Goal: Answer question/provide support: Share knowledge or assist other users

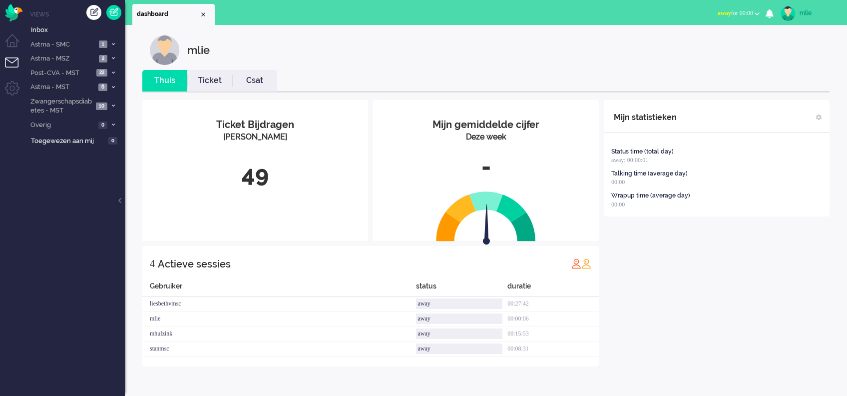
click at [627, 14] on span "away" at bounding box center [724, 12] width 13 height 7
click at [627, 42] on label "Online" at bounding box center [718, 44] width 79 height 8
click at [204, 77] on link "Ticket" at bounding box center [209, 80] width 45 height 11
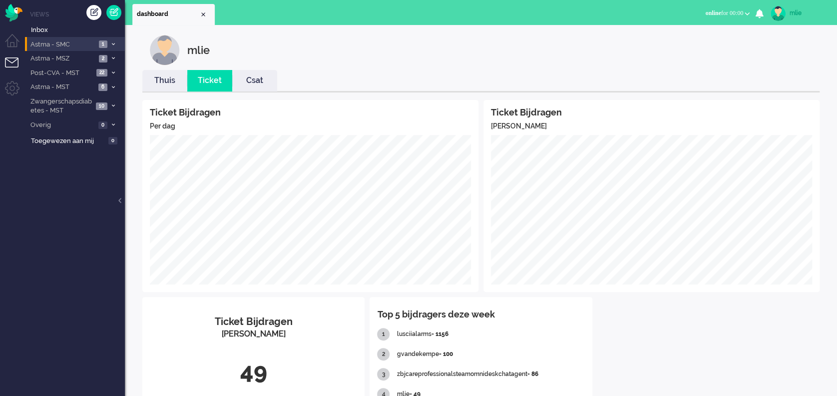
click at [115, 40] on li "Astma - SMC 1" at bounding box center [75, 44] width 100 height 14
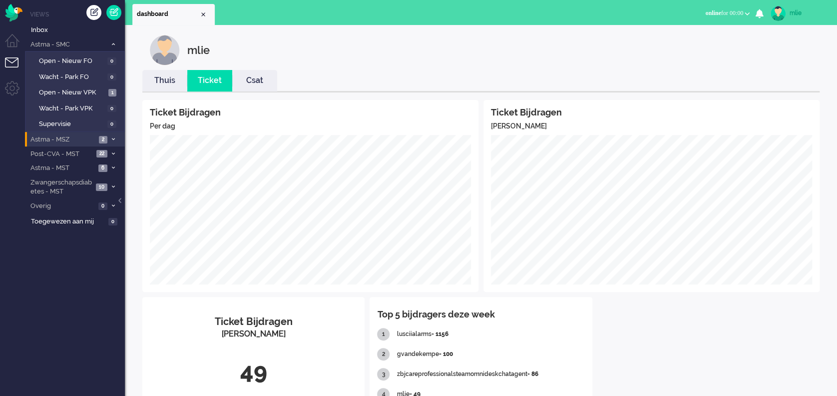
click at [112, 132] on li "Astma - MSZ 2" at bounding box center [75, 139] width 100 height 14
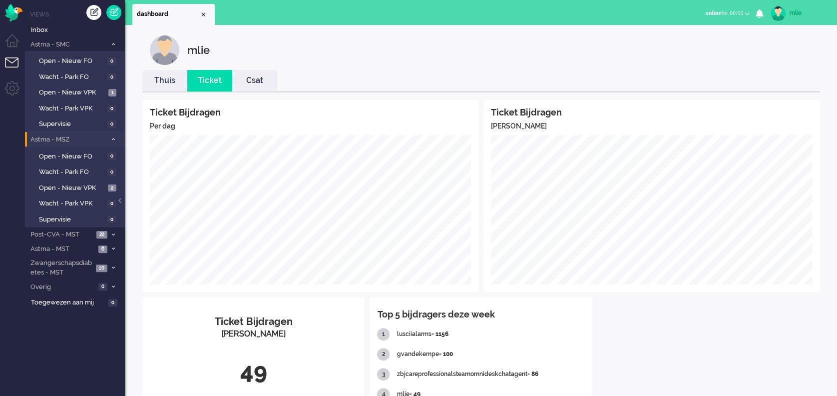
click at [111, 133] on li "Astma - MSZ 2" at bounding box center [75, 139] width 100 height 14
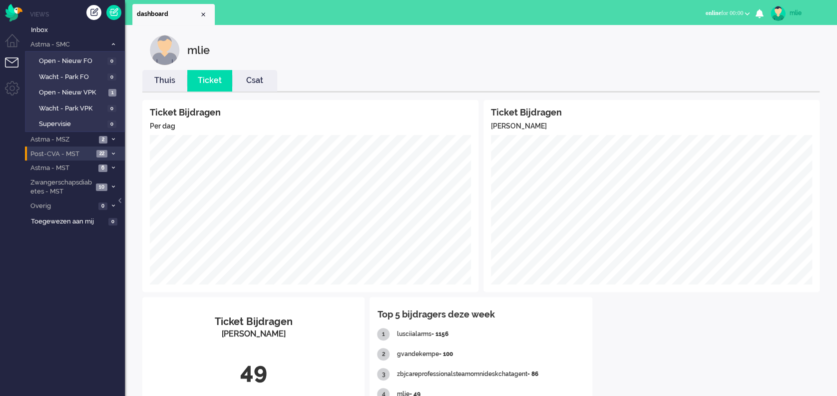
click at [113, 152] on icon at bounding box center [113, 153] width 3 height 3
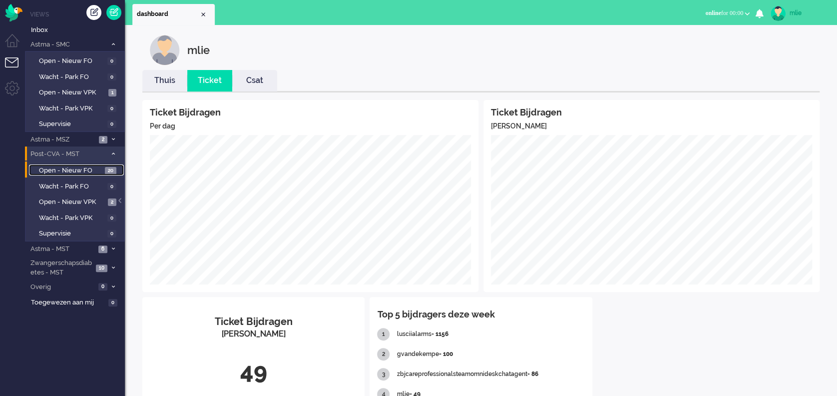
click at [83, 168] on span "Open - Nieuw FO" at bounding box center [70, 170] width 63 height 9
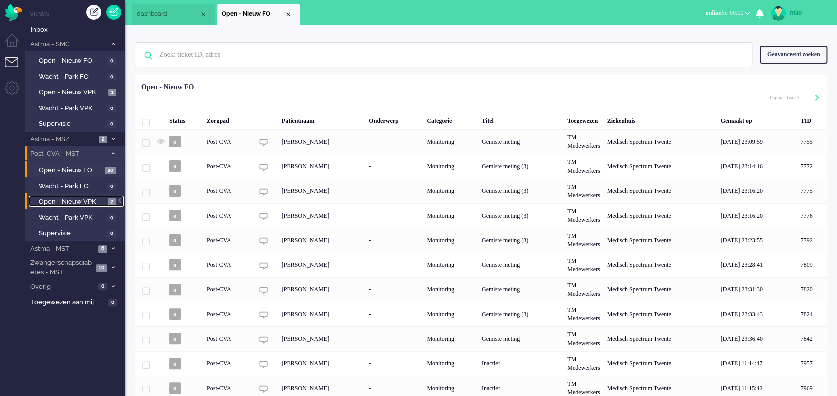
click at [61, 197] on span "Open - Nieuw VPK" at bounding box center [72, 201] width 66 height 9
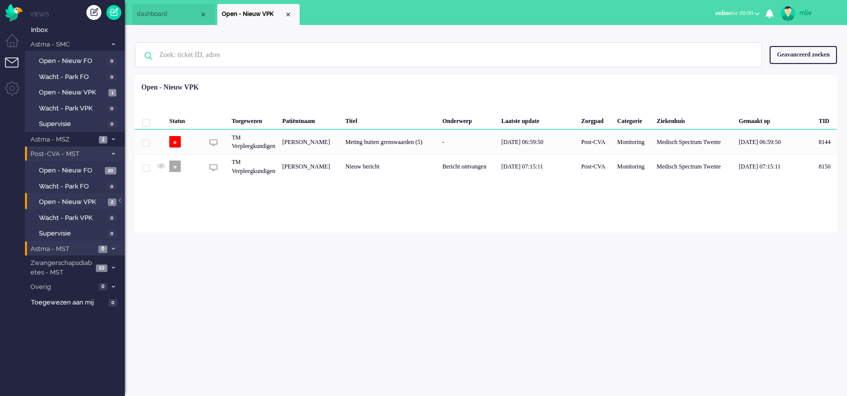
click at [59, 244] on span "Astma - MST" at bounding box center [62, 248] width 66 height 9
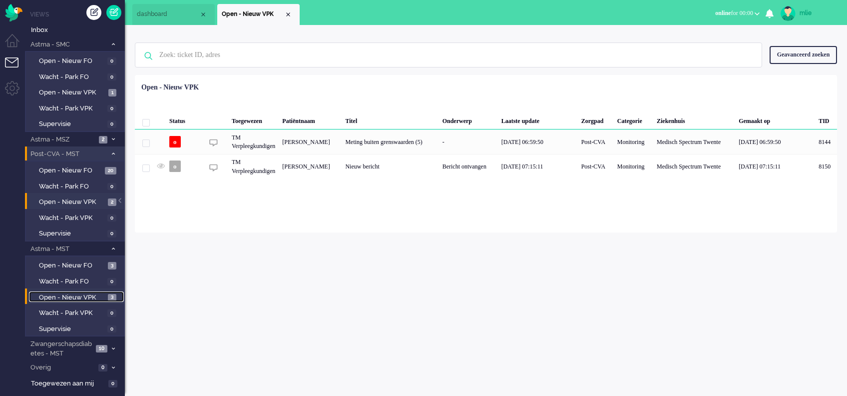
click at [56, 295] on span "Open - Nieuw VPK" at bounding box center [72, 297] width 66 height 9
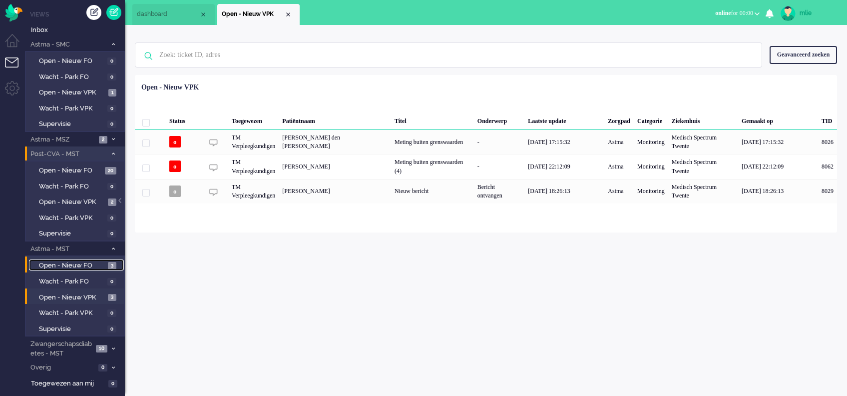
click at [91, 263] on span "Open - Nieuw FO" at bounding box center [72, 265] width 66 height 9
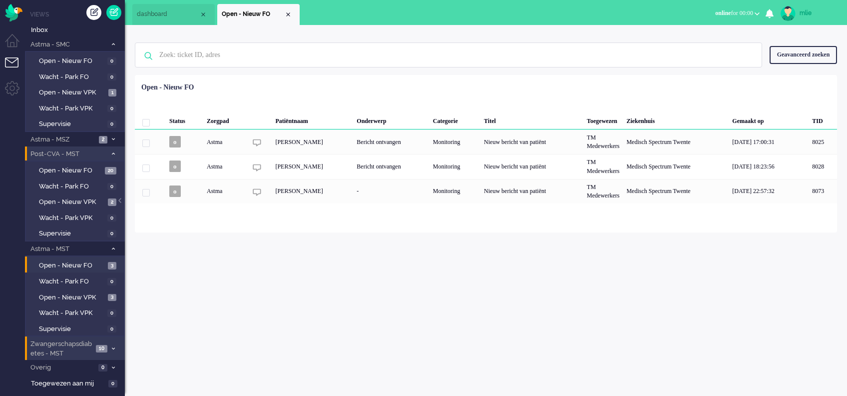
click at [84, 296] on span "Zwangerschapsdiabetes - MST" at bounding box center [61, 348] width 64 height 18
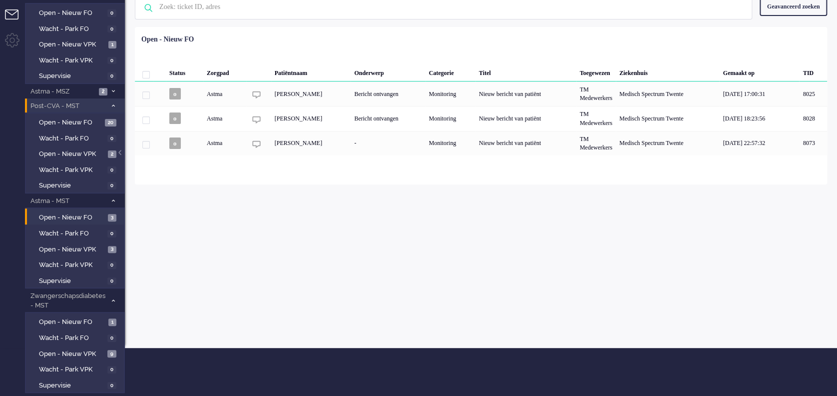
scroll to position [74, 0]
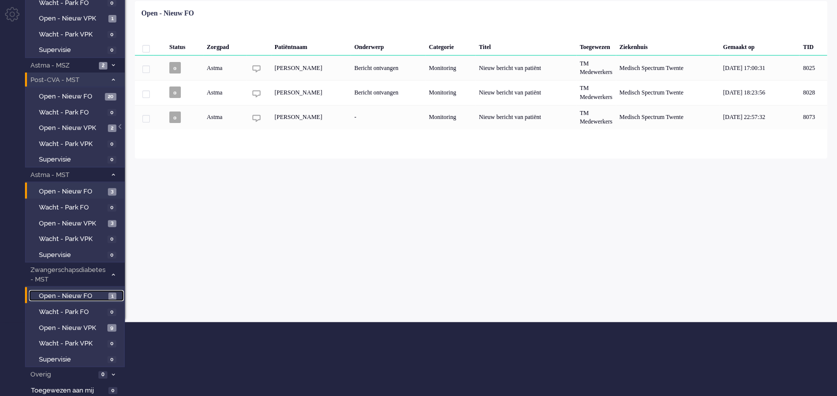
click at [80, 292] on span "Open - Nieuw FO" at bounding box center [72, 295] width 67 height 9
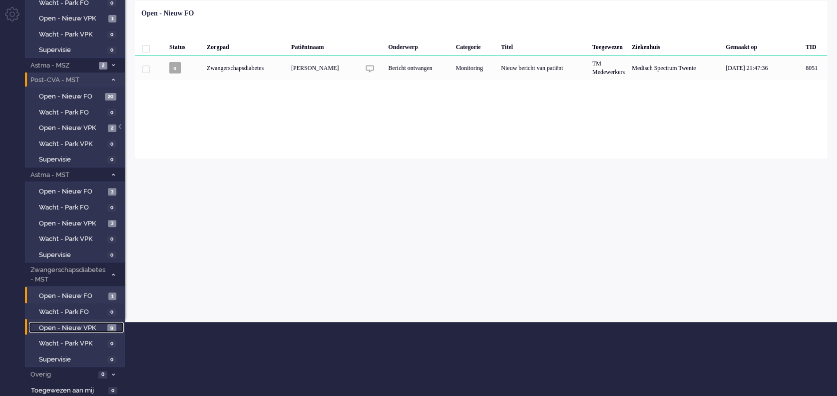
click at [67, 296] on span "Open - Nieuw VPK" at bounding box center [72, 327] width 66 height 9
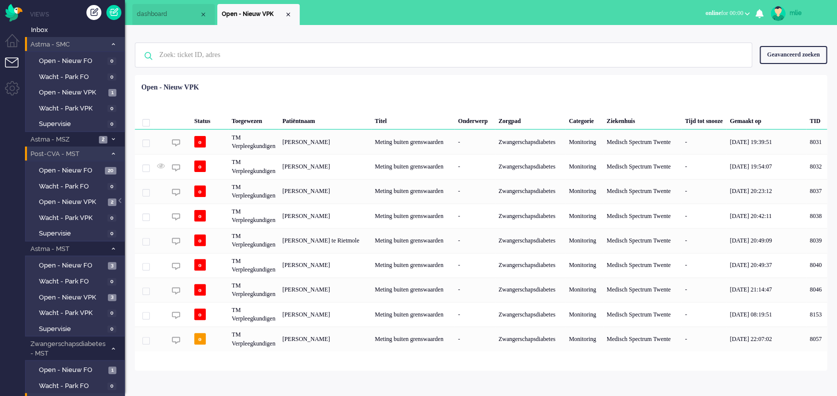
click at [111, 40] on li "Astma - SMC 1" at bounding box center [75, 44] width 100 height 14
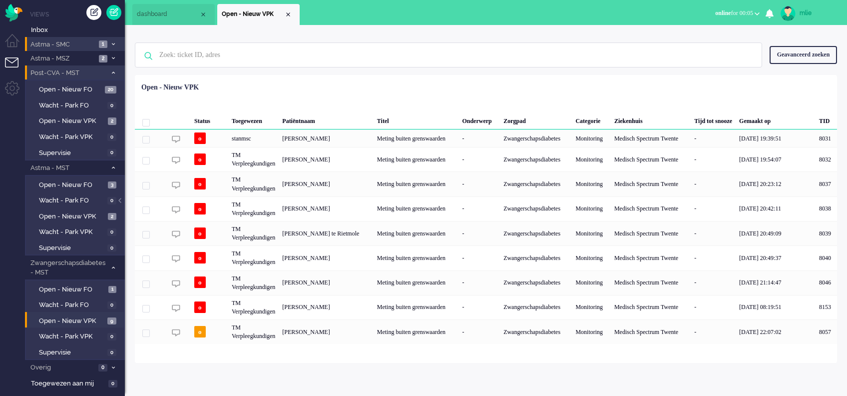
click at [112, 44] on icon at bounding box center [113, 43] width 3 height 3
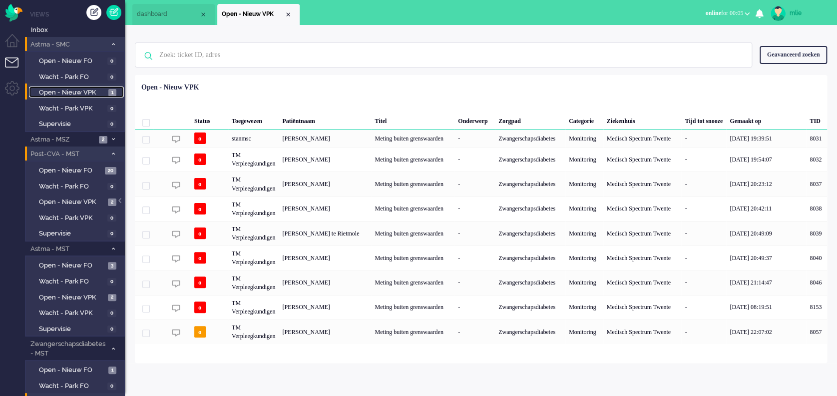
click at [66, 91] on span "Open - Nieuw VPK" at bounding box center [72, 92] width 67 height 9
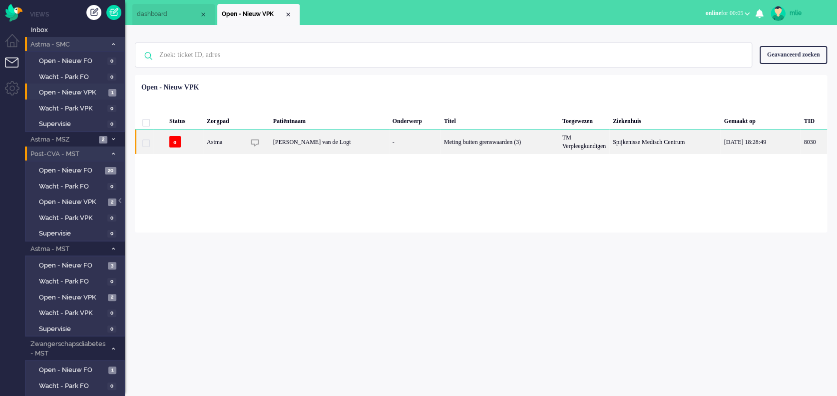
click at [441, 145] on div "Meting buiten grenswaarden (3)" at bounding box center [500, 141] width 118 height 24
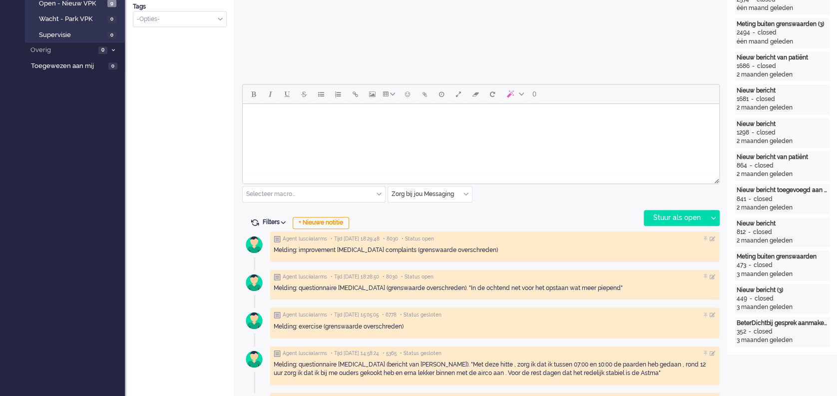
scroll to position [400, 0]
click at [381, 192] on div "Selecteer macro..." at bounding box center [314, 192] width 142 height 15
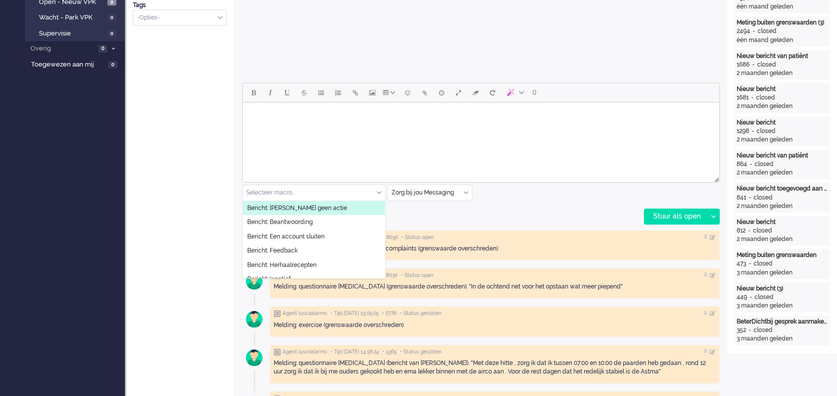
click at [299, 211] on span "Bericht: [PERSON_NAME] geen actie" at bounding box center [297, 208] width 100 height 8
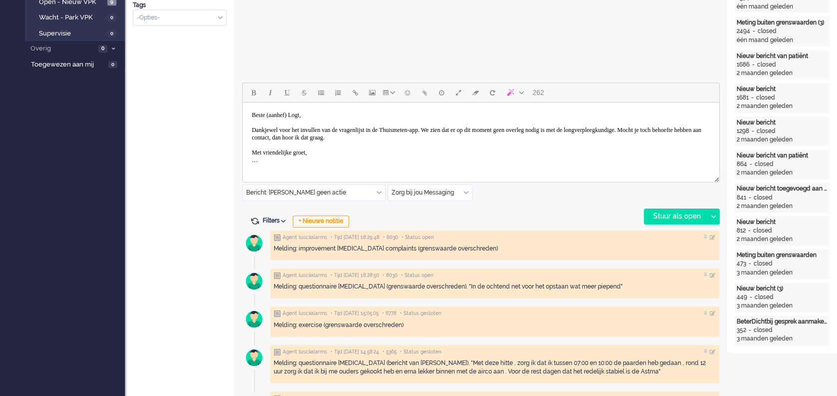
click at [297, 112] on body "Beste (aanhef) Logt, Dankjewel voor het invullen van de vragenlijst in de Thuis…" at bounding box center [481, 137] width 469 height 62
click at [462, 130] on body "Beste mw van de Logt, Dankjewel voor het invullen van de vragenlijst in de Thui…" at bounding box center [481, 137] width 469 height 62
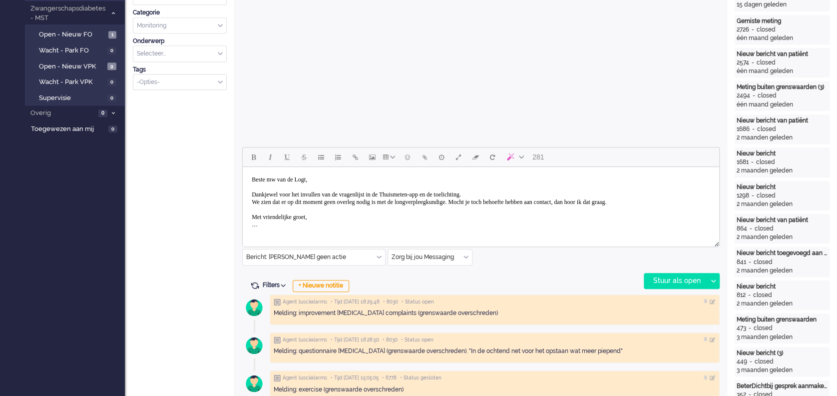
scroll to position [333, 0]
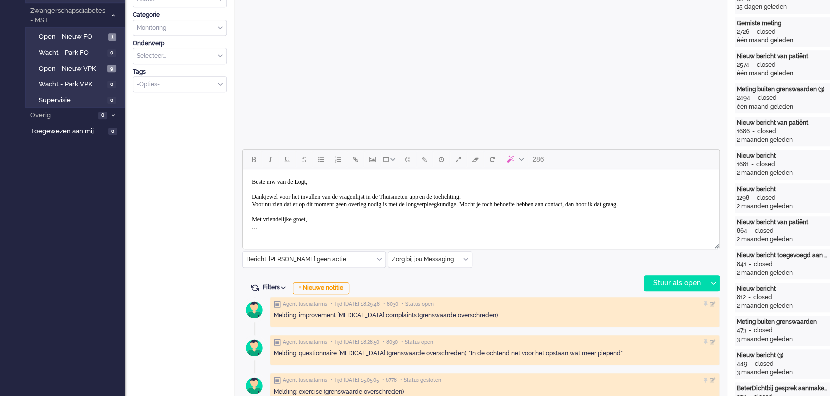
click at [291, 207] on body "Beste mw van de Logt, Dankjewel voor het invullen van de vragenlijst in de Thui…" at bounding box center [481, 204] width 469 height 62
click at [526, 202] on body "Beste mw van de Logt, Dankjewel voor het invullen van de vragenlijst in de Thui…" at bounding box center [481, 204] width 469 height 62
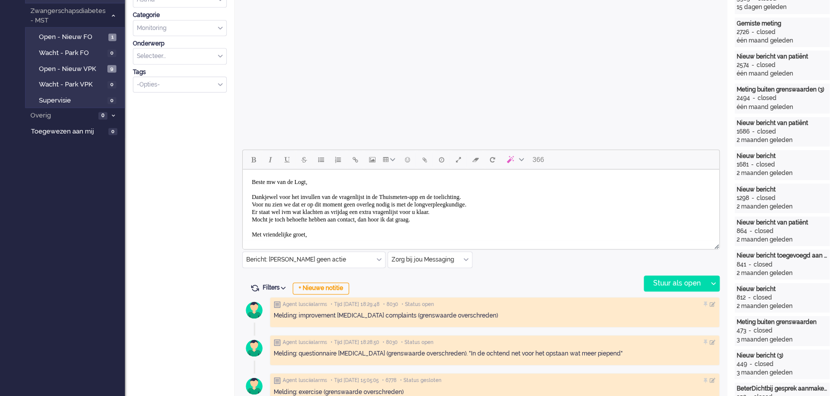
click at [333, 236] on body "Beste mw van de Logt, Dankjewel voor het invullen van de vragenlijst in de Thui…" at bounding box center [481, 211] width 469 height 77
click at [273, 196] on body "Beste mw van de Logt, Dankjewel voor het invullen van de vragenlijst in de Thui…" at bounding box center [481, 211] width 469 height 77
click at [276, 218] on body "Beste mw van de Logt, Dank u wel voor het invullen van de vragenlijst in de Thu…" at bounding box center [481, 211] width 469 height 77
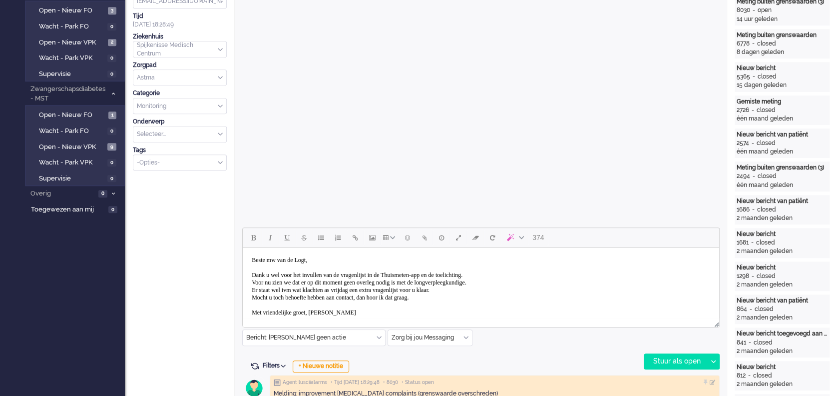
scroll to position [321, 0]
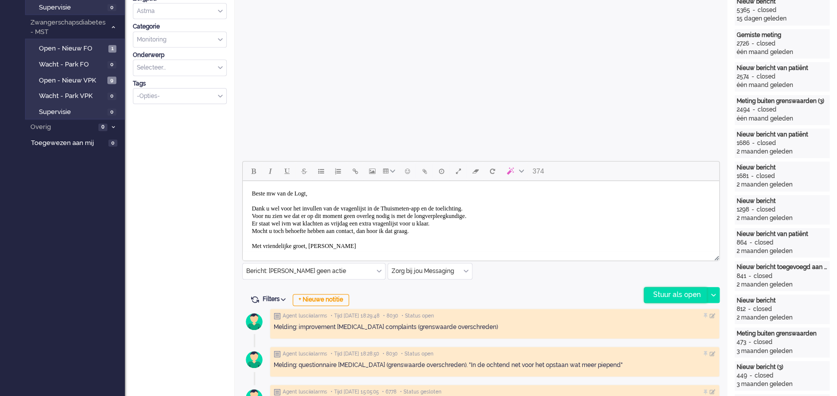
click at [627, 291] on div "Stuur als open" at bounding box center [675, 294] width 62 height 15
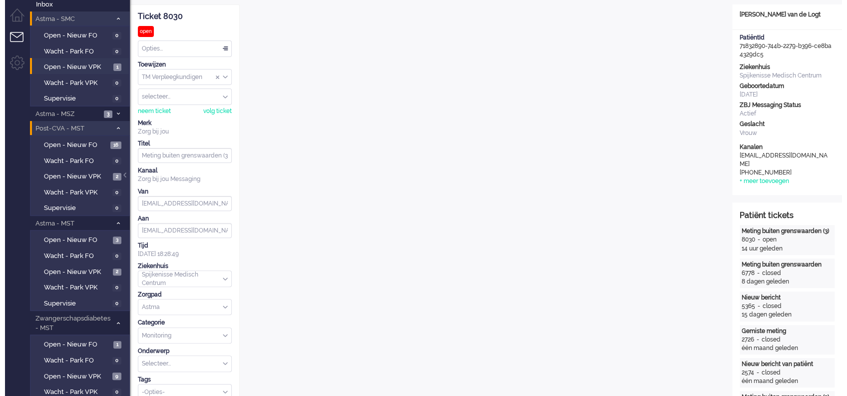
scroll to position [0, 0]
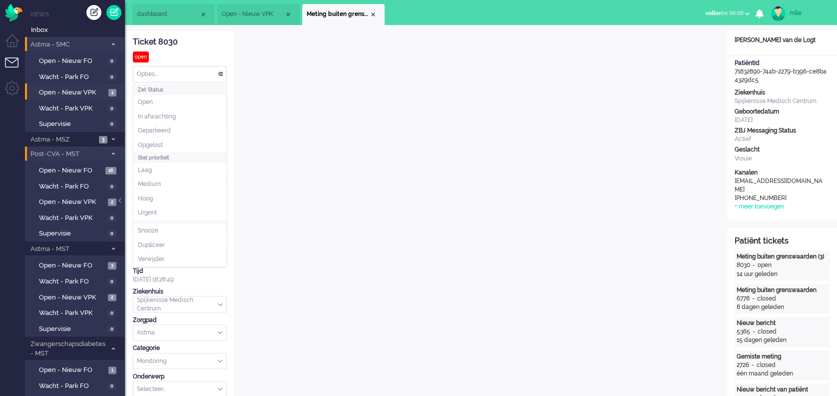
click at [221, 71] on div "Opties..." at bounding box center [179, 73] width 93 height 15
click at [167, 148] on li "Opgelost" at bounding box center [179, 145] width 93 height 14
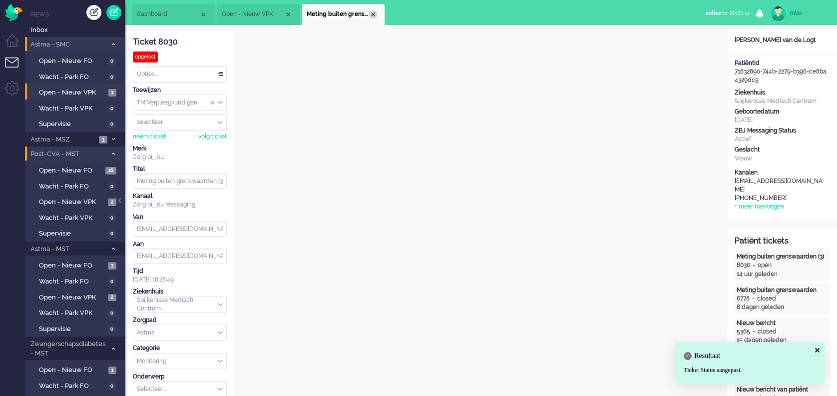
click at [375, 16] on div "Close tab" at bounding box center [373, 14] width 8 height 8
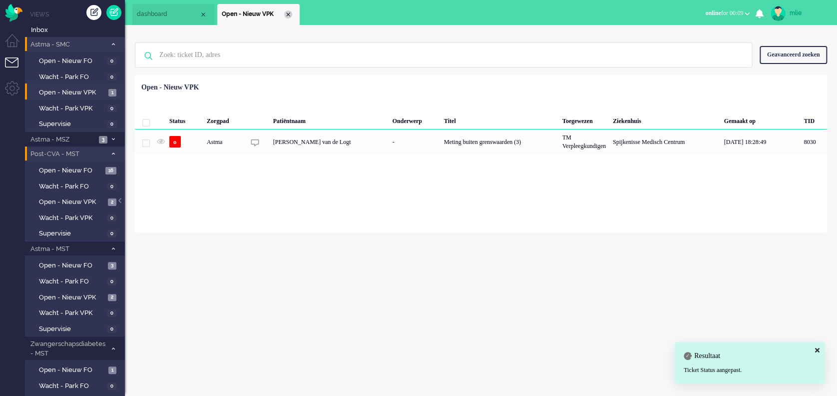
click at [287, 12] on div "Close tab" at bounding box center [288, 14] width 8 height 8
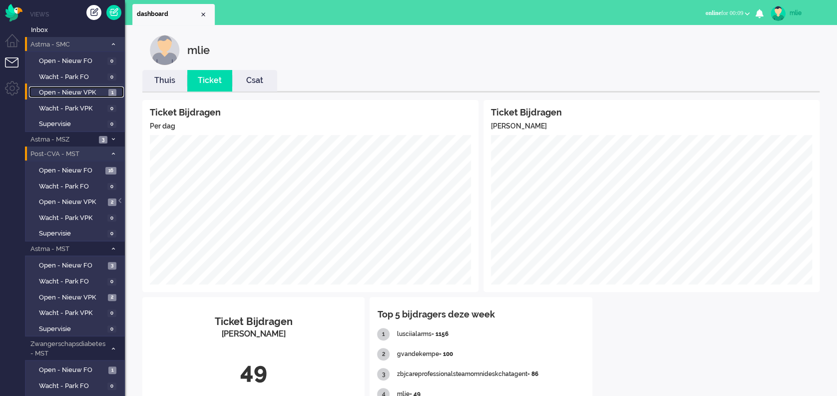
click at [70, 94] on span "Open - Nieuw VPK" at bounding box center [72, 92] width 67 height 9
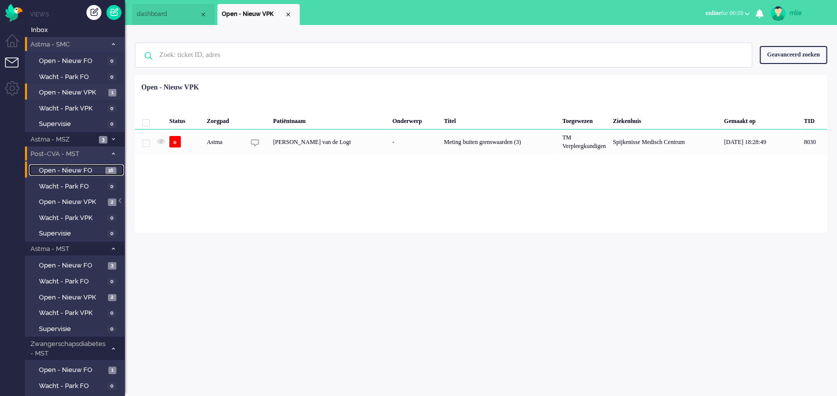
click at [89, 169] on span "Open - Nieuw FO" at bounding box center [71, 170] width 64 height 9
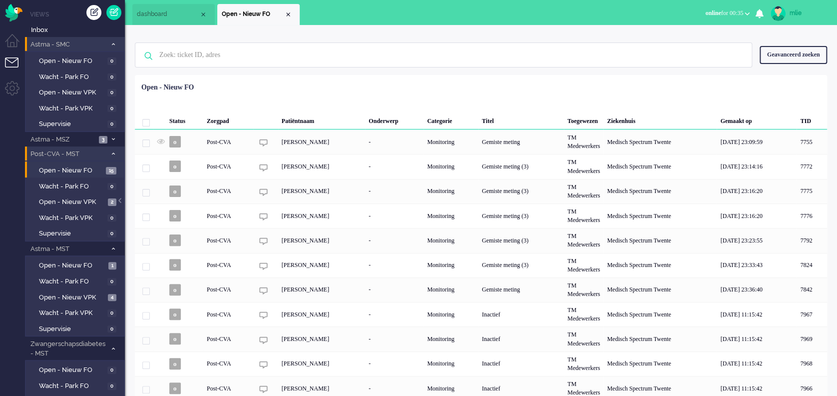
click at [113, 44] on icon at bounding box center [113, 43] width 3 height 3
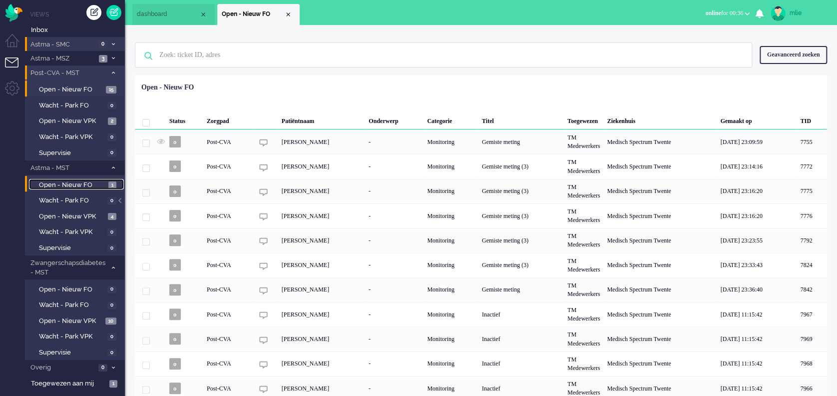
click at [81, 182] on span "Open - Nieuw FO" at bounding box center [72, 184] width 67 height 9
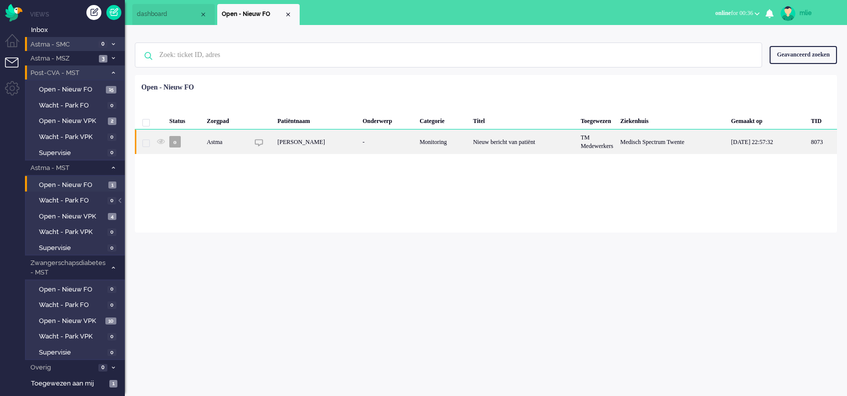
click at [488, 140] on div "Nieuw bericht van patiënt" at bounding box center [524, 141] width 108 height 24
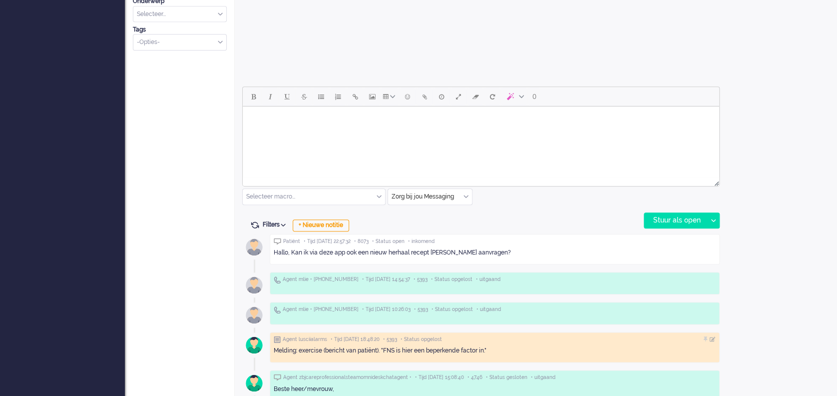
scroll to position [400, 0]
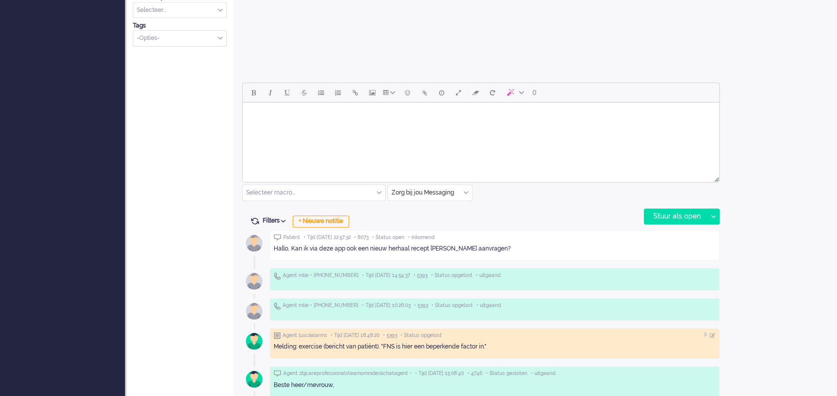
click at [313, 128] on html at bounding box center [481, 114] width 476 height 25
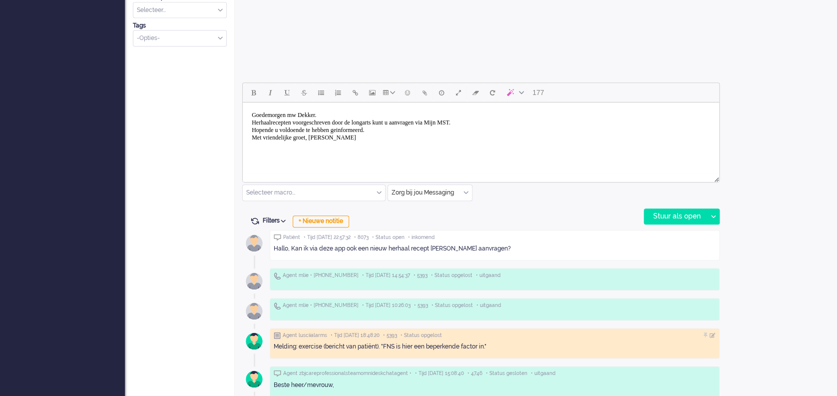
click at [357, 131] on body "Goedemorgen mw Dekker. Herhaalrecepten voorgeschreven door de longarts kunt u a…" at bounding box center [481, 126] width 469 height 40
click at [627, 214] on div "Stuur als open" at bounding box center [675, 216] width 62 height 15
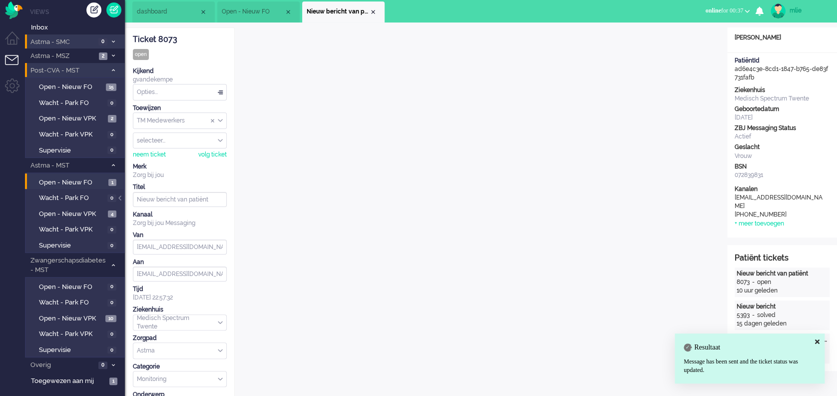
scroll to position [0, 0]
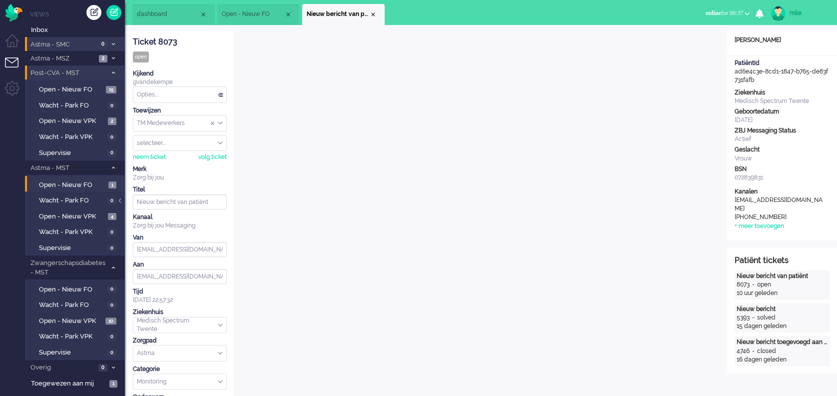
click at [217, 92] on div "Opties..." at bounding box center [179, 94] width 93 height 15
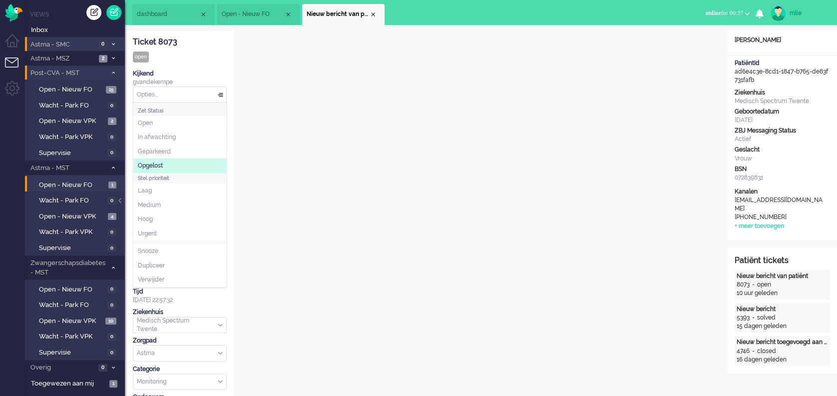
click at [163, 161] on span "Opgelost" at bounding box center [150, 165] width 25 height 8
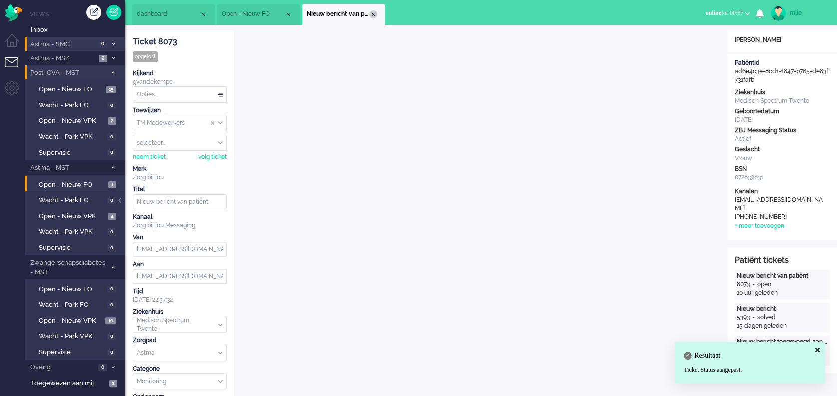
click at [373, 14] on div "Close tab" at bounding box center [373, 14] width 8 height 8
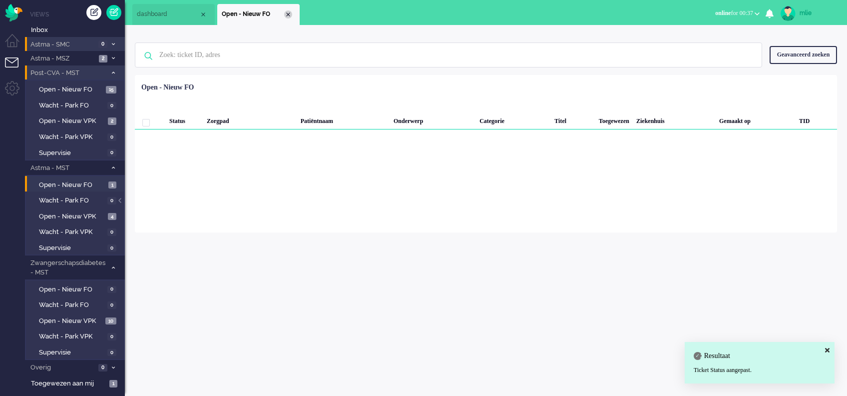
click at [289, 17] on div "Close tab" at bounding box center [288, 14] width 8 height 8
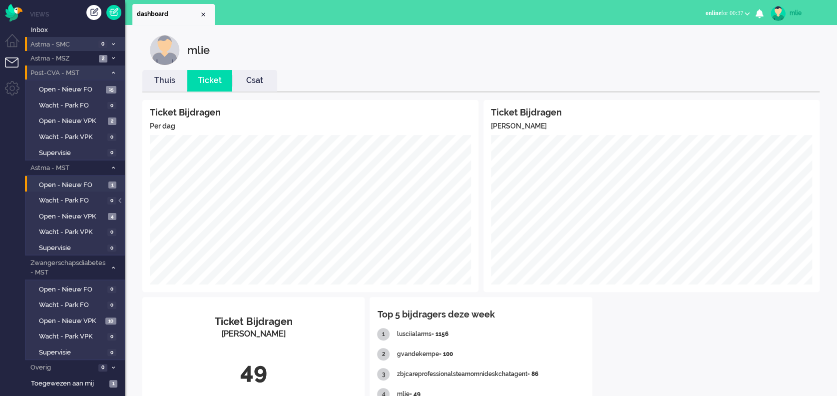
click at [159, 82] on link "Thuis" at bounding box center [164, 80] width 45 height 11
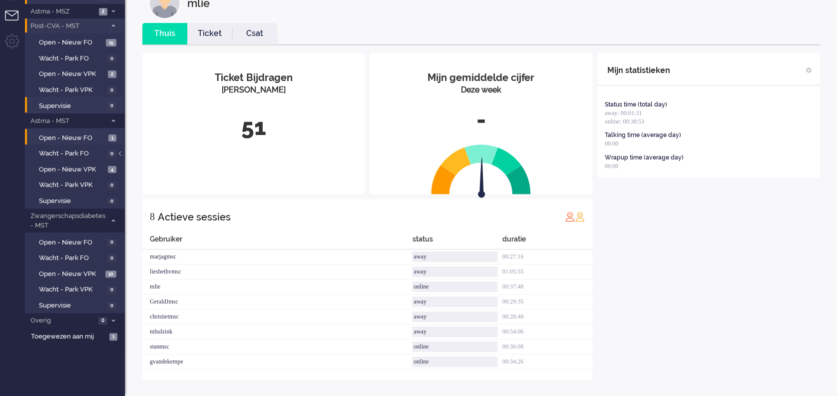
scroll to position [47, 0]
click at [60, 138] on span "Open - Nieuw FO" at bounding box center [72, 137] width 67 height 9
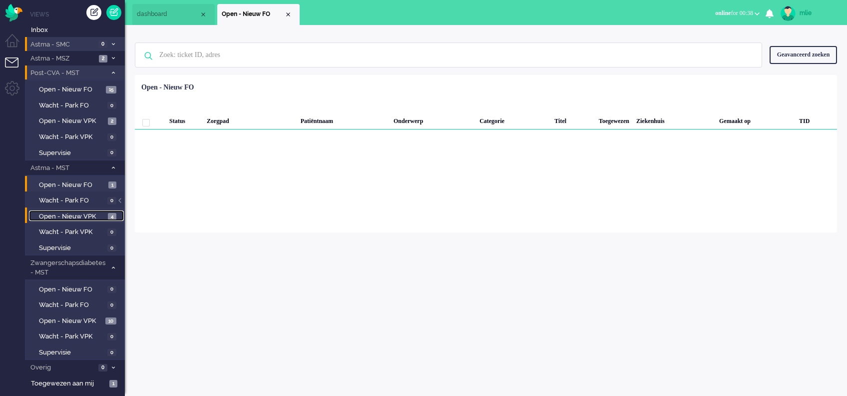
click at [76, 214] on span "Open - Nieuw VPK" at bounding box center [72, 216] width 66 height 9
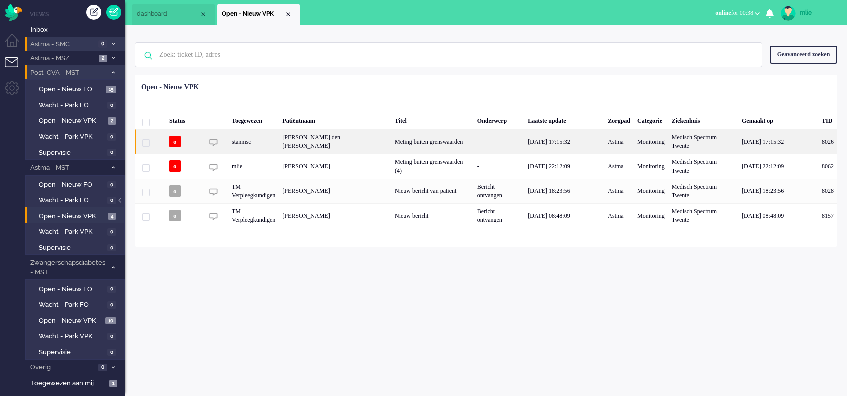
click at [479, 141] on div "-" at bounding box center [499, 141] width 51 height 24
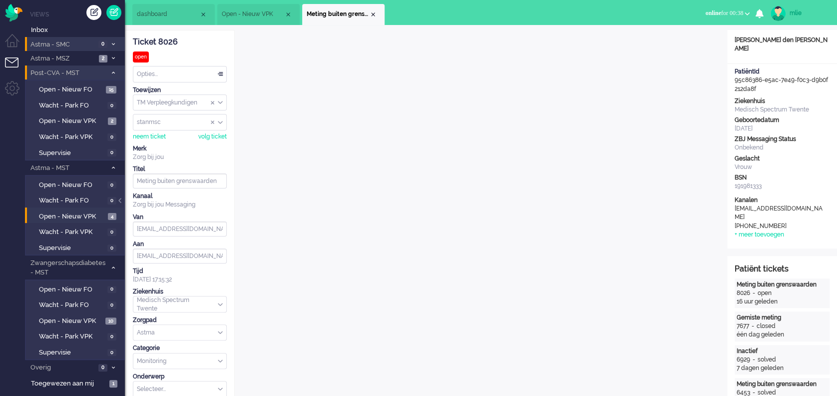
drag, startPoint x: 185, startPoint y: 40, endPoint x: 134, endPoint y: 43, distance: 51.5
click at [134, 43] on div "Ticket 8026" at bounding box center [180, 41] width 94 height 11
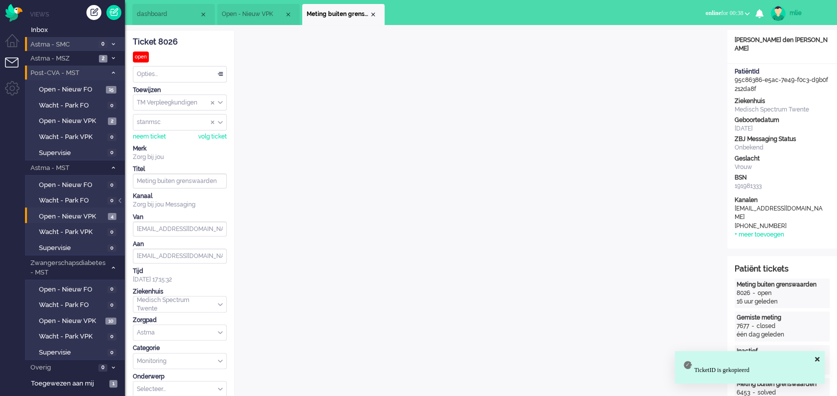
copy div "Ticket 8026"
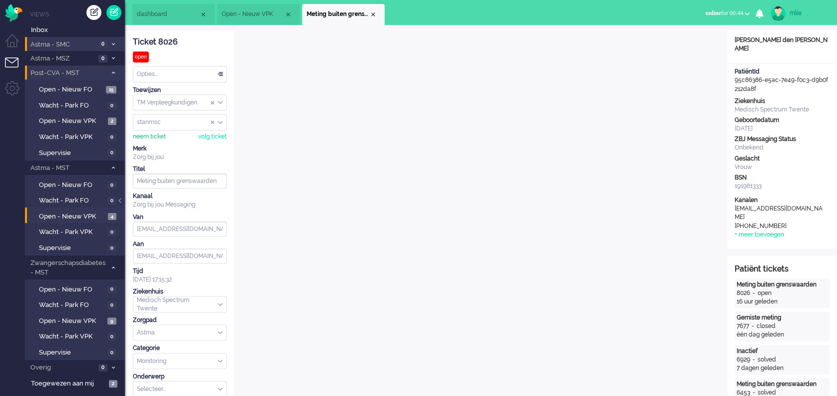
click at [155, 135] on div "neem ticket" at bounding box center [149, 136] width 33 height 8
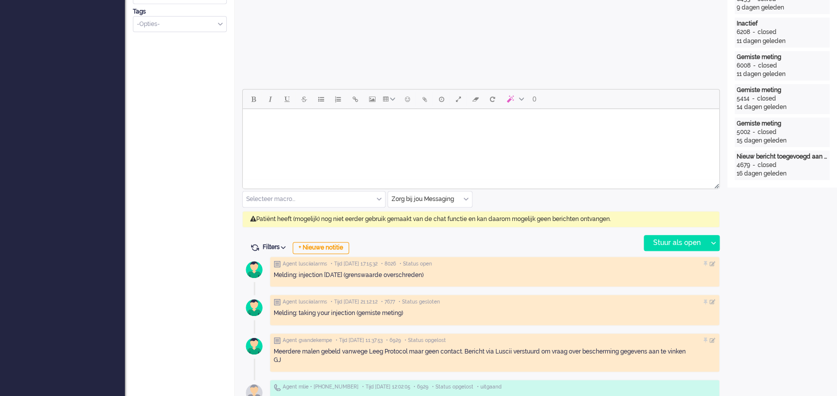
scroll to position [400, 0]
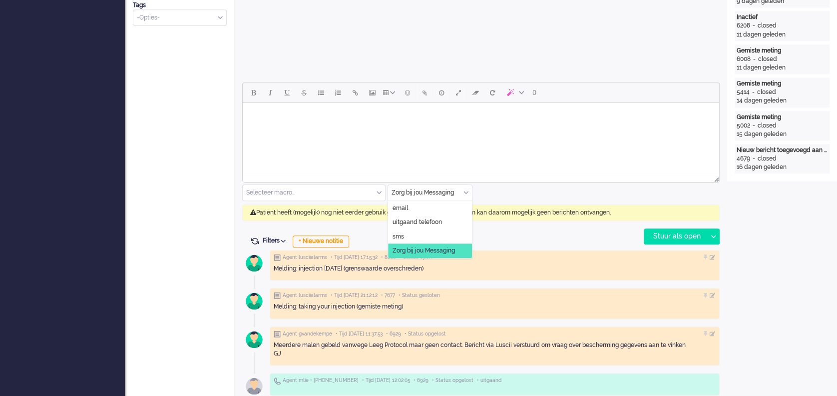
click at [467, 189] on div "Zorg bij jou Messaging" at bounding box center [430, 192] width 84 height 15
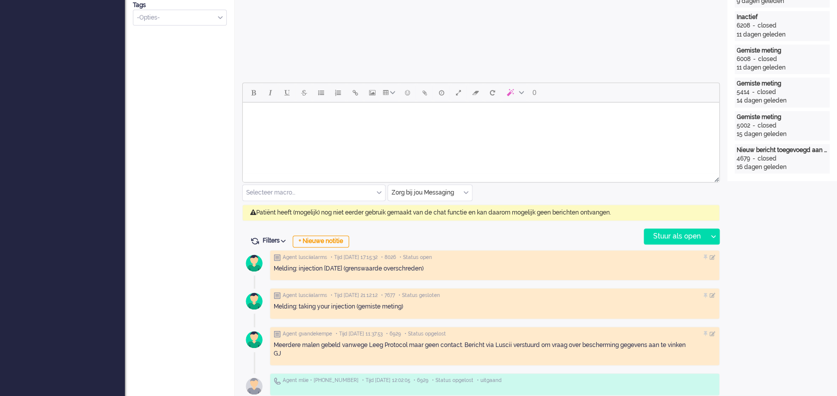
click at [464, 188] on input "text" at bounding box center [430, 192] width 84 height 15
click at [464, 192] on input "text" at bounding box center [430, 192] width 84 height 15
click at [465, 192] on input "text" at bounding box center [430, 192] width 84 height 15
click at [470, 192] on input "text" at bounding box center [430, 192] width 84 height 15
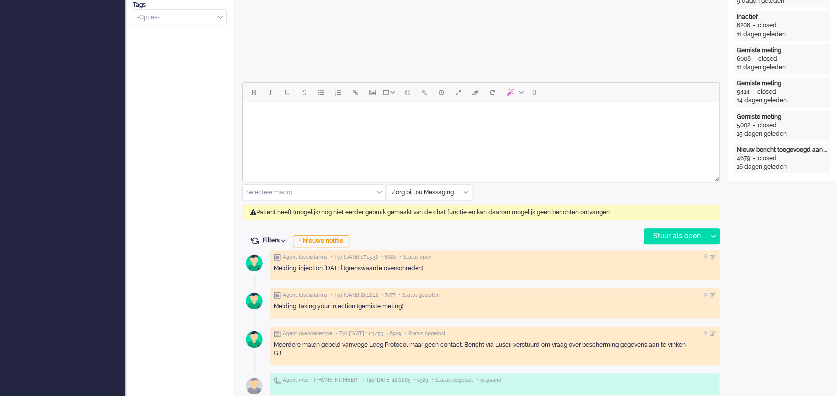
click at [466, 190] on input "text" at bounding box center [430, 192] width 84 height 15
click at [627, 207] on div "Open custom software Patiëntnaam [PERSON_NAME] den Heijer PatiëntId 95c86386-e5…" at bounding box center [782, 231] width 110 height 1202
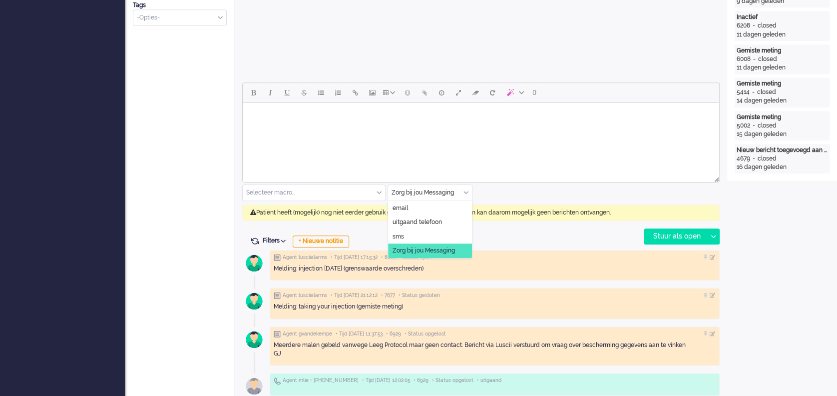
click at [466, 191] on div "Zorg bij jou Messaging" at bounding box center [430, 192] width 84 height 15
click at [445, 216] on li "uitgaand telefoon" at bounding box center [430, 222] width 84 height 14
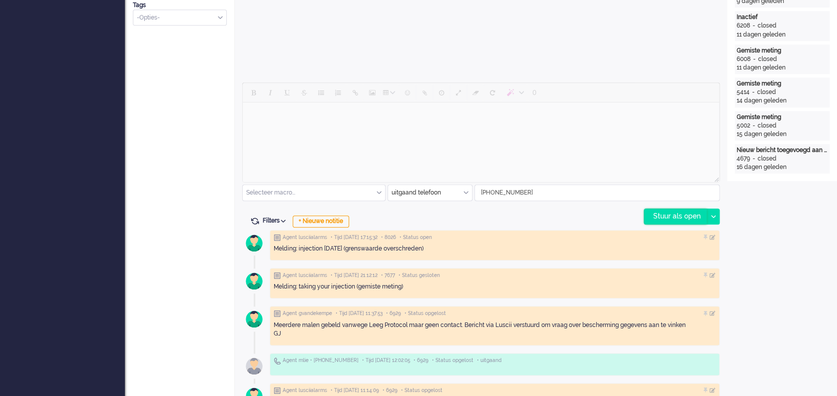
click at [627, 215] on div "Stuur als open" at bounding box center [675, 216] width 62 height 15
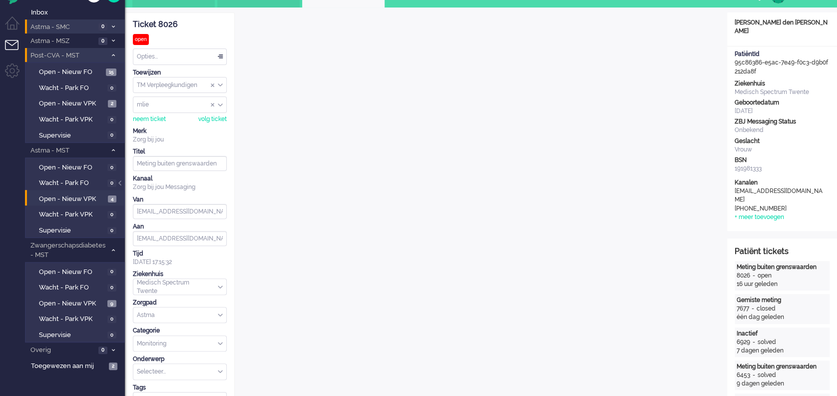
scroll to position [0, 0]
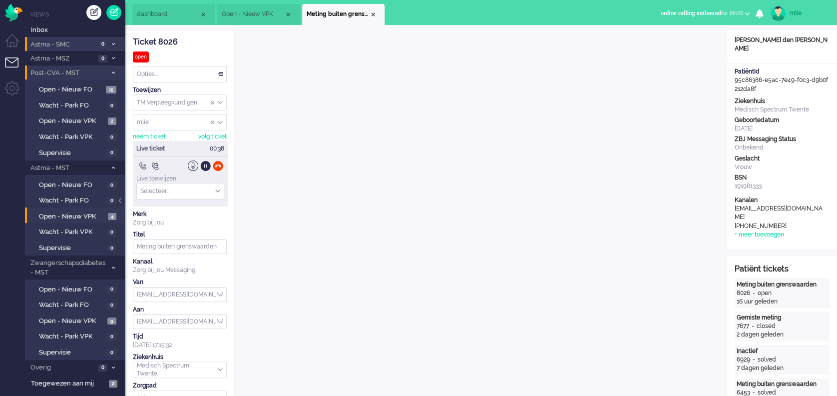
click at [221, 71] on div "Opties..." at bounding box center [179, 73] width 93 height 15
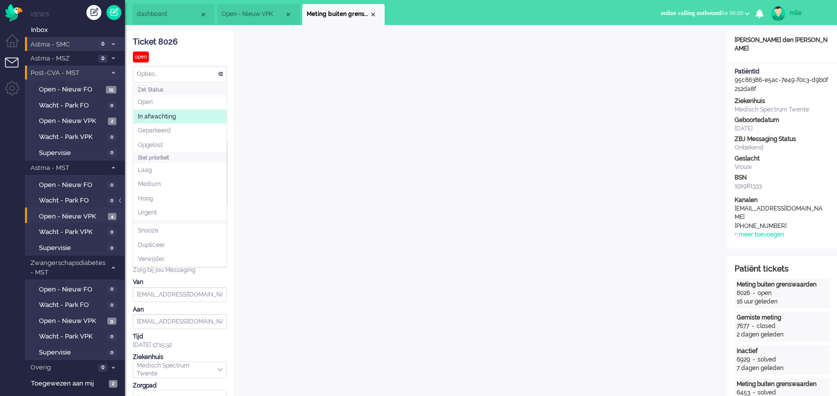
click at [197, 119] on li "In afwachting" at bounding box center [179, 116] width 93 height 14
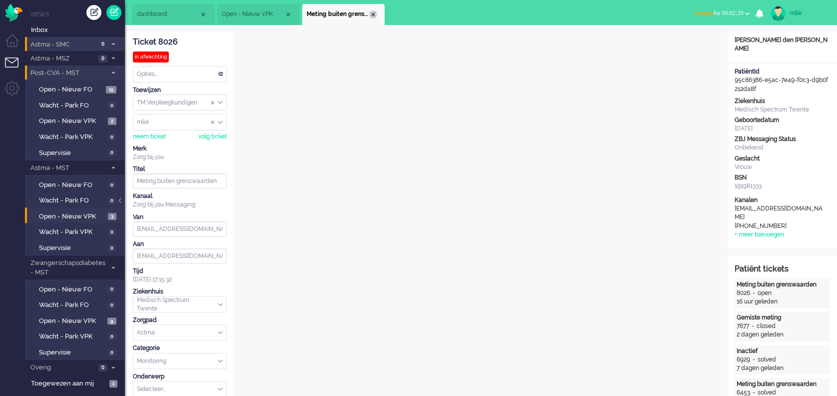
click at [372, 12] on div "Close tab" at bounding box center [373, 14] width 8 height 8
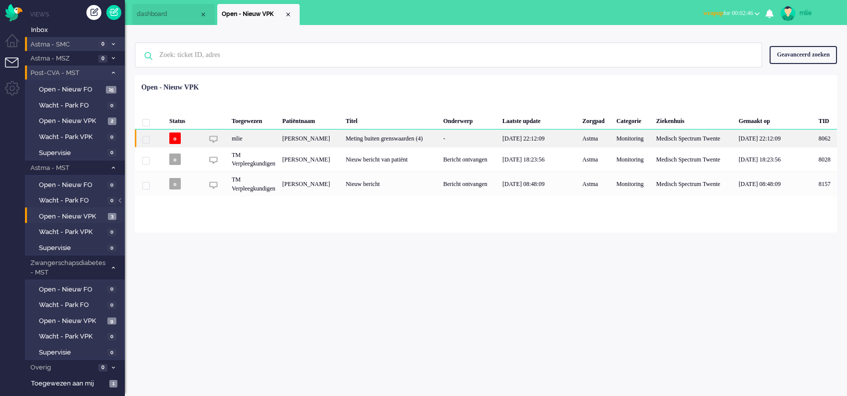
click at [487, 138] on div "-" at bounding box center [469, 137] width 59 height 17
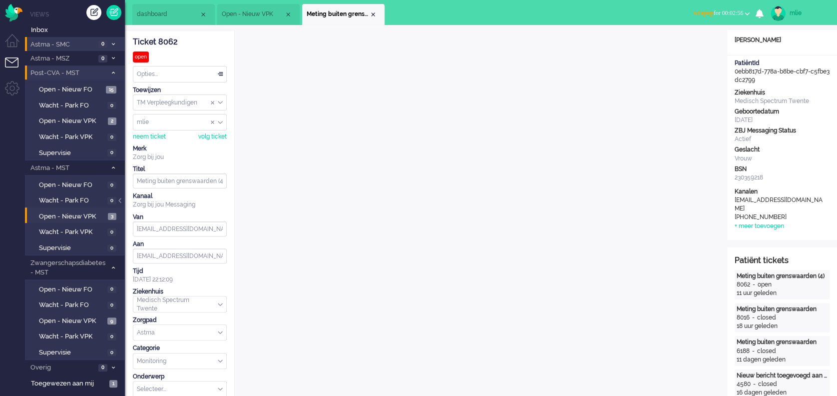
click at [627, 13] on span "wrapup" at bounding box center [703, 12] width 20 height 7
click at [627, 43] on label "Online" at bounding box center [708, 44] width 79 height 8
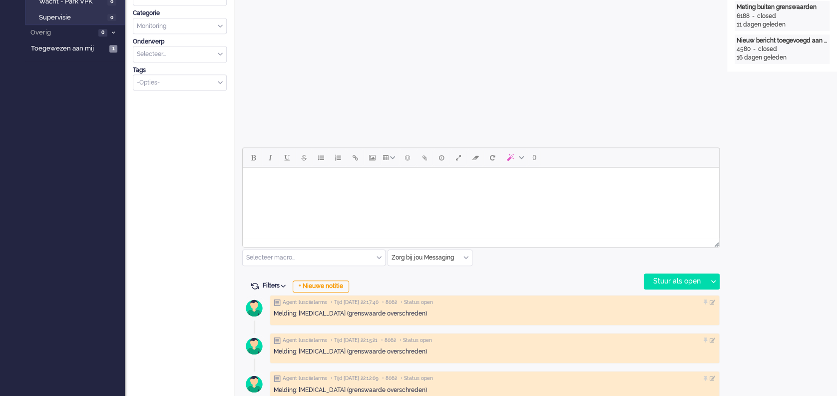
scroll to position [400, 0]
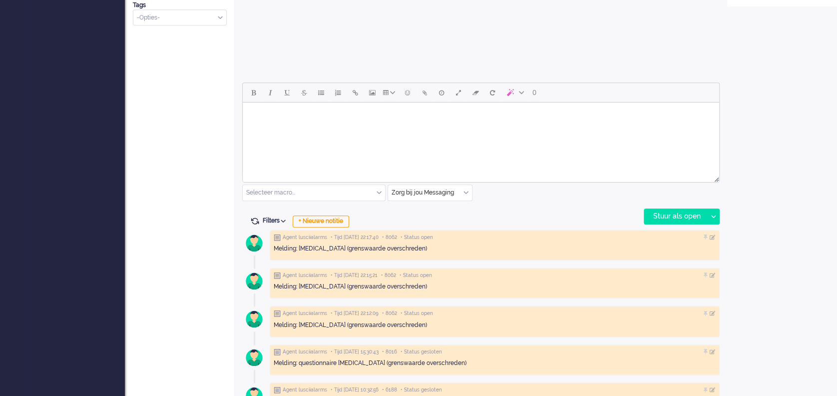
click at [464, 191] on div "Zorg bij jou Messaging" at bounding box center [430, 192] width 84 height 15
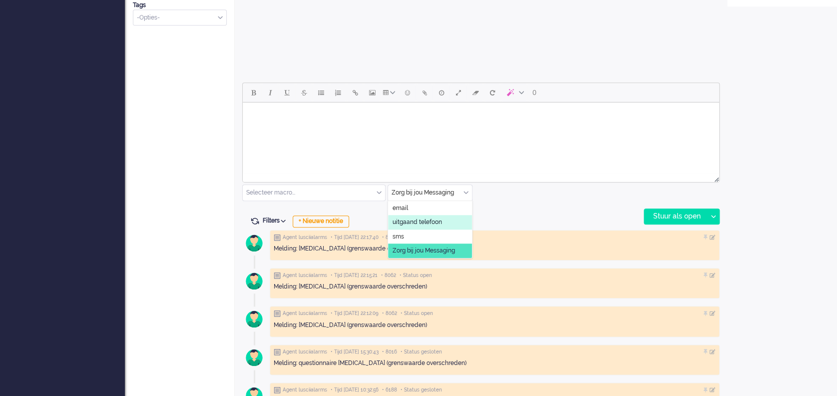
click at [448, 223] on li "uitgaand telefoon" at bounding box center [430, 222] width 84 height 14
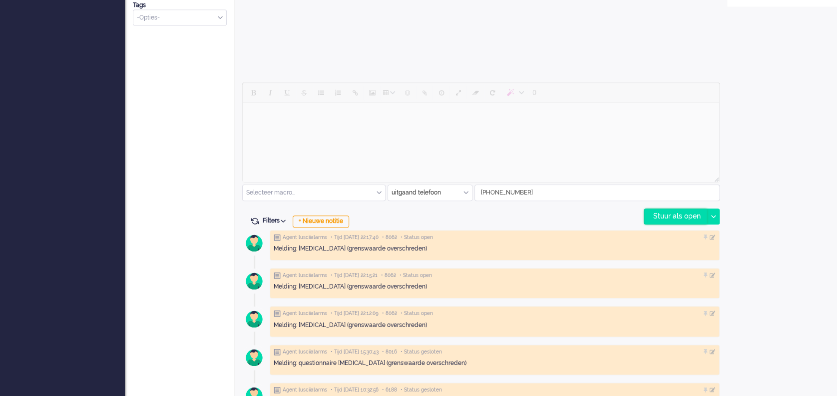
click at [627, 216] on div "Stuur als open" at bounding box center [675, 216] width 62 height 15
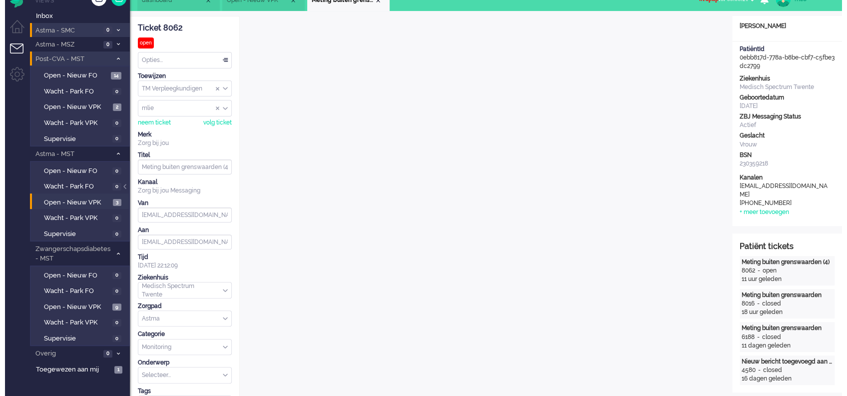
scroll to position [0, 0]
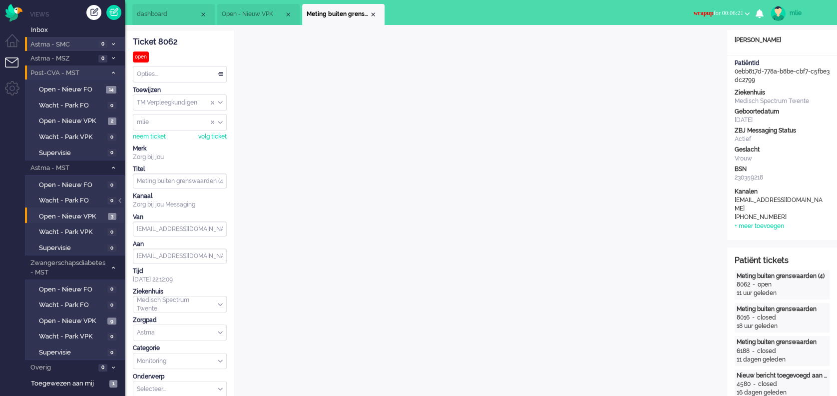
click at [218, 72] on div "Opties..." at bounding box center [179, 73] width 93 height 15
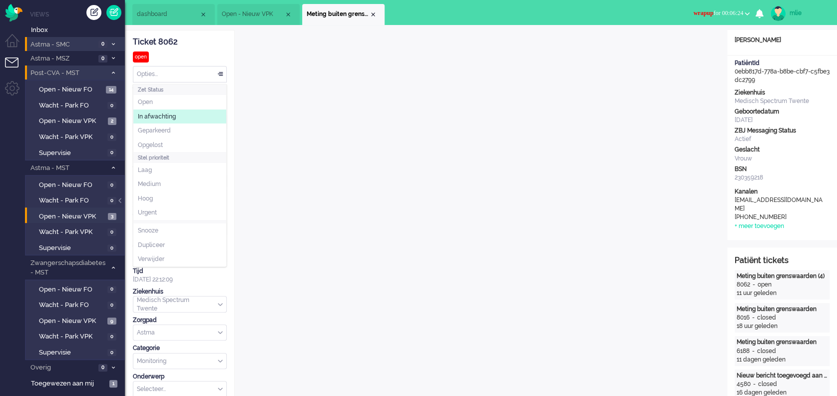
click at [160, 114] on span "In afwachting" at bounding box center [157, 116] width 38 height 8
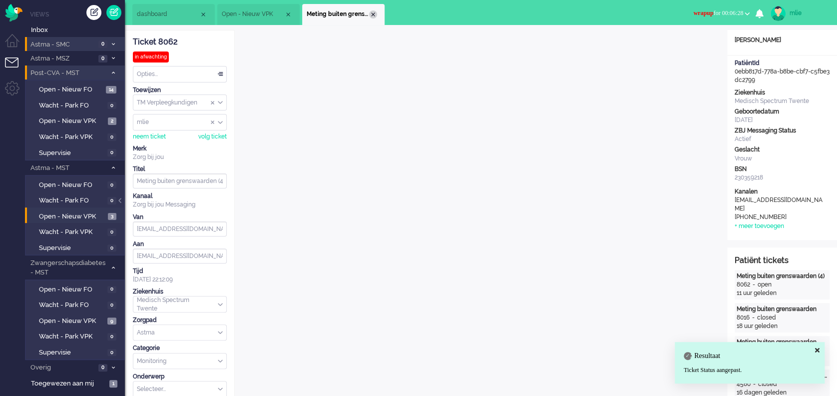
click at [374, 16] on div "Close tab" at bounding box center [373, 14] width 8 height 8
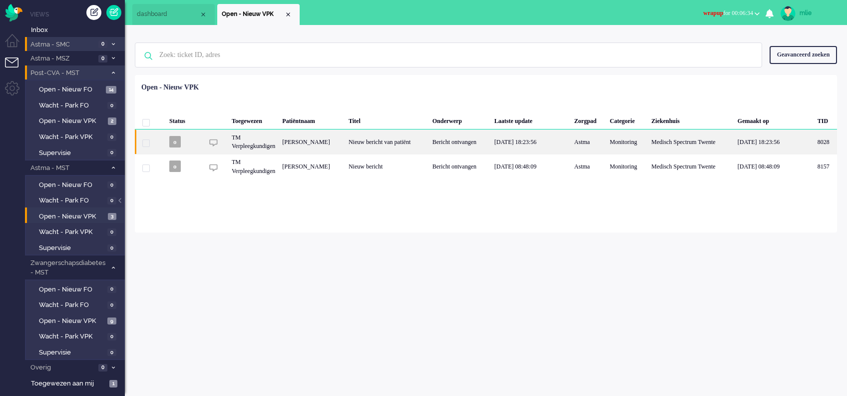
click at [428, 138] on div "Nieuw bericht van patiënt" at bounding box center [387, 141] width 84 height 24
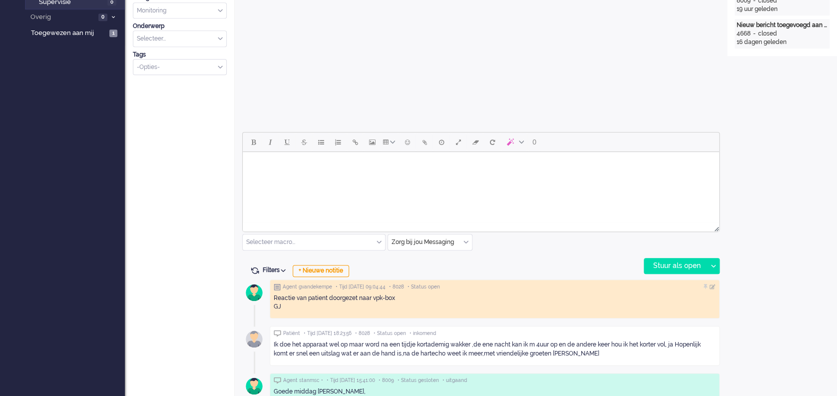
scroll to position [417, 0]
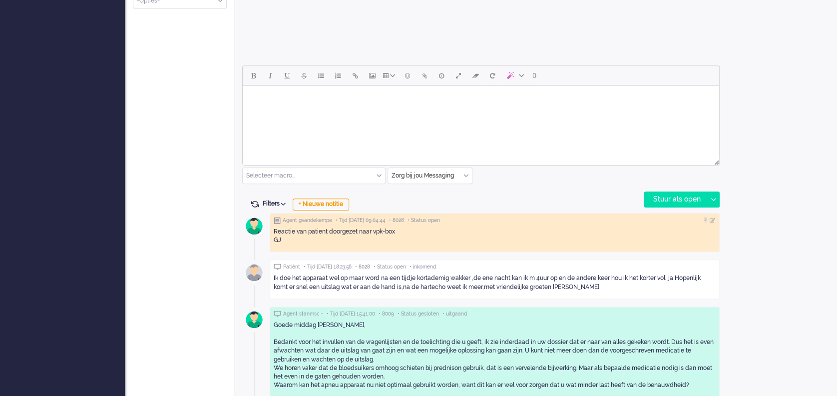
click at [277, 111] on html at bounding box center [481, 97] width 476 height 25
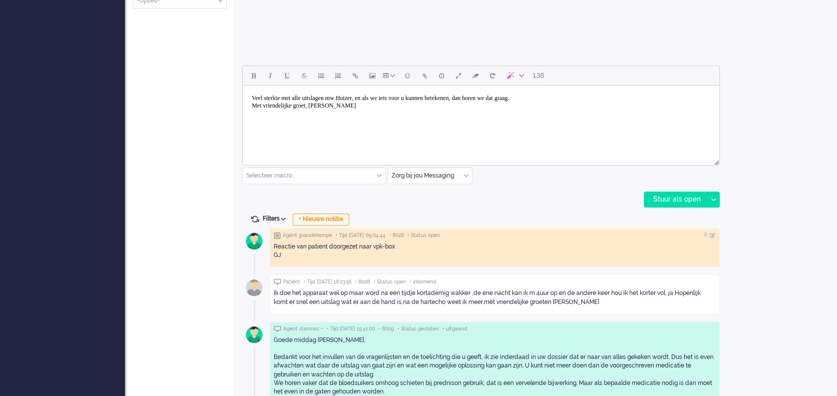
click at [346, 97] on body "Veel sterkte met alle uitslagen mw Huizer, en als we iets voor u kunnen beteken…" at bounding box center [481, 101] width 469 height 25
click at [627, 192] on div "Stuur als open" at bounding box center [675, 199] width 62 height 15
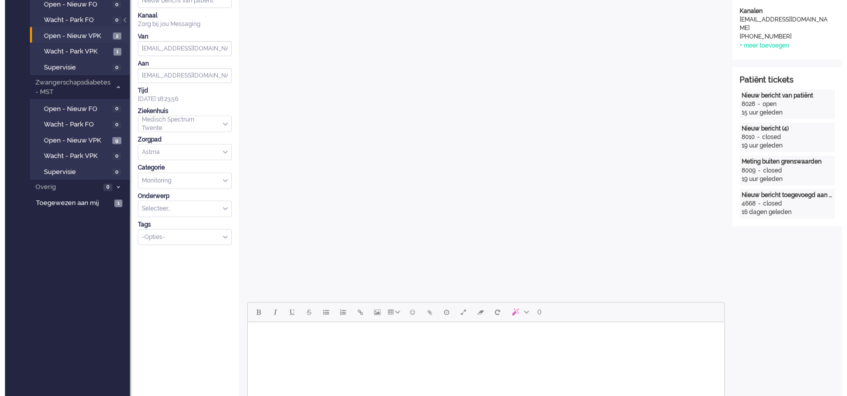
scroll to position [0, 0]
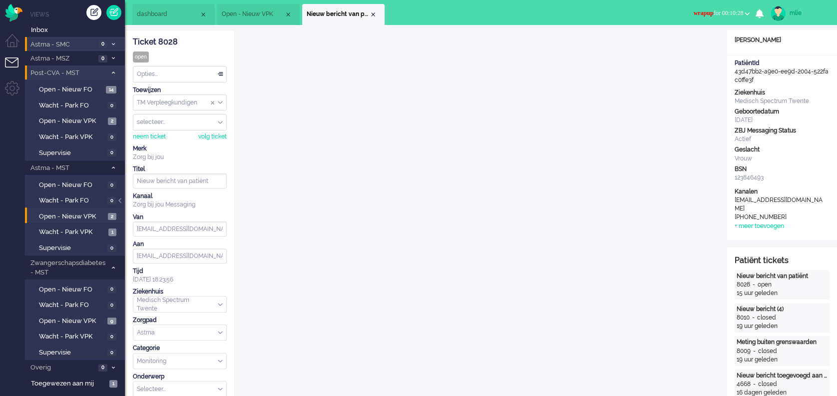
drag, startPoint x: 181, startPoint y: 44, endPoint x: 127, endPoint y: 43, distance: 54.0
drag, startPoint x: 127, startPoint y: 43, endPoint x: 135, endPoint y: 41, distance: 8.7
copy div "Ticket 8028"
click at [627, 12] on span "wrapup for 00:11:54" at bounding box center [718, 12] width 49 height 7
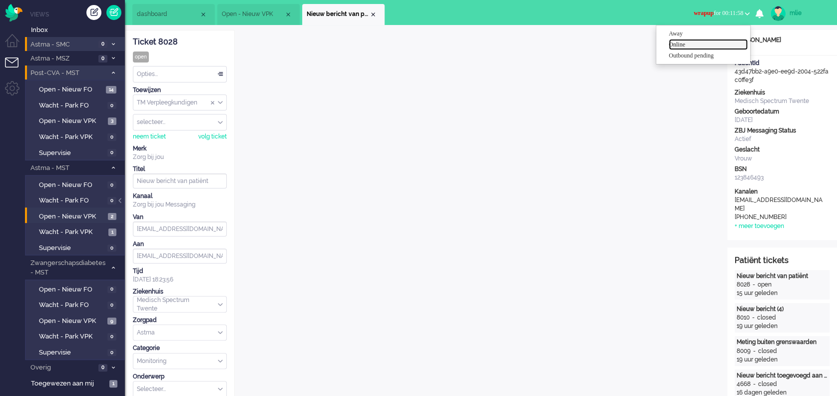
click at [627, 42] on label "Online" at bounding box center [708, 44] width 79 height 8
click at [222, 72] on div "Opties..." at bounding box center [179, 73] width 93 height 15
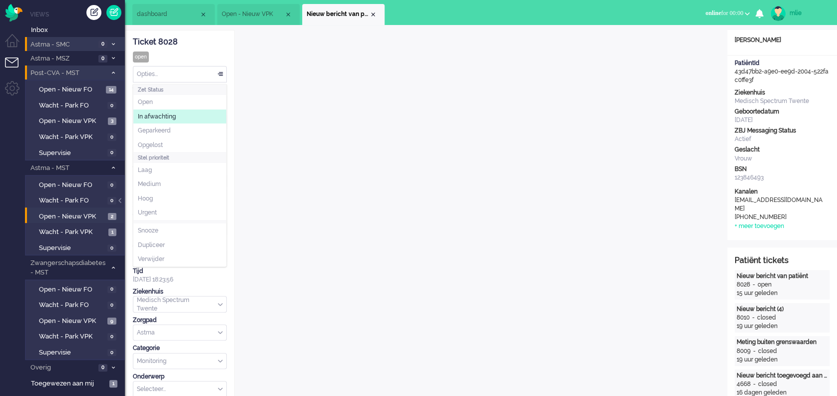
click at [154, 116] on span "In afwachting" at bounding box center [157, 116] width 38 height 8
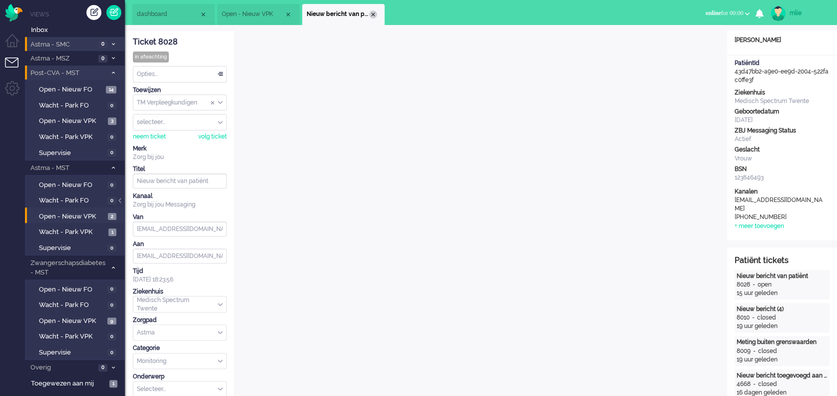
click at [371, 13] on div "Close tab" at bounding box center [373, 14] width 8 height 8
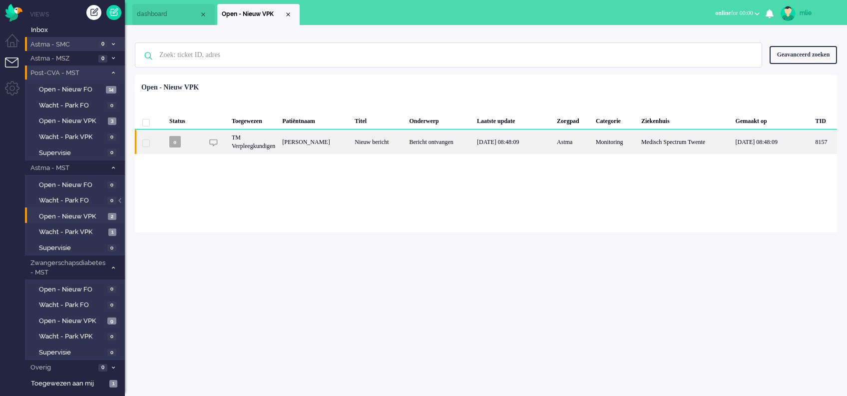
click at [432, 142] on div "Bericht ontvangen" at bounding box center [440, 141] width 68 height 24
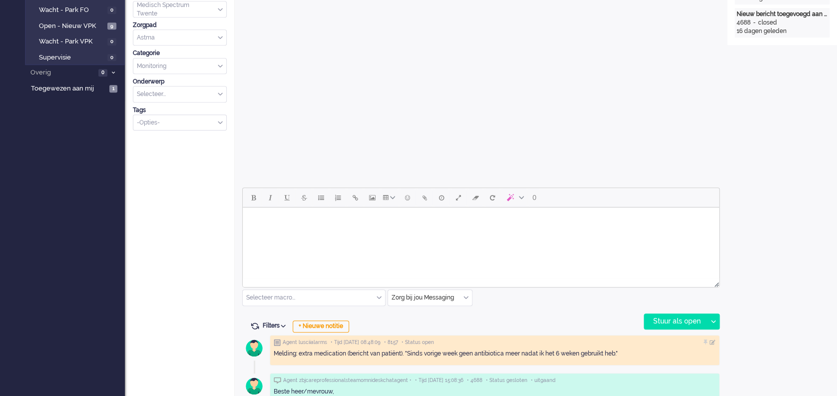
scroll to position [333, 0]
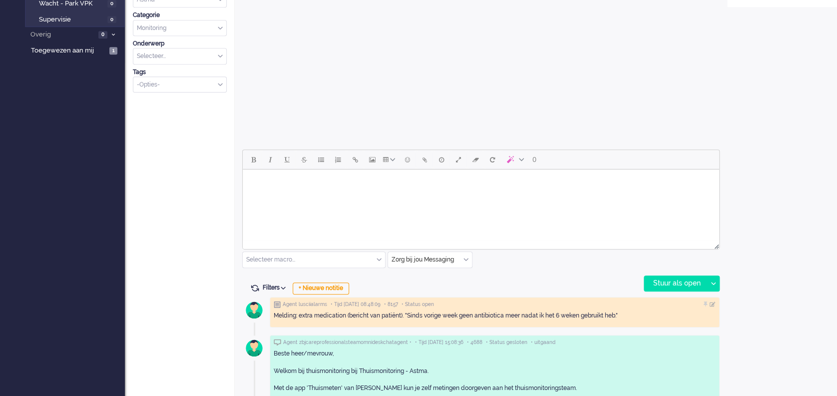
click at [340, 193] on html at bounding box center [481, 181] width 476 height 25
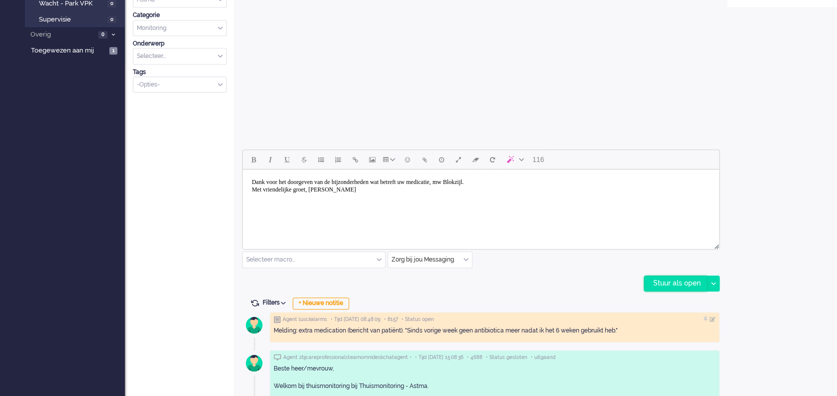
click at [627, 283] on div "Stuur als open" at bounding box center [675, 283] width 62 height 15
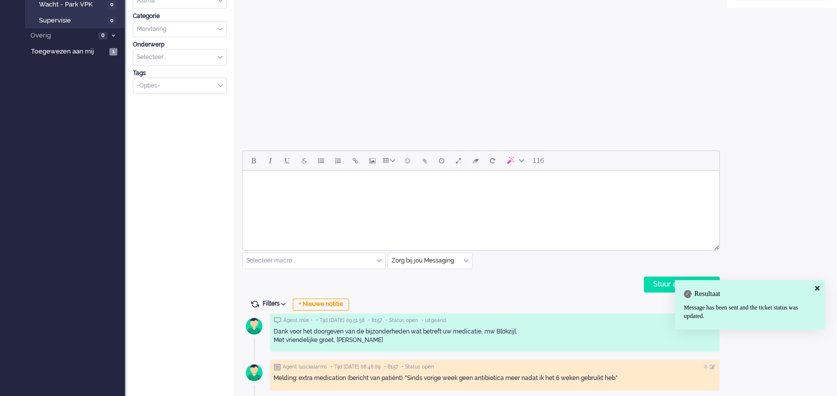
scroll to position [0, 0]
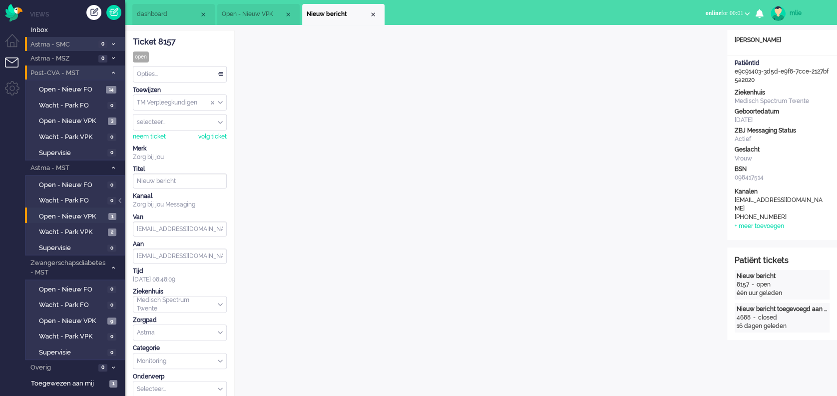
click at [221, 70] on div "Opties..." at bounding box center [179, 73] width 93 height 15
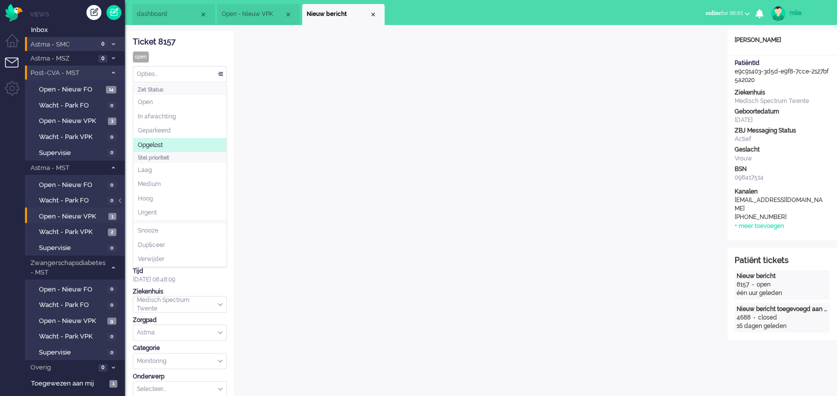
click at [157, 144] on span "Opgelost" at bounding box center [150, 145] width 25 height 8
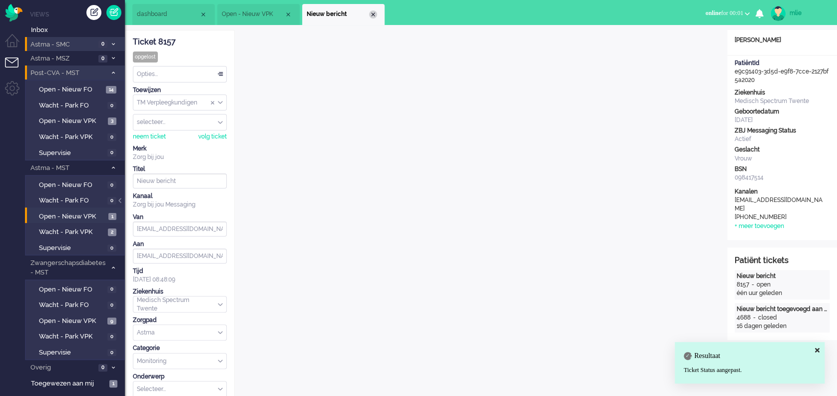
click at [375, 13] on div "Close tab" at bounding box center [373, 14] width 8 height 8
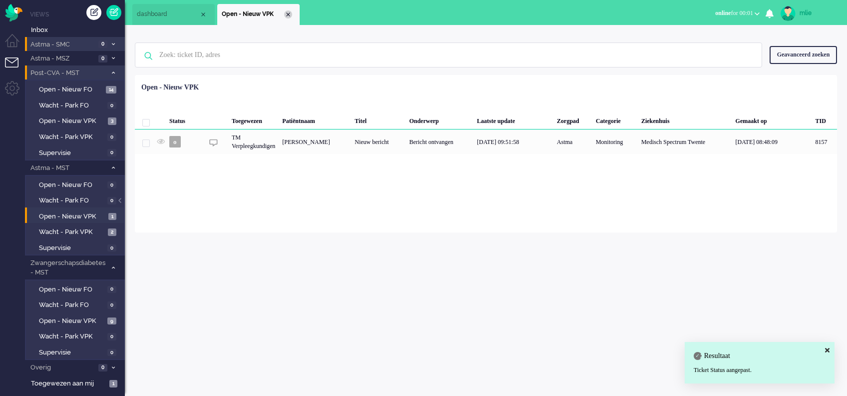
click at [287, 12] on div "Close tab" at bounding box center [288, 14] width 8 height 8
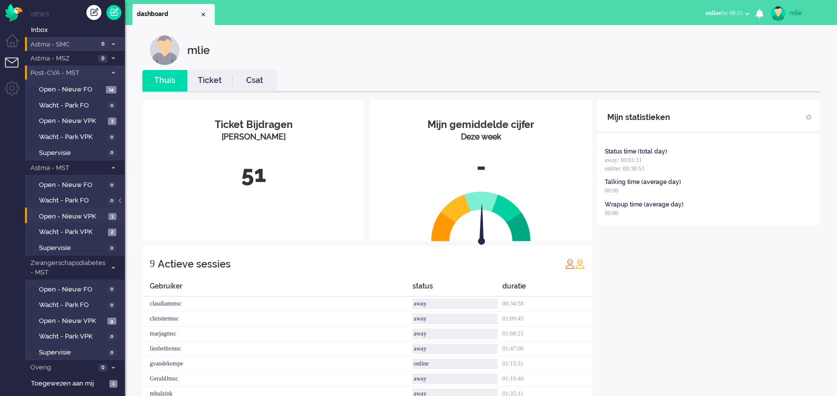
click at [206, 78] on link "Ticket" at bounding box center [209, 80] width 45 height 11
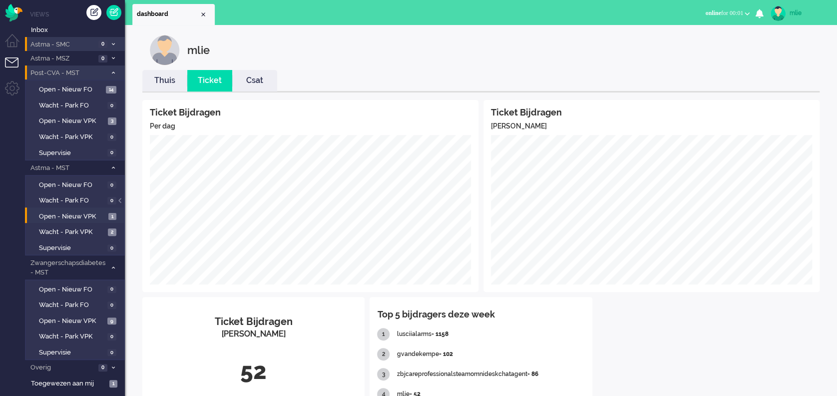
click at [168, 79] on link "Thuis" at bounding box center [164, 80] width 45 height 11
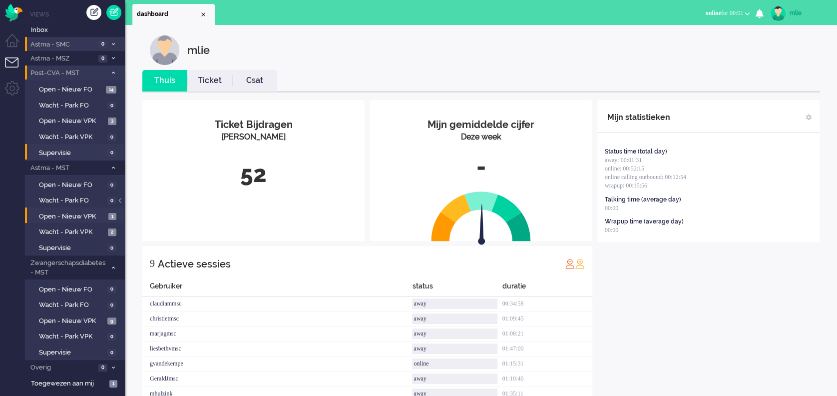
scroll to position [62, 0]
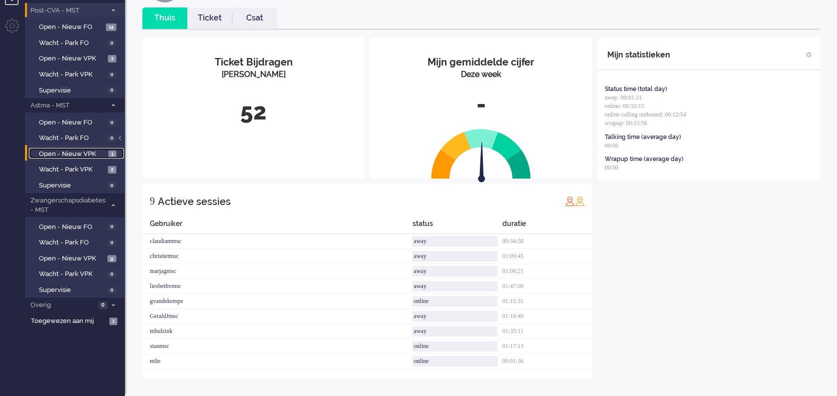
click at [78, 153] on span "Open - Nieuw VPK" at bounding box center [72, 153] width 67 height 9
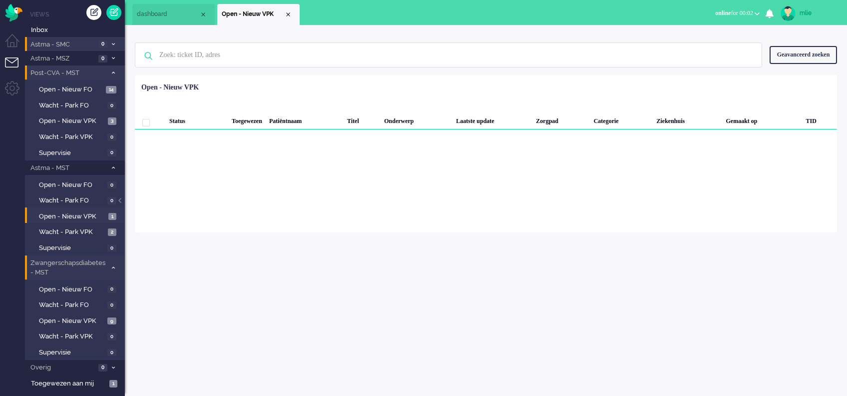
click at [112, 263] on li "Zwangerschapsdiabetes - MST 9" at bounding box center [75, 266] width 100 height 23
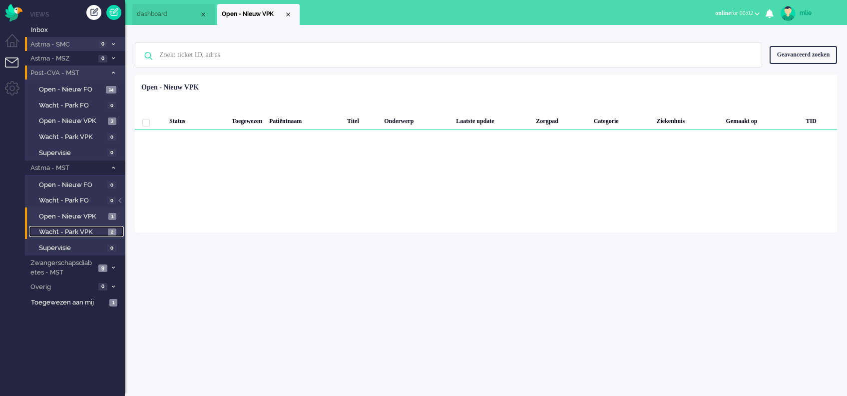
click at [60, 228] on span "Wacht - Park VPK" at bounding box center [72, 231] width 66 height 9
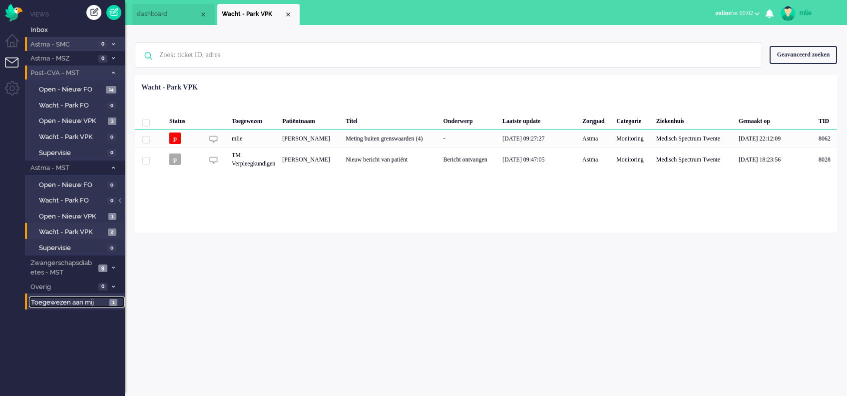
click at [48, 296] on span "Toegewezen aan mij" at bounding box center [68, 302] width 75 height 9
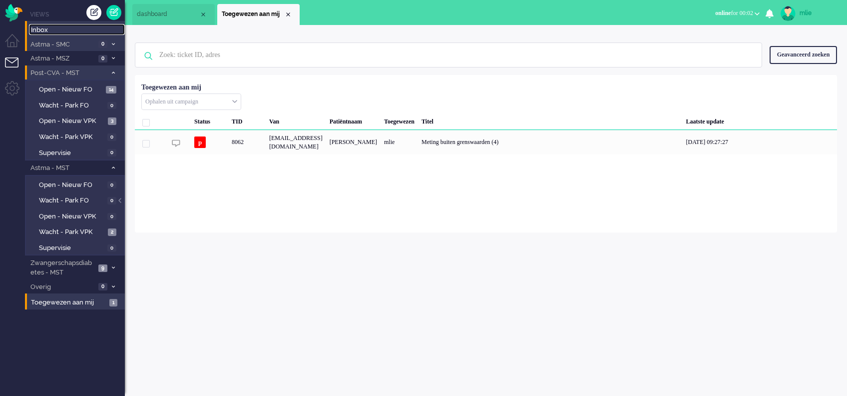
click at [37, 29] on span "Inbox" at bounding box center [78, 29] width 94 height 9
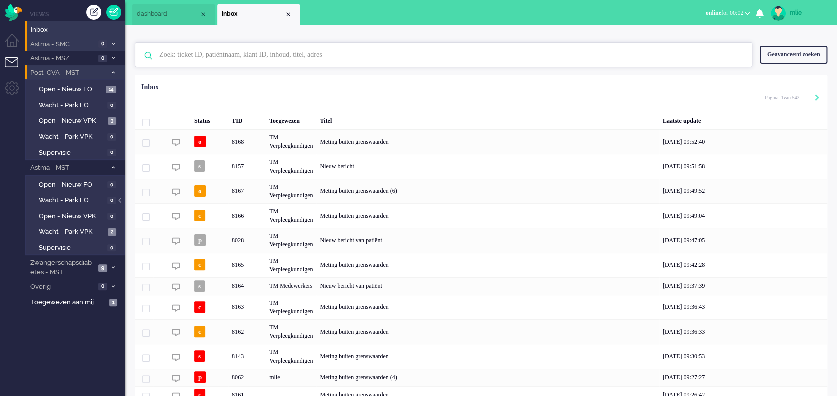
click at [251, 53] on input "text" at bounding box center [445, 55] width 586 height 24
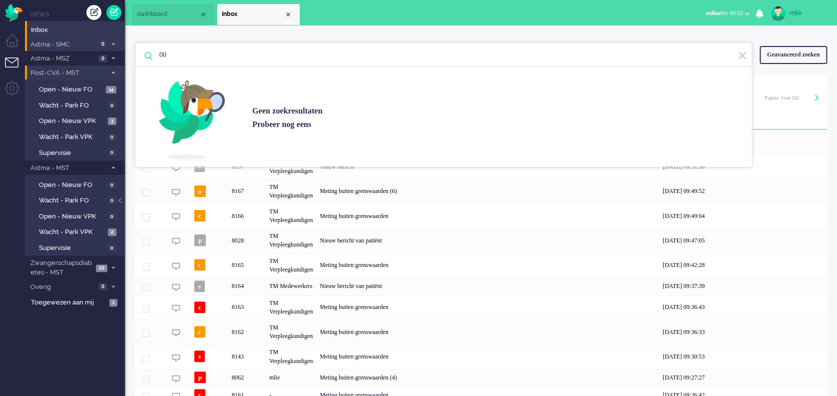
type input "0"
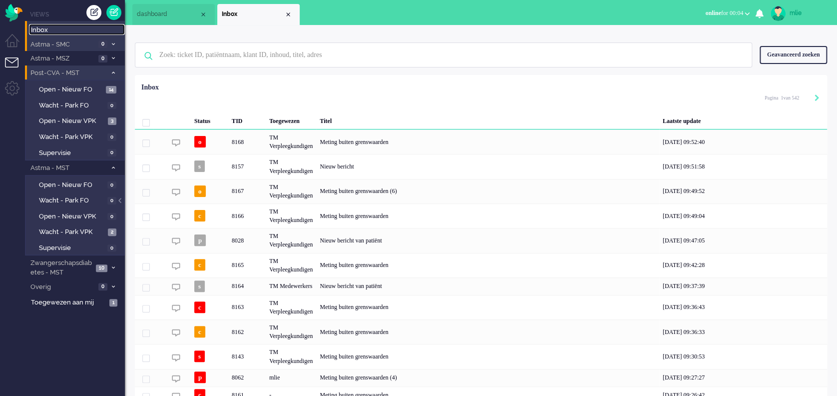
click at [46, 26] on span "Inbox" at bounding box center [78, 29] width 94 height 9
click at [203, 58] on input "text" at bounding box center [445, 55] width 586 height 24
paste input "03426534"
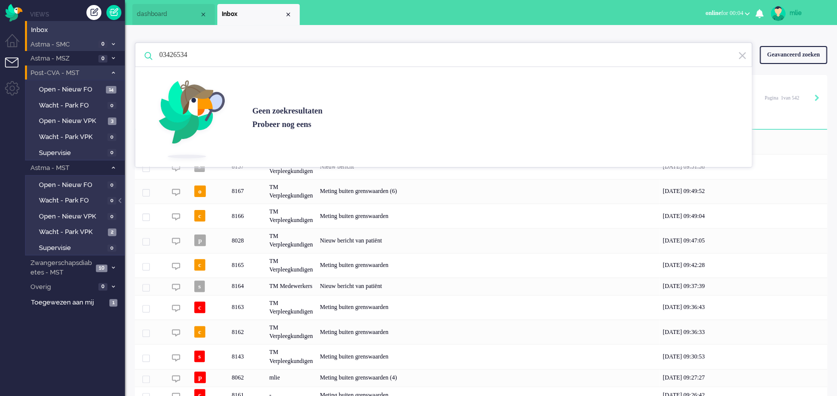
click at [292, 14] on li "Inbox" at bounding box center [258, 14] width 82 height 21
type input "03426534"
click at [51, 230] on span "Wacht - Park VPK" at bounding box center [72, 231] width 66 height 9
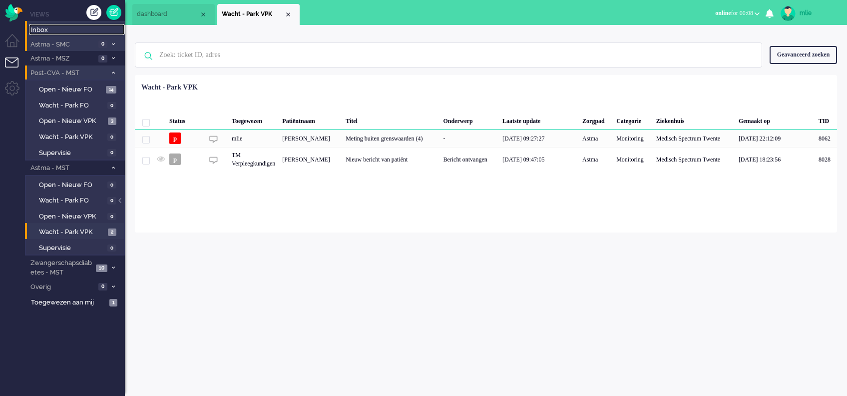
click at [54, 30] on span "Inbox" at bounding box center [78, 29] width 94 height 9
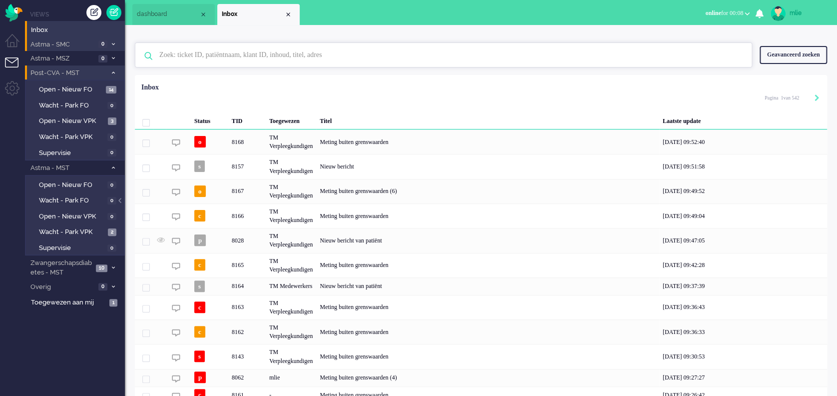
click at [242, 58] on input "text" at bounding box center [445, 55] width 586 height 24
paste input "06968412"
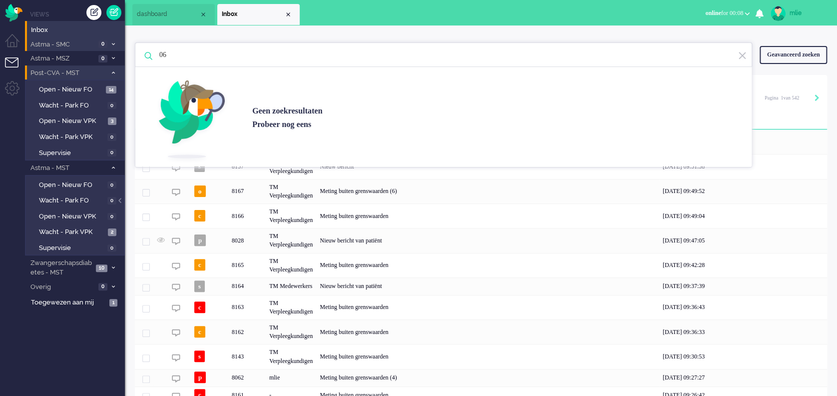
type input "0"
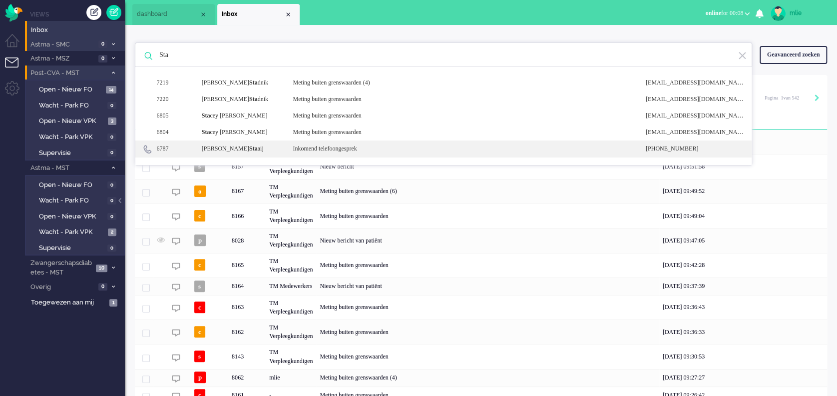
type input "Sta"
click at [354, 150] on div "Inkomend telefoongesprek" at bounding box center [461, 148] width 353 height 8
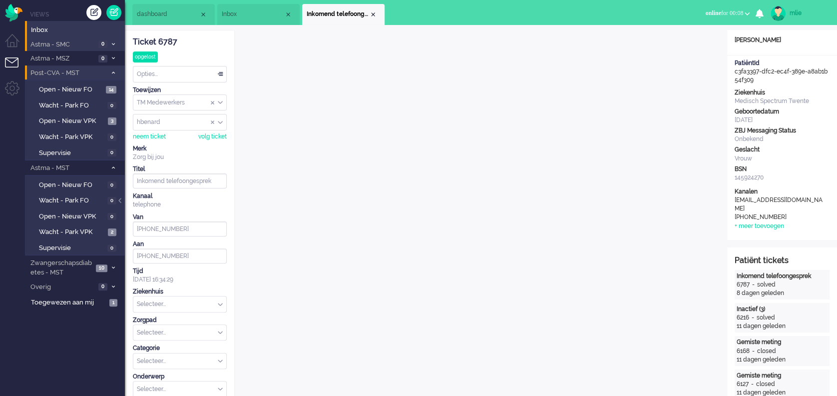
scroll to position [30, 0]
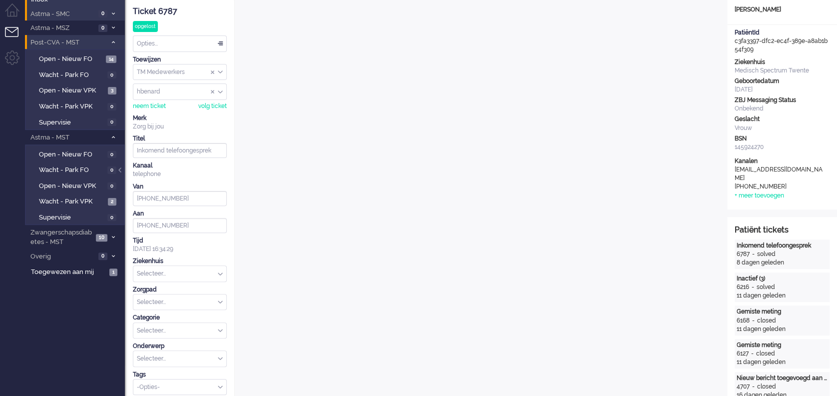
drag, startPoint x: 184, startPoint y: 13, endPoint x: 132, endPoint y: 12, distance: 52.0
drag, startPoint x: 132, startPoint y: 12, endPoint x: 140, endPoint y: 9, distance: 8.9
copy div "Ticket 6787"
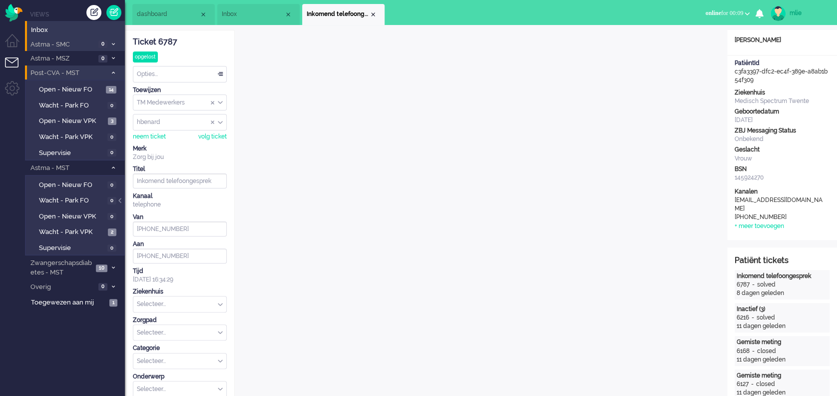
click at [627, 13] on span "online" at bounding box center [712, 12] width 15 height 7
click at [627, 34] on label "Away" at bounding box center [708, 33] width 79 height 8
click at [627, 13] on span "away" at bounding box center [714, 12] width 13 height 7
click at [627, 45] on label "Online" at bounding box center [708, 44] width 79 height 8
click at [372, 12] on div "Close tab" at bounding box center [373, 14] width 8 height 8
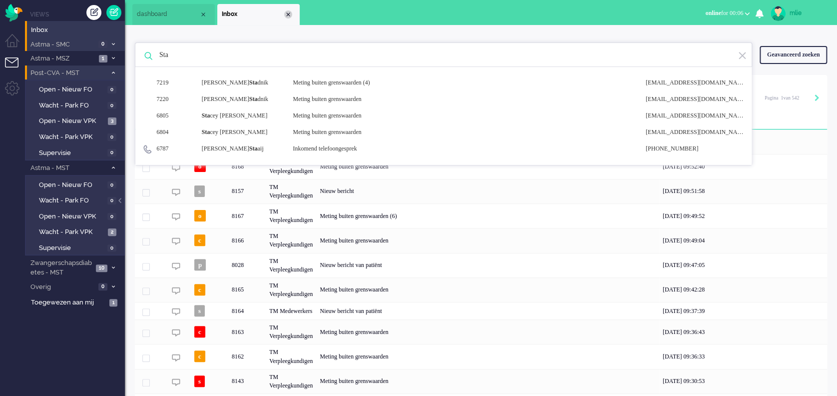
click at [288, 12] on div "Close tab" at bounding box center [288, 14] width 8 height 8
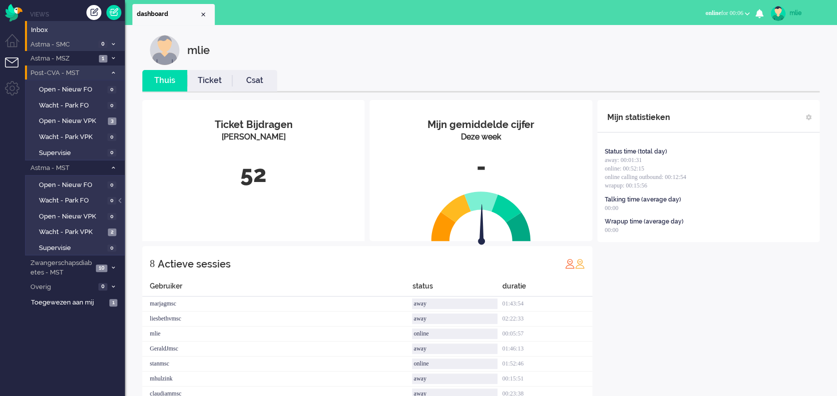
click at [204, 76] on link "Ticket" at bounding box center [209, 80] width 45 height 11
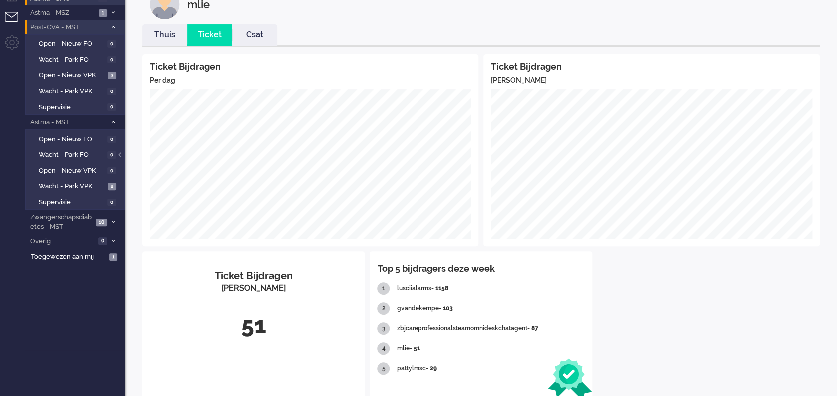
scroll to position [66, 0]
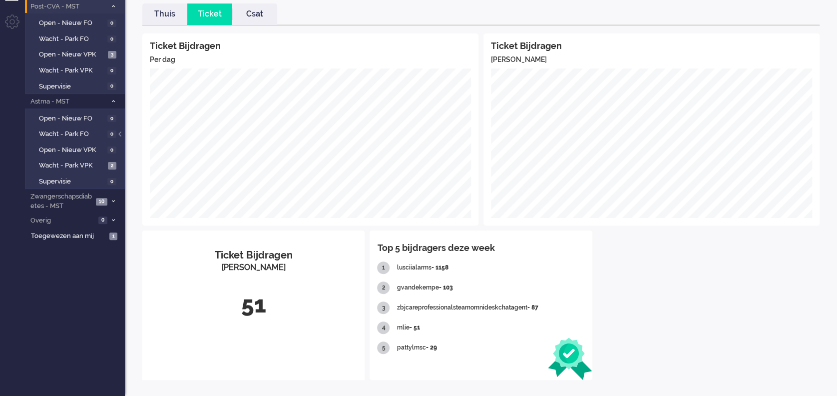
click at [156, 11] on link "Thuis" at bounding box center [164, 13] width 45 height 11
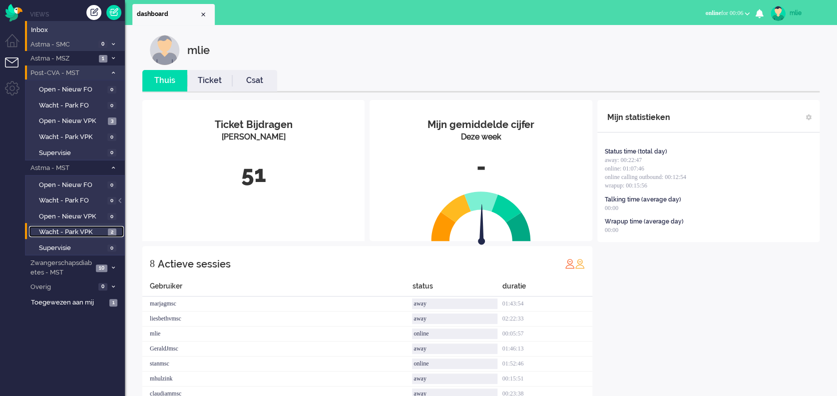
click at [86, 228] on span "Wacht - Park VPK" at bounding box center [72, 231] width 66 height 9
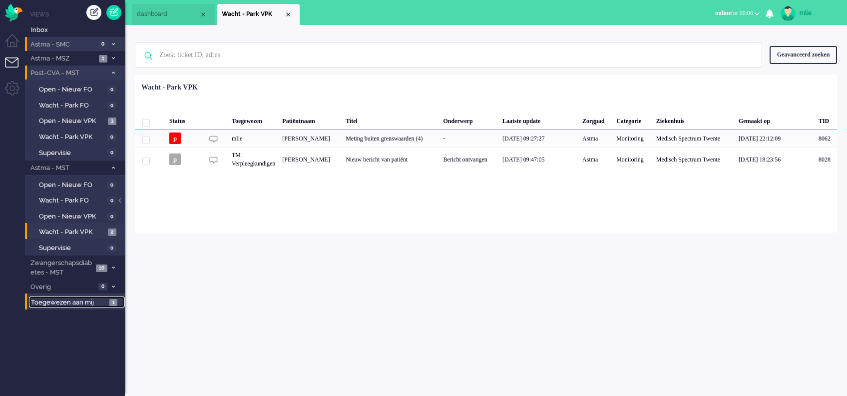
click at [89, 296] on span "Toegewezen aan mij" at bounding box center [68, 302] width 75 height 9
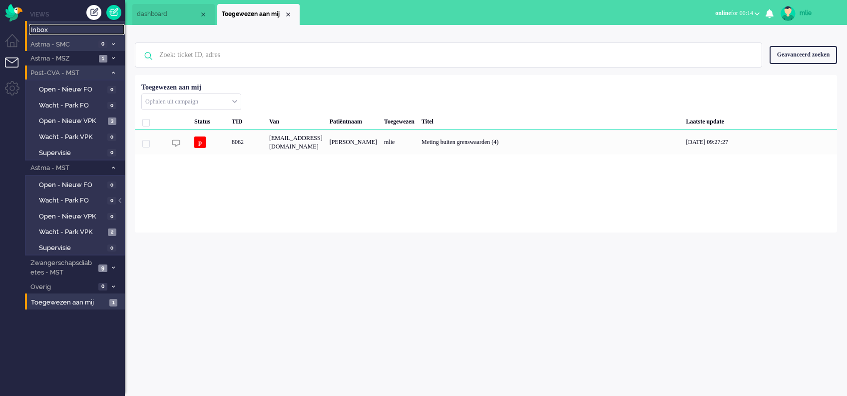
click at [49, 31] on span "Inbox" at bounding box center [78, 29] width 94 height 9
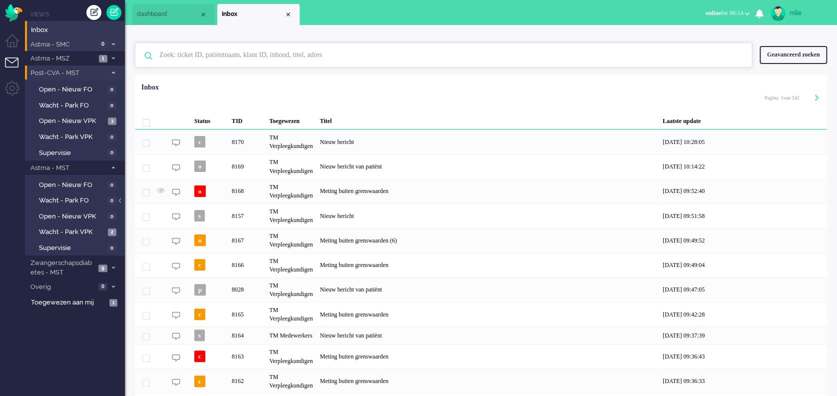
click at [225, 53] on input "text" at bounding box center [445, 55] width 586 height 24
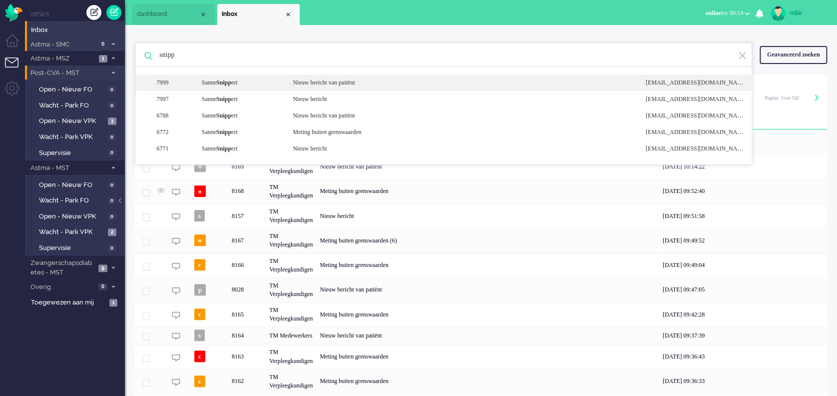
type input "snipp"
click at [310, 82] on div "Nieuw bericht van patiënt" at bounding box center [461, 82] width 353 height 8
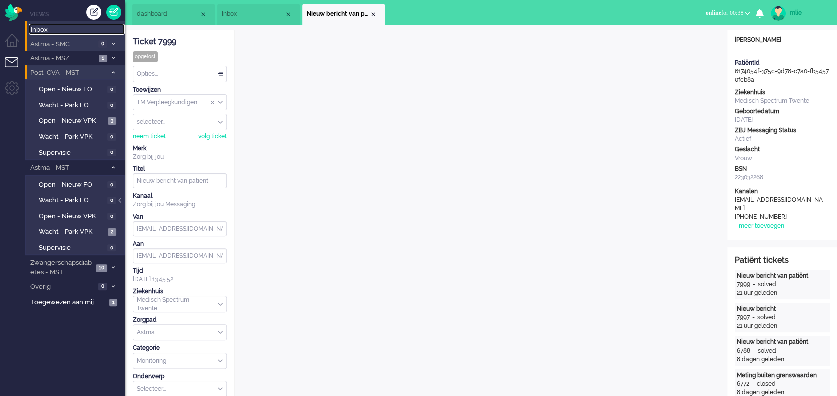
click at [50, 31] on span "Inbox" at bounding box center [78, 29] width 94 height 9
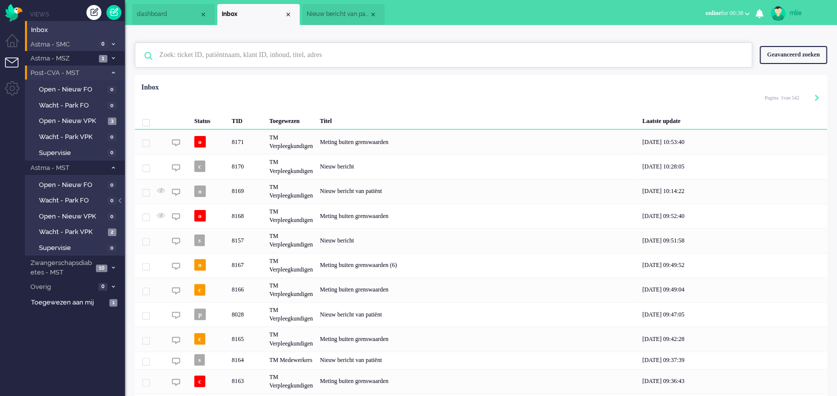
click at [208, 57] on input "text" at bounding box center [445, 55] width 586 height 24
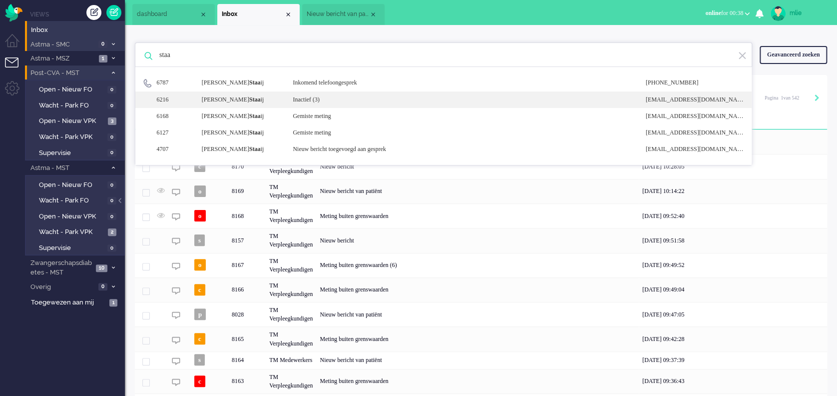
type input "staa"
click at [332, 99] on div "Inactief (3)" at bounding box center [461, 99] width 353 height 8
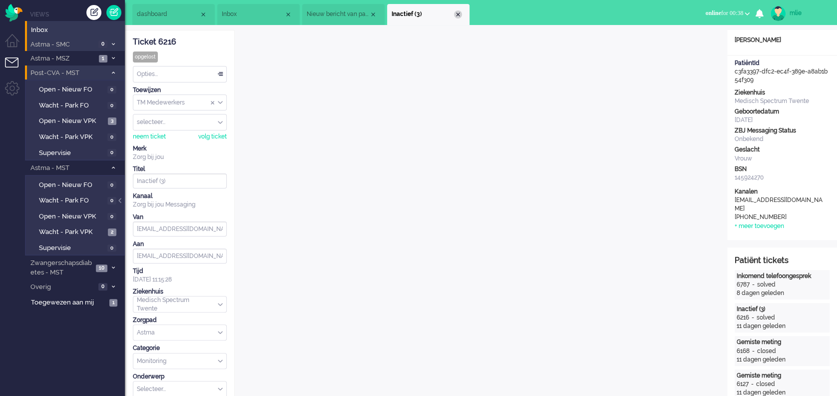
click at [459, 13] on div "Close tab" at bounding box center [458, 14] width 8 height 8
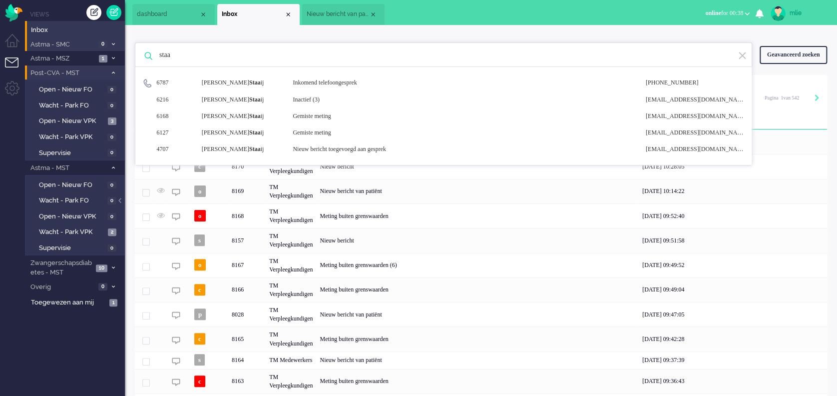
click at [327, 14] on span "Nieuw bericht van patiënt" at bounding box center [338, 14] width 62 height 8
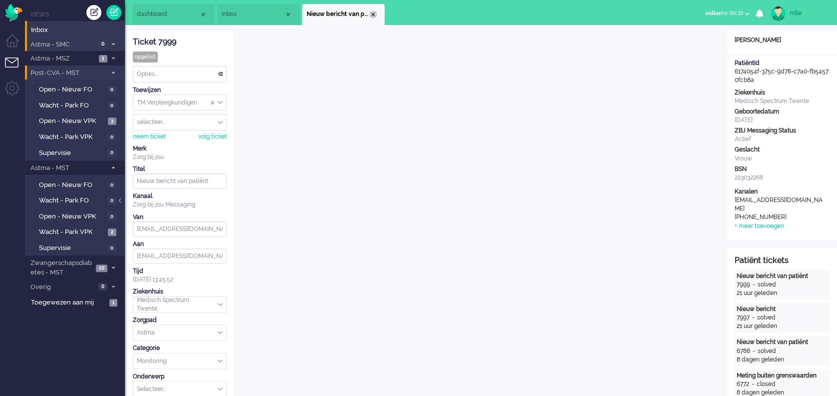
click at [374, 12] on div "Close tab" at bounding box center [373, 14] width 8 height 8
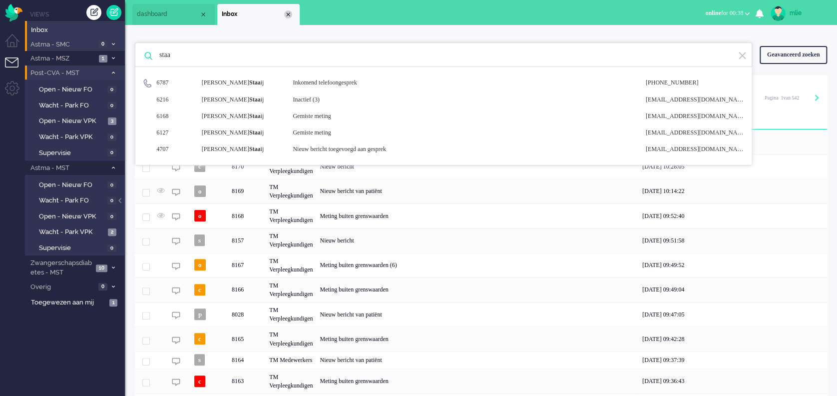
click at [288, 10] on div "Close tab" at bounding box center [288, 14] width 8 height 8
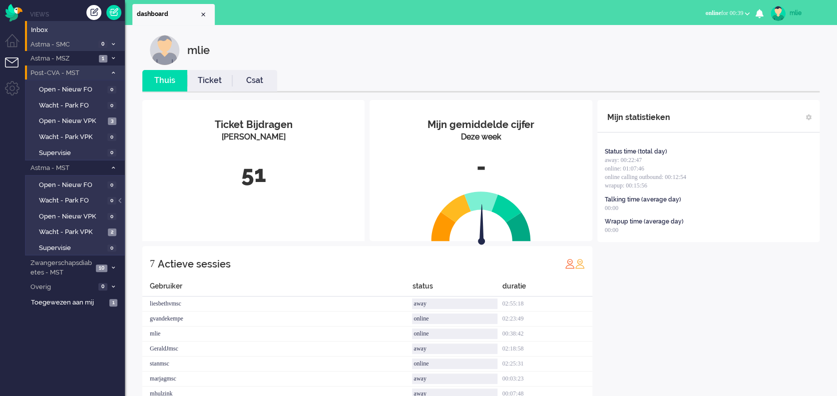
click at [204, 80] on link "Ticket" at bounding box center [209, 80] width 45 height 11
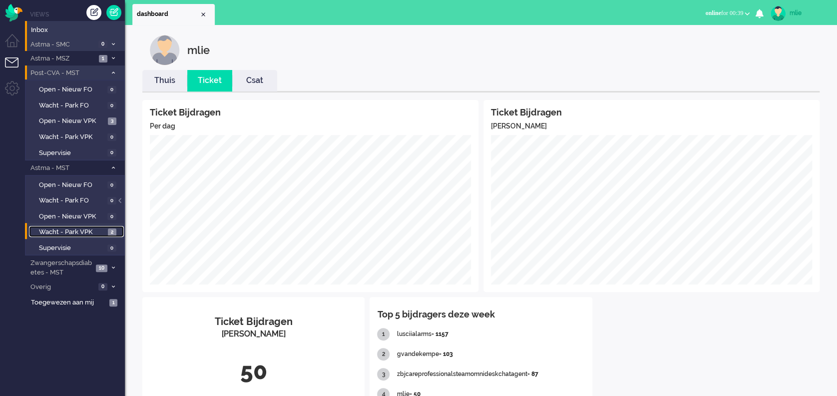
click at [56, 228] on span "Wacht - Park VPK" at bounding box center [72, 231] width 66 height 9
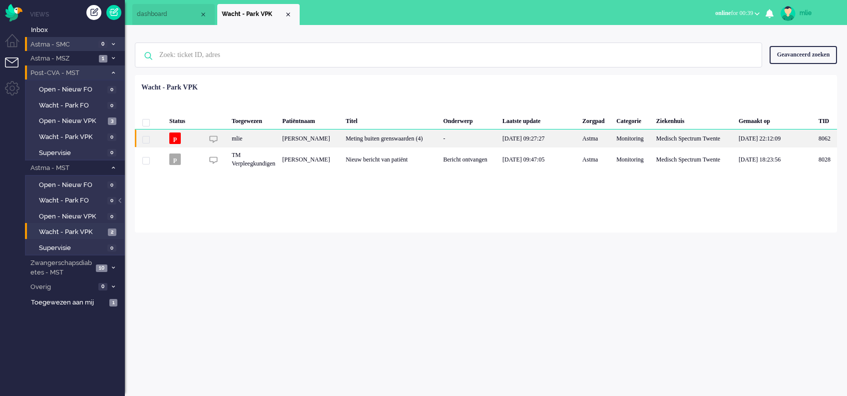
click at [404, 140] on div "Meting buiten grenswaarden (4)" at bounding box center [390, 137] width 97 height 17
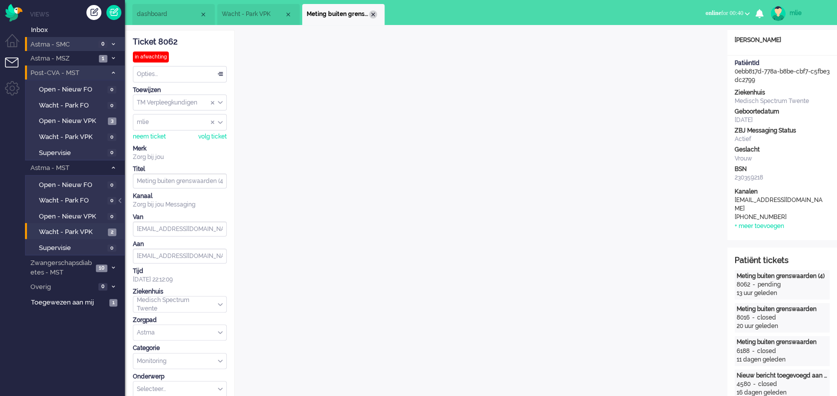
click at [370, 12] on div "Close tab" at bounding box center [373, 14] width 8 height 8
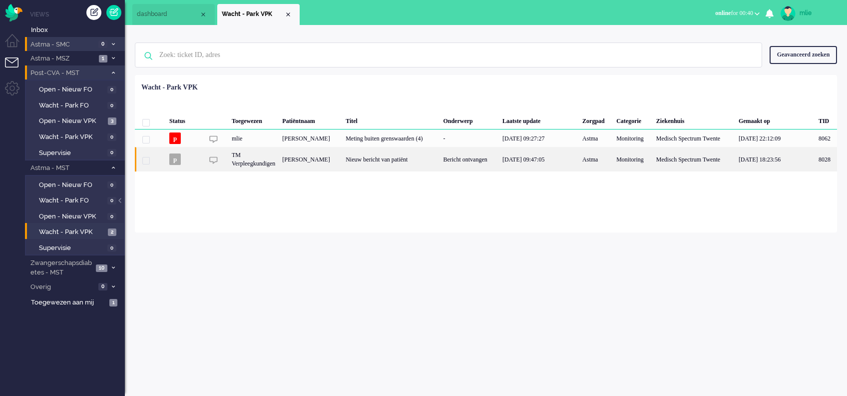
click at [420, 170] on div "Nieuw bericht van patiënt" at bounding box center [390, 159] width 97 height 24
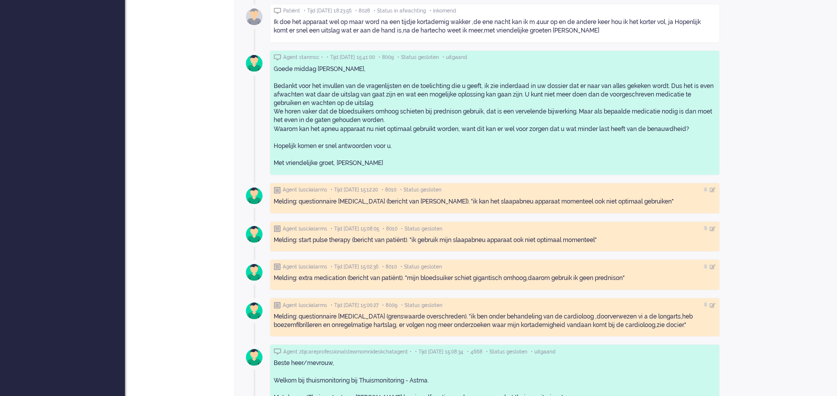
scroll to position [750, 0]
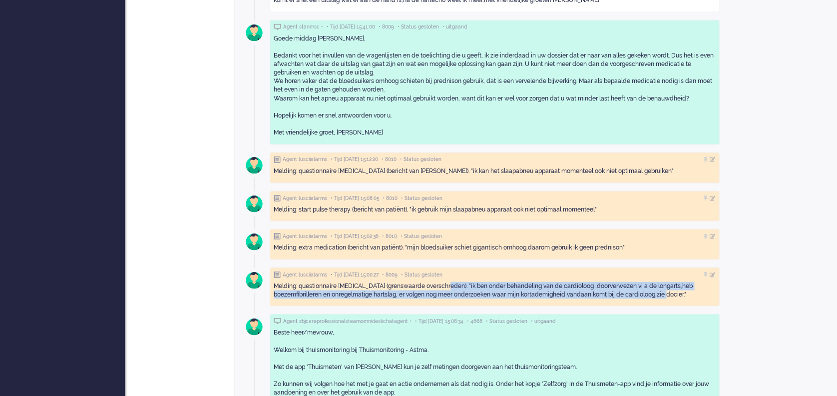
drag, startPoint x: 447, startPoint y: 284, endPoint x: 692, endPoint y: 293, distance: 245.4
click at [627, 293] on div "Melding: questionnaire [MEDICAL_DATA] (grenswaarde overschreden). "ik ben onder…" at bounding box center [495, 289] width 442 height 17
drag, startPoint x: 692, startPoint y: 293, endPoint x: 643, endPoint y: 287, distance: 49.3
copy div "ik ben onder behandeling van de cardioloog ,doorverwezen vi a de longarts,heb b…"
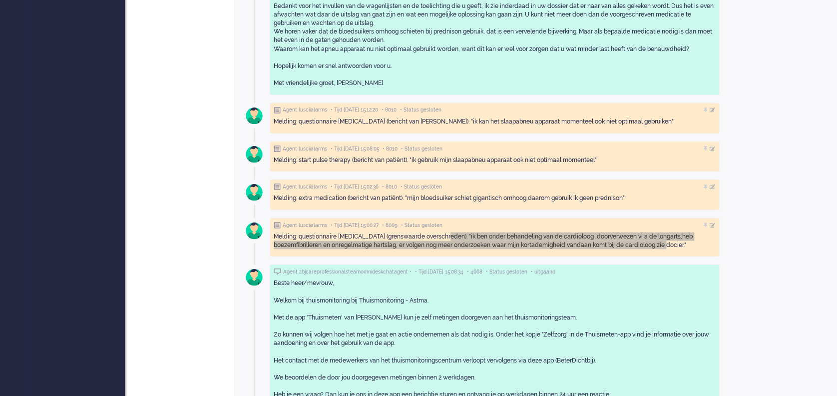
scroll to position [732, 0]
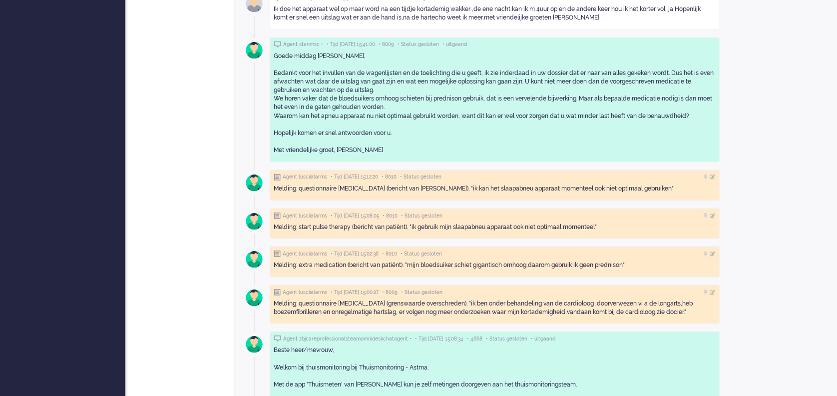
click at [464, 254] on div "Agent lusciialarms • Tijd [DATE] 15:02:36 • 8010 • Status gesloten" at bounding box center [495, 253] width 442 height 7
drag, startPoint x: 408, startPoint y: 262, endPoint x: 632, endPoint y: 268, distance: 224.8
click at [627, 268] on div "Melding: extra medication (bericht van patiënt). "mijn bloedsuiker schiet gigan…" at bounding box center [495, 264] width 442 height 15
drag, startPoint x: 632, startPoint y: 268, endPoint x: 593, endPoint y: 264, distance: 39.7
copy div "mijn bloedsuiker schiet gigantisch omhoog,daarom gebruik ik geen prednison""
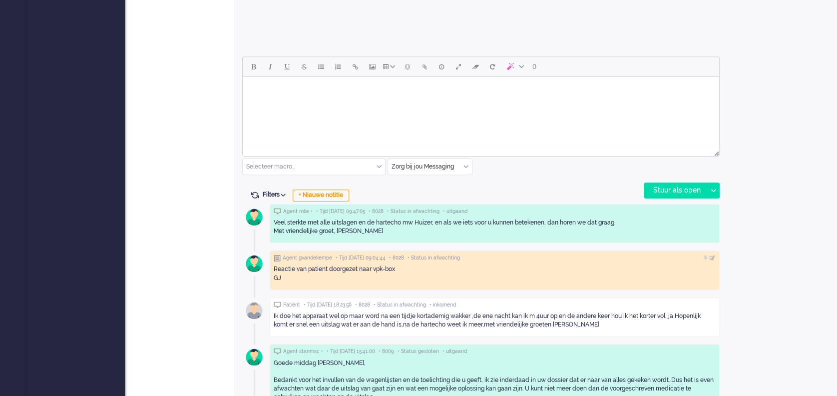
scroll to position [466, 0]
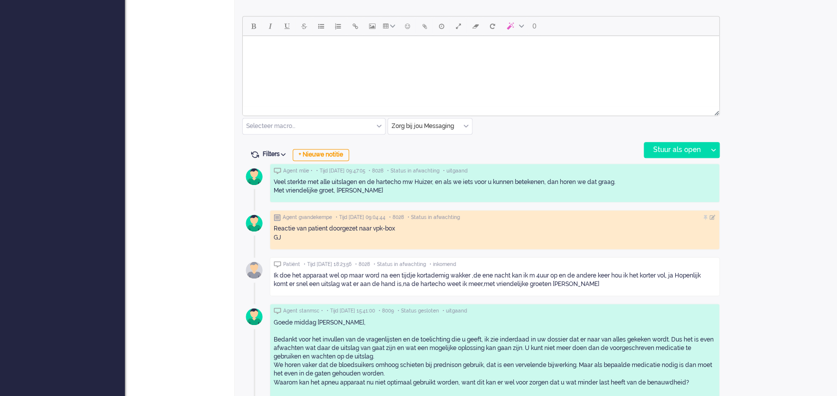
click at [627, 296] on div "Open custom software Patiëntnaam [PERSON_NAME] PatiëntId 43d47bb2-a9e0-ee9d-200…" at bounding box center [782, 181] width 110 height 1234
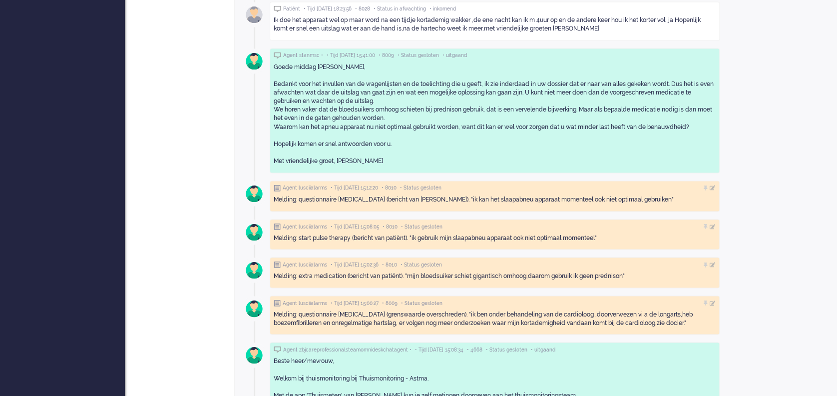
scroll to position [732, 0]
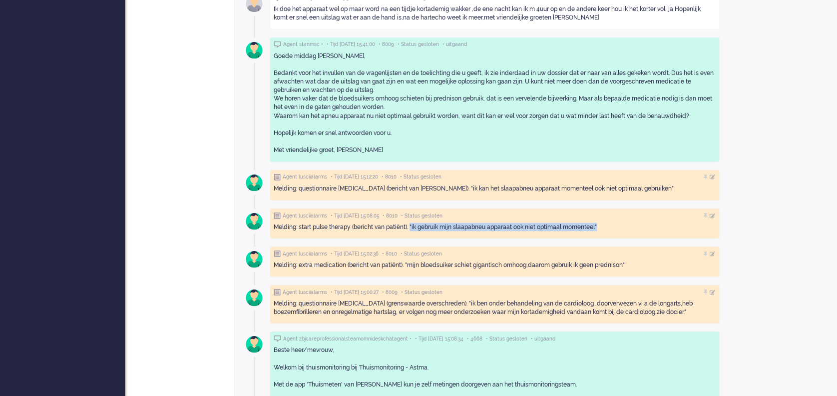
drag, startPoint x: 412, startPoint y: 225, endPoint x: 607, endPoint y: 226, distance: 195.3
click at [607, 226] on div "Melding: start pulse therapy (bericht van patiënt). "ik gebruik mijn slaapabneu…" at bounding box center [495, 226] width 442 height 8
drag, startPoint x: 607, startPoint y: 226, endPoint x: 583, endPoint y: 224, distance: 24.0
copy div ""ik gebruik mijn slaapabneu apparaat ook niet optimaal momenteel""
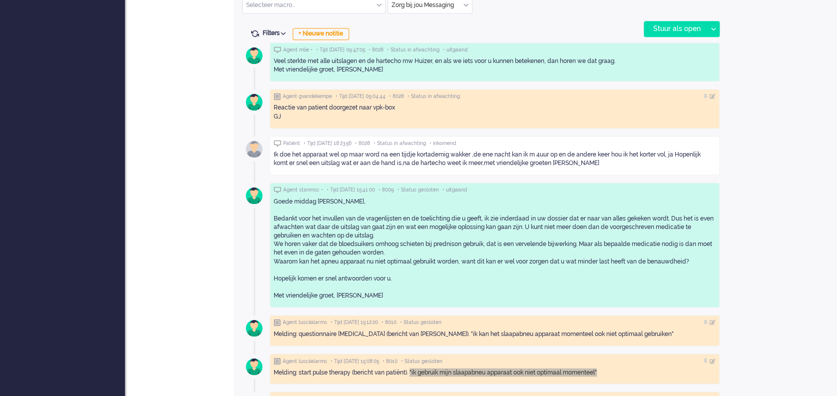
scroll to position [599, 0]
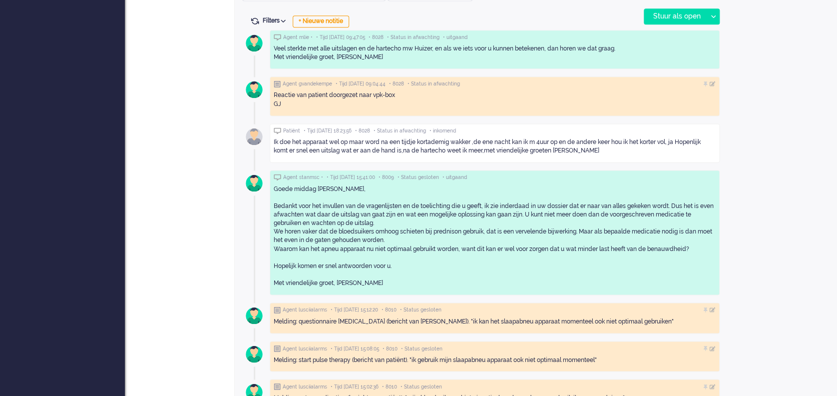
click at [627, 278] on div "Open custom software Patiëntnaam [PERSON_NAME] PatiëntId 43d47bb2-a9e0-ee9d-200…" at bounding box center [782, 48] width 110 height 1234
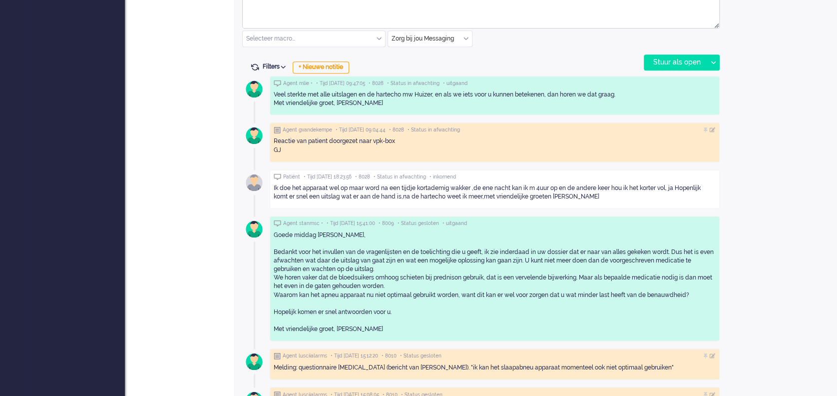
scroll to position [532, 0]
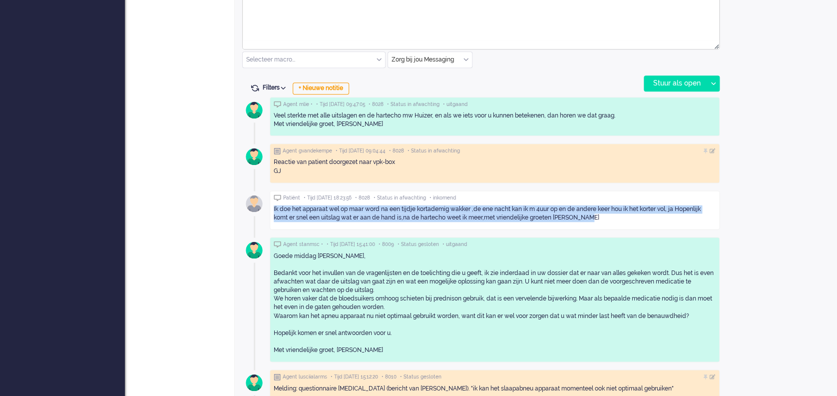
drag, startPoint x: 273, startPoint y: 207, endPoint x: 584, endPoint y: 216, distance: 311.8
click at [584, 216] on div "Patiënt • Tijd [DATE] 18:23:56 • 8028 • Status in afwachting • inkomend Ik doe …" at bounding box center [495, 209] width 450 height 39
drag, startPoint x: 584, startPoint y: 216, endPoint x: 554, endPoint y: 211, distance: 30.5
copy div "Ik doe het apparaat wel op maar word na een tijdje kortademig wakker ,de ene na…"
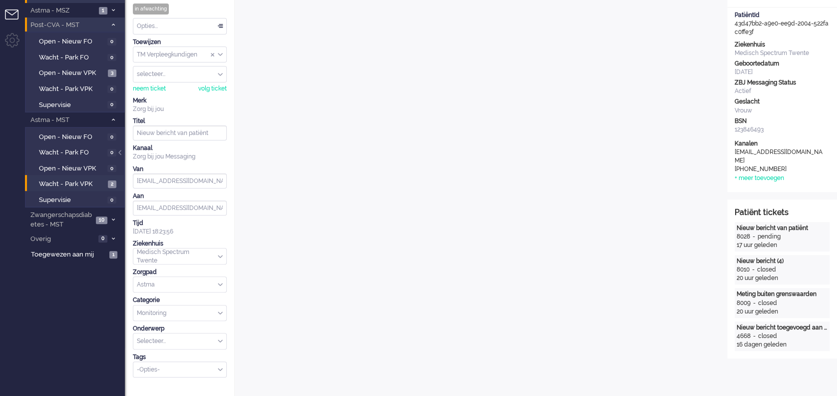
scroll to position [66, 0]
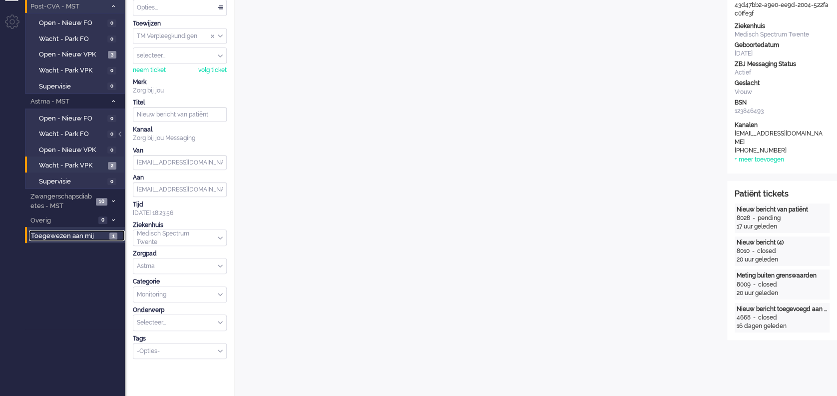
click at [54, 237] on span "Toegewezen aan mij" at bounding box center [68, 235] width 75 height 9
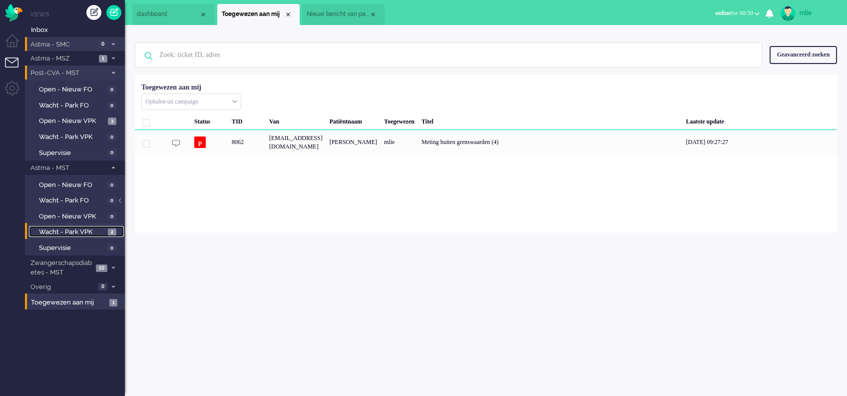
click at [52, 232] on span "Wacht - Park VPK" at bounding box center [72, 231] width 66 height 9
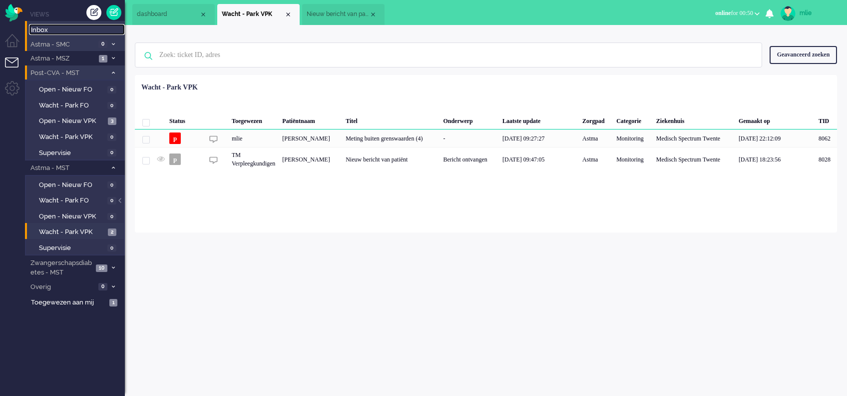
click at [49, 30] on span "Inbox" at bounding box center [78, 29] width 94 height 9
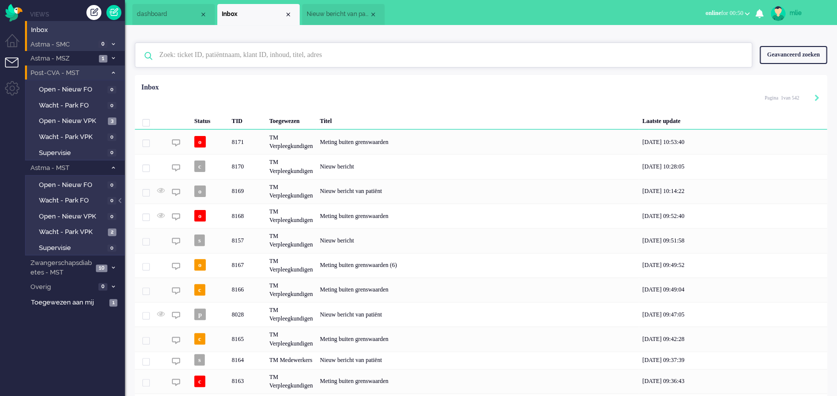
click at [211, 57] on input "text" at bounding box center [445, 55] width 586 height 24
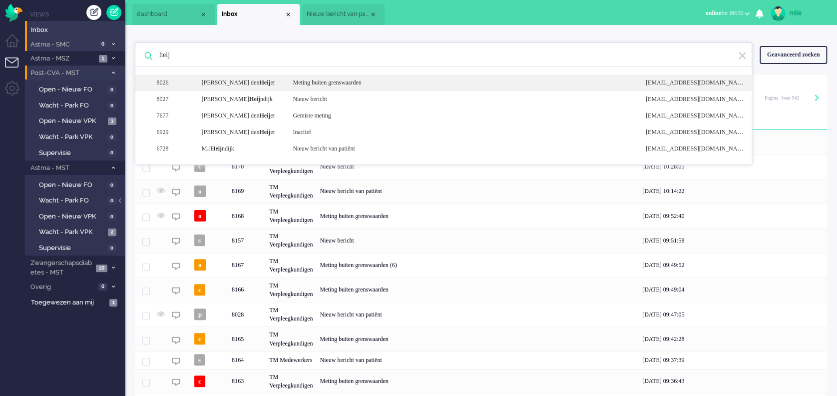
type input "heij"
click at [316, 84] on div "Meting buiten grenswaarden" at bounding box center [461, 82] width 353 height 8
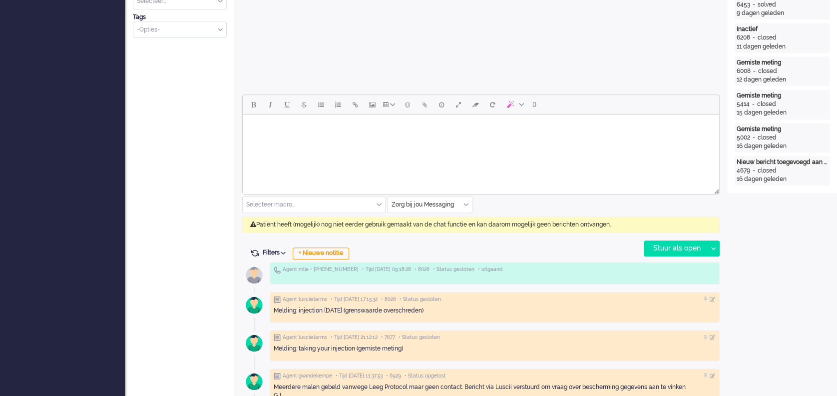
scroll to position [400, 0]
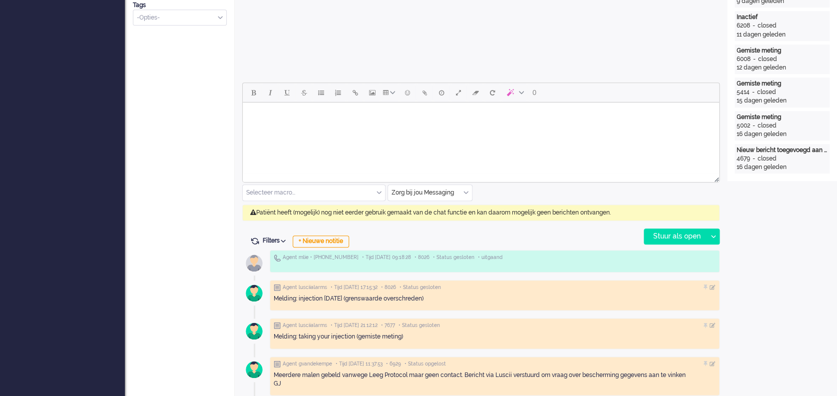
click at [467, 192] on div "Zorg bij jou Messaging" at bounding box center [430, 192] width 84 height 15
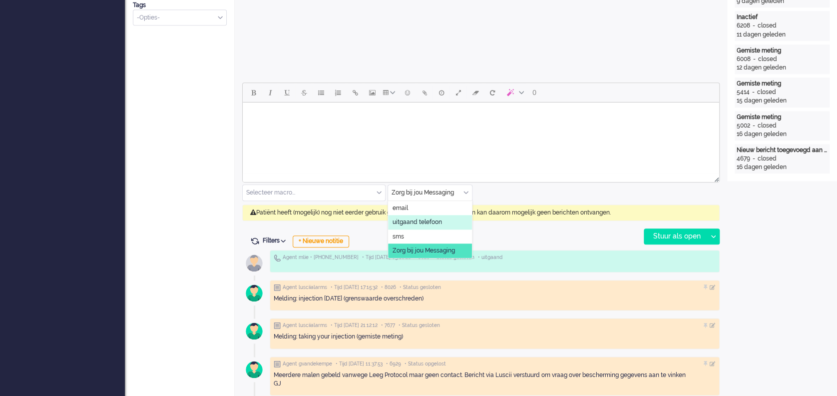
click at [445, 221] on li "uitgaand telefoon" at bounding box center [430, 222] width 84 height 14
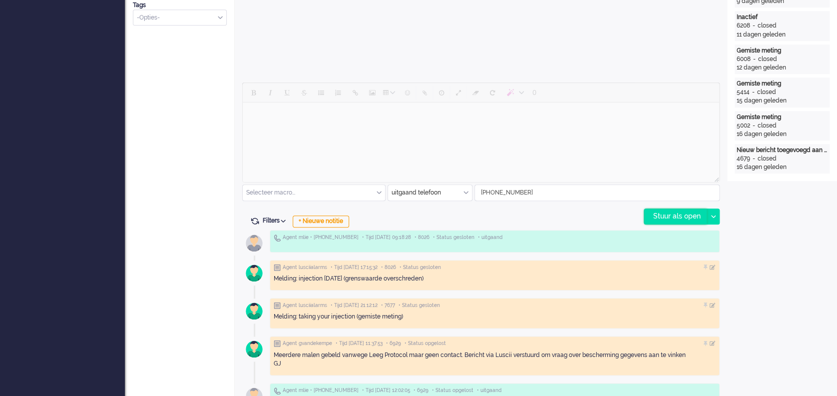
click at [627, 215] on div "Stuur als open" at bounding box center [675, 216] width 62 height 15
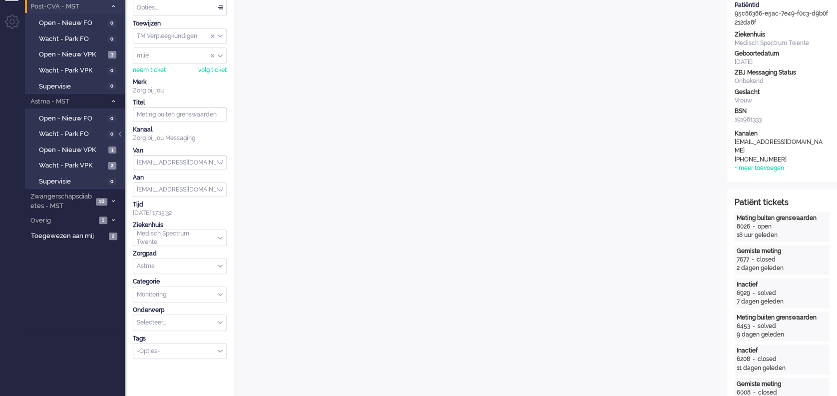
scroll to position [0, 0]
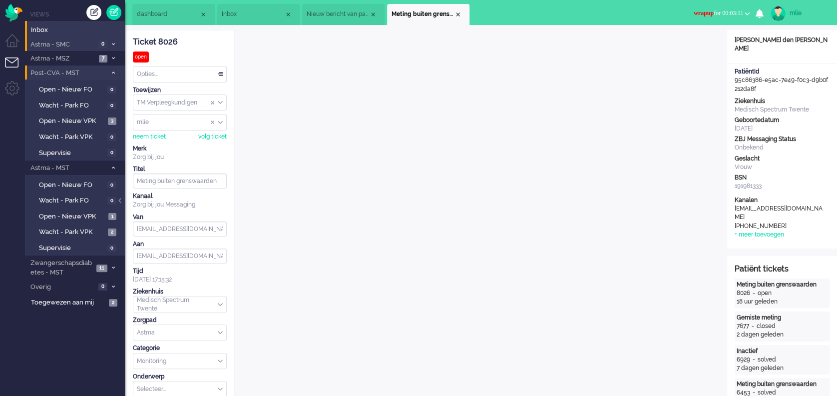
click at [627, 10] on span "wrapup for 00:03:11" at bounding box center [718, 12] width 49 height 7
click at [627, 50] on link "Outbound pending" at bounding box center [708, 55] width 79 height 11
click at [627, 12] on span "wrapup for 00:03:17" at bounding box center [718, 12] width 50 height 7
click at [627, 14] on span "wrapup" at bounding box center [703, 12] width 20 height 7
click at [627, 42] on label "Online" at bounding box center [708, 44] width 79 height 8
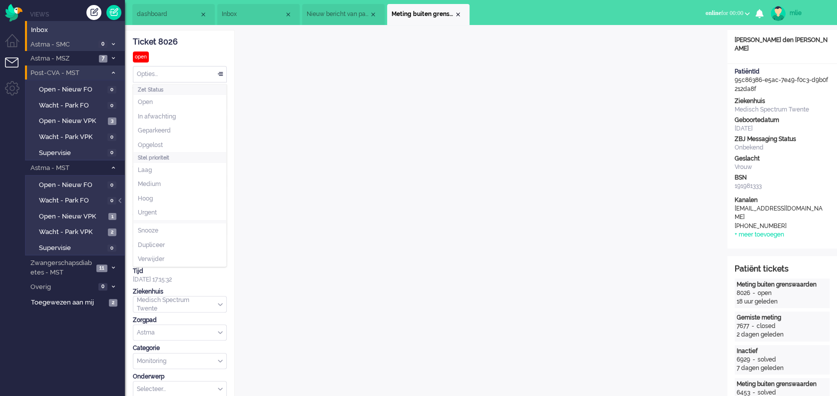
click at [220, 72] on div "Opties..." at bounding box center [179, 73] width 93 height 15
click at [156, 144] on span "Opgelost" at bounding box center [150, 145] width 25 height 8
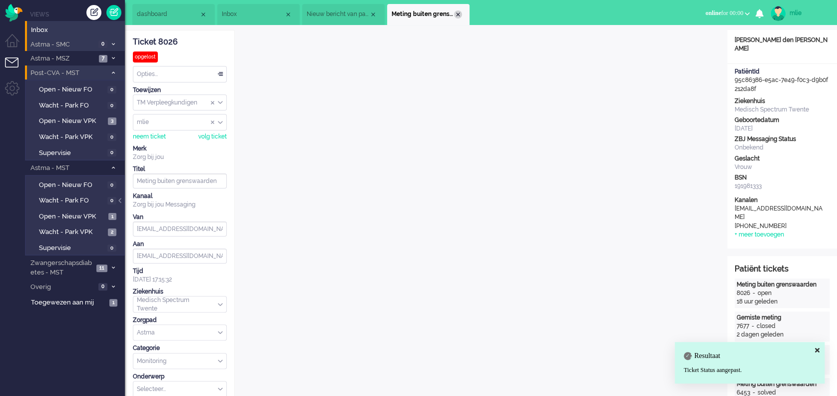
click at [461, 16] on div "Close tab" at bounding box center [458, 14] width 8 height 8
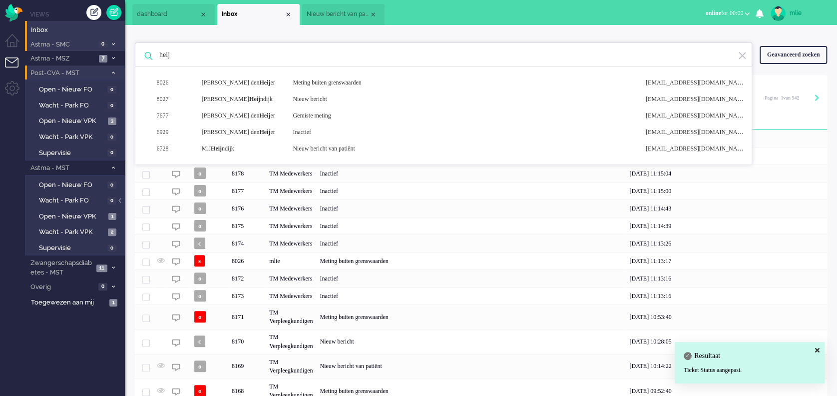
click at [340, 8] on li "Nieuw bericht van patiënt" at bounding box center [343, 14] width 82 height 21
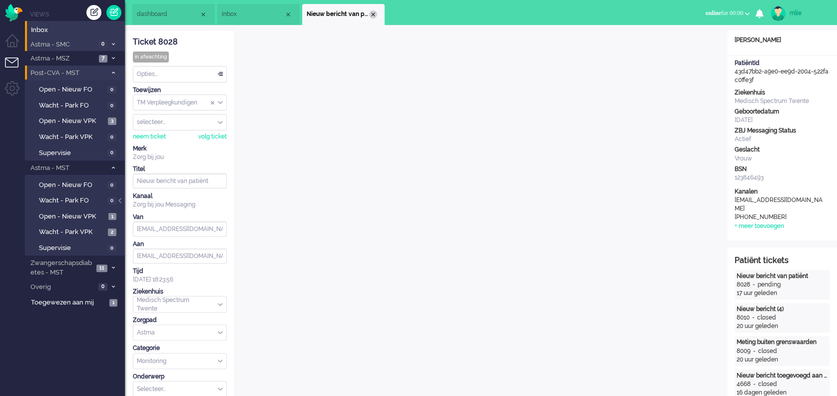
click at [372, 11] on div "Close tab" at bounding box center [373, 14] width 8 height 8
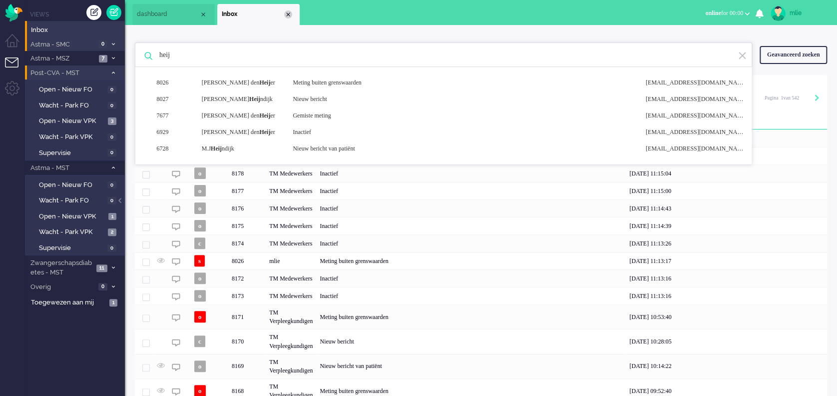
click at [287, 12] on div "Close tab" at bounding box center [288, 14] width 8 height 8
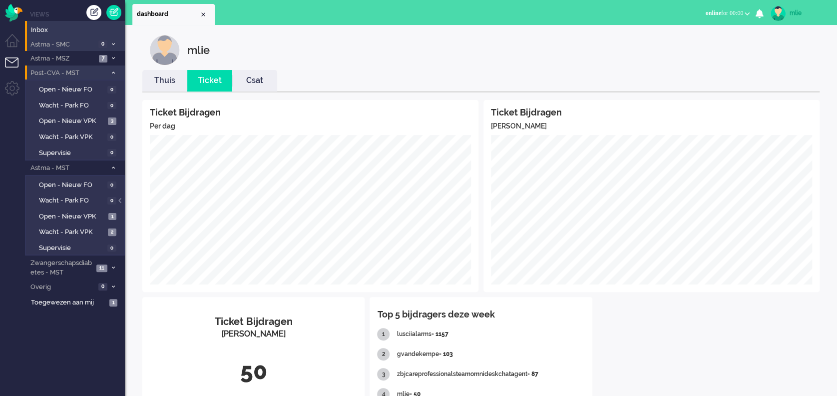
click at [160, 80] on link "Thuis" at bounding box center [164, 80] width 45 height 11
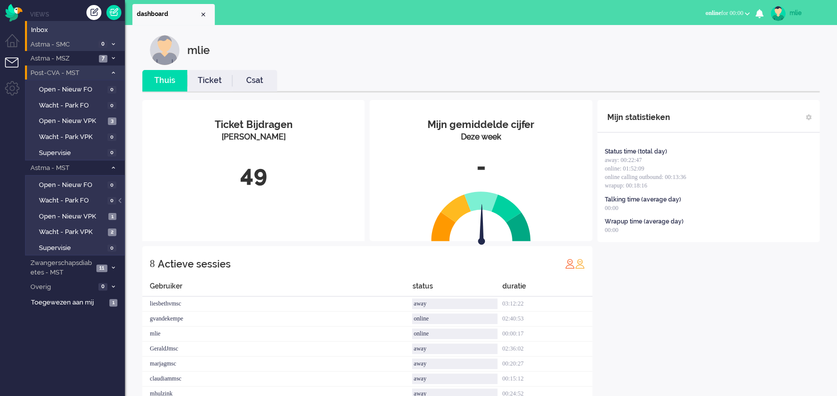
click at [220, 81] on link "Ticket" at bounding box center [209, 80] width 45 height 11
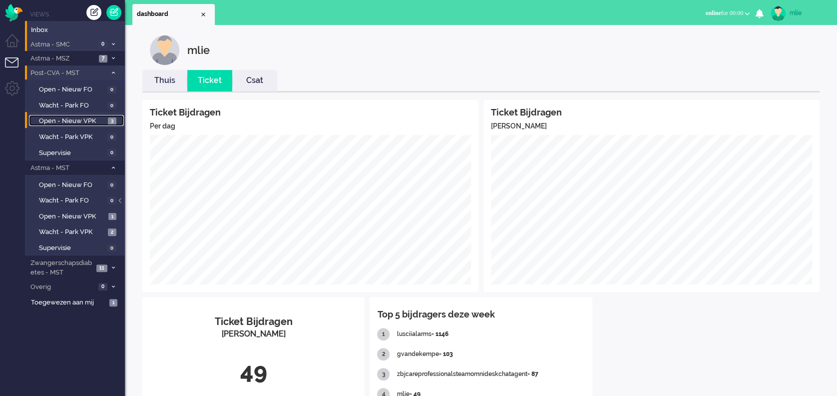
click at [62, 119] on span "Open - Nieuw VPK" at bounding box center [72, 120] width 66 height 9
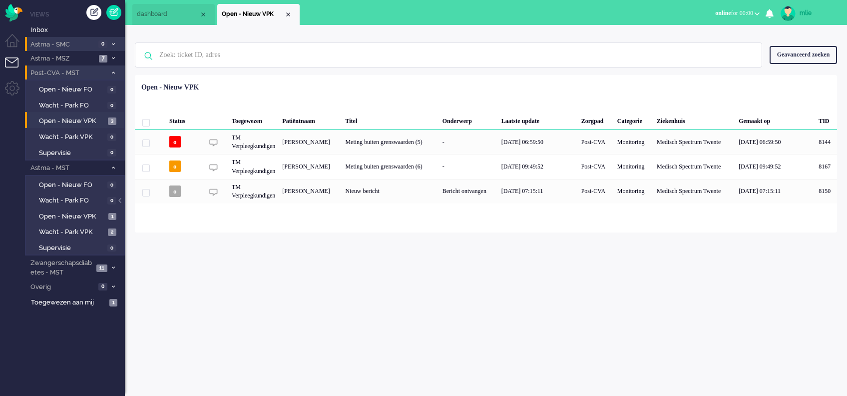
click at [114, 40] on li "Astma - SMC 0" at bounding box center [75, 44] width 100 height 14
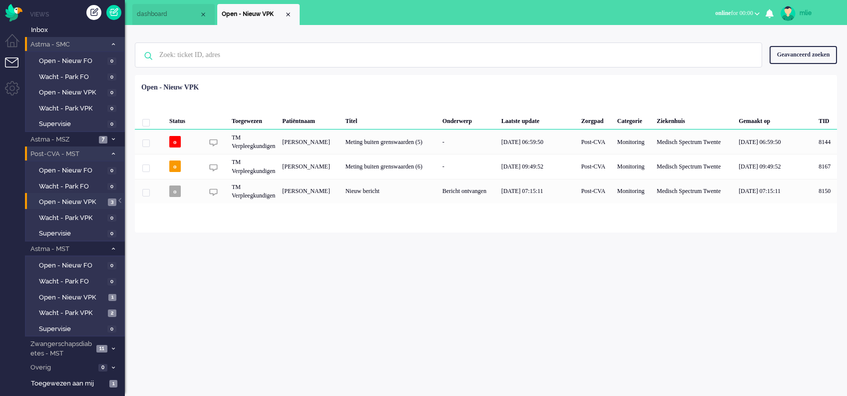
click at [114, 40] on li "Astma - SMC 0" at bounding box center [75, 44] width 100 height 14
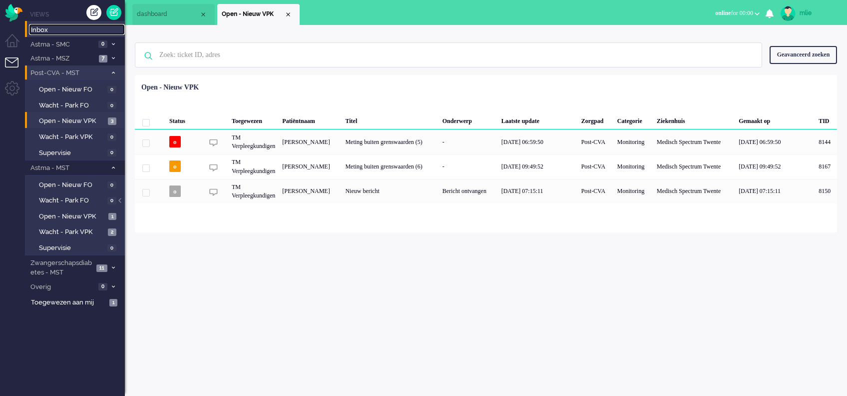
click at [35, 29] on span "Inbox" at bounding box center [78, 29] width 94 height 9
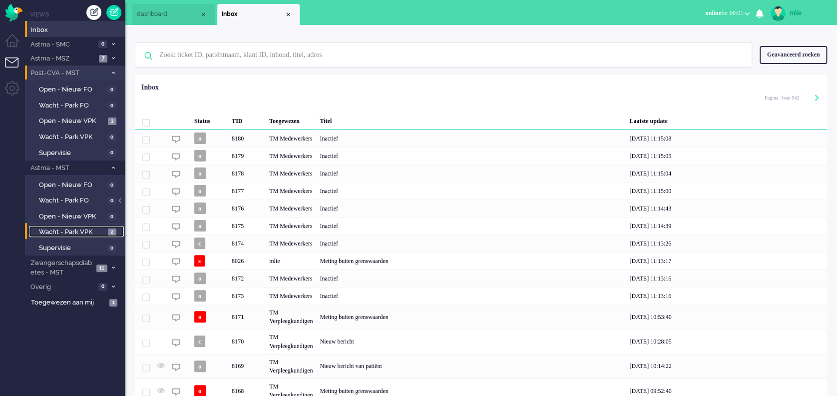
click at [55, 231] on span "Wacht - Park VPK" at bounding box center [72, 231] width 66 height 9
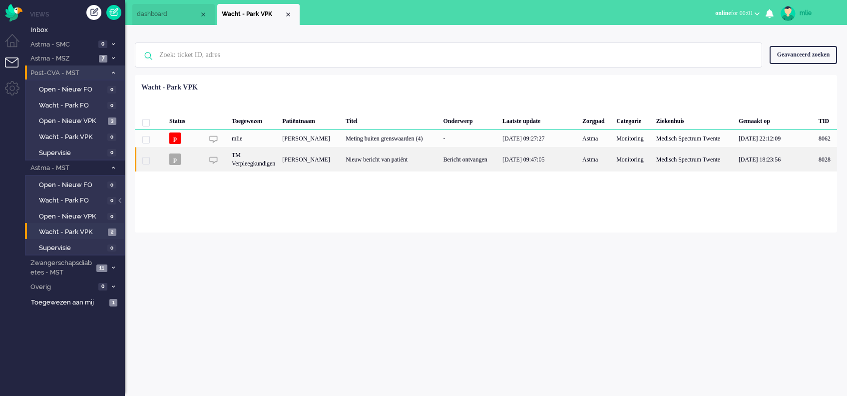
click at [379, 161] on div "Nieuw bericht van patiënt" at bounding box center [390, 159] width 97 height 24
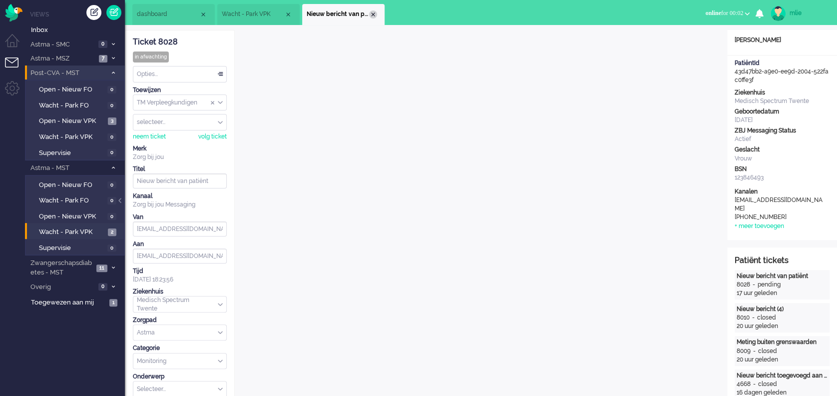
click at [373, 14] on div "Close tab" at bounding box center [373, 14] width 8 height 8
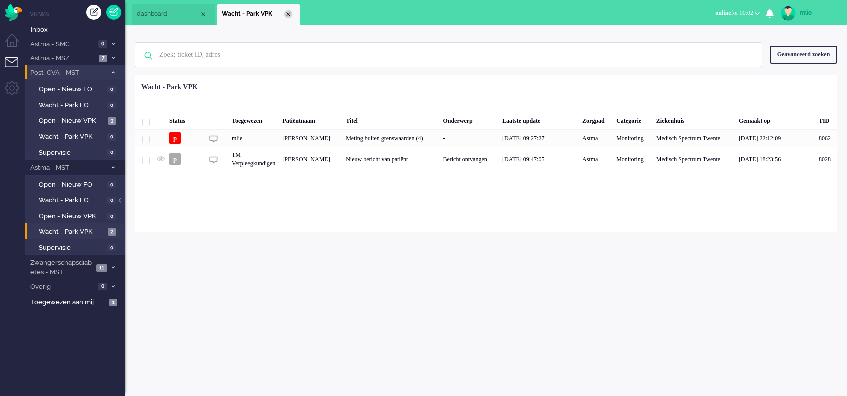
click at [290, 16] on div "Close tab" at bounding box center [288, 14] width 8 height 8
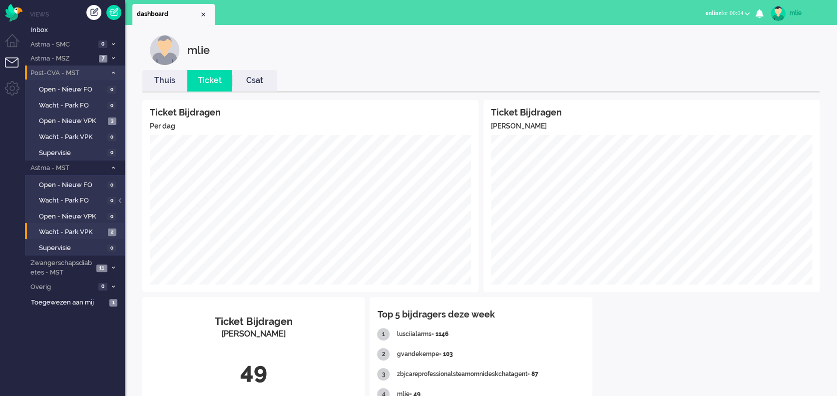
click at [627, 12] on div "mlie" at bounding box center [808, 13] width 37 height 10
click at [627, 63] on link "Instellingen" at bounding box center [797, 67] width 69 height 10
select select
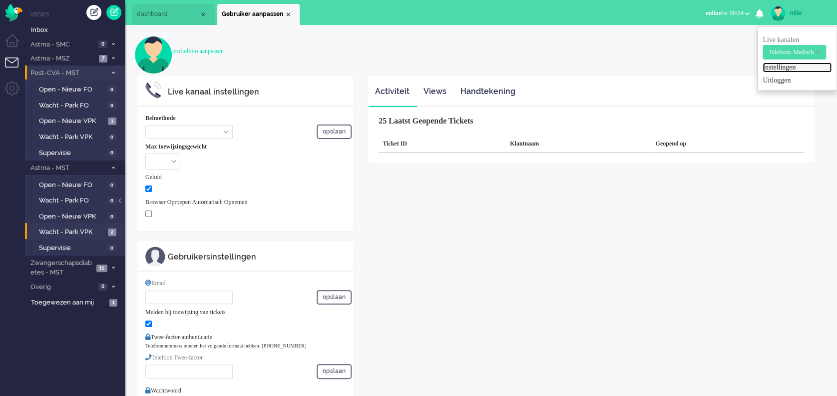
select select "inbound-new"
type input "[PHONE_NUMBER]"
checkbox input "true"
type input "[EMAIL_ADDRESS][DOMAIN_NAME]"
checkbox input "true"
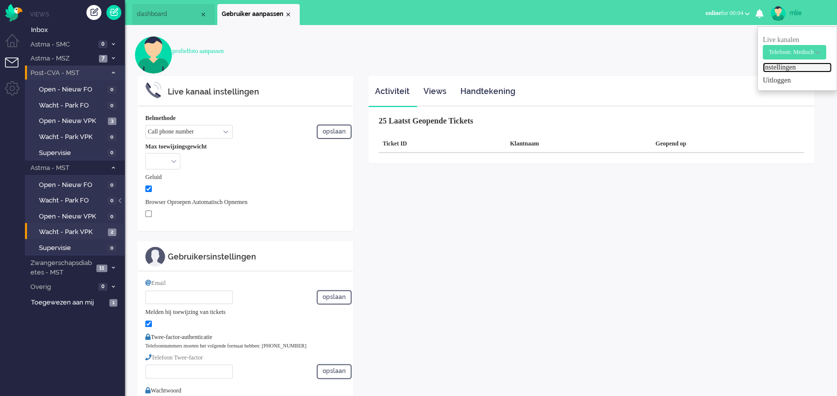
type input "[PHONE_NUMBER]"
select select "nl"
select select "en_GB"
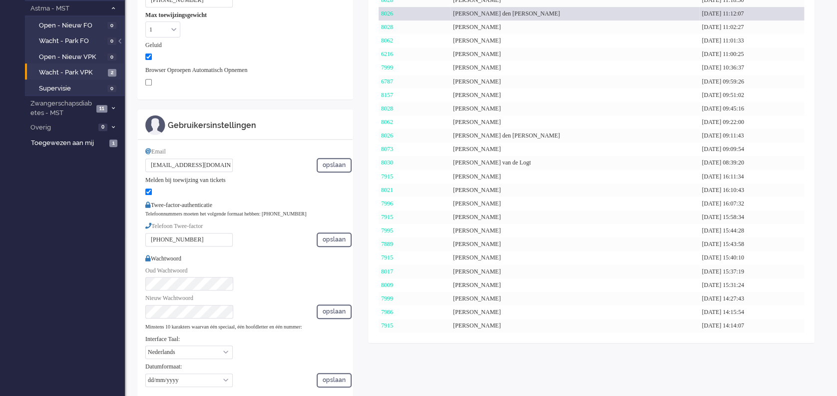
scroll to position [174, 0]
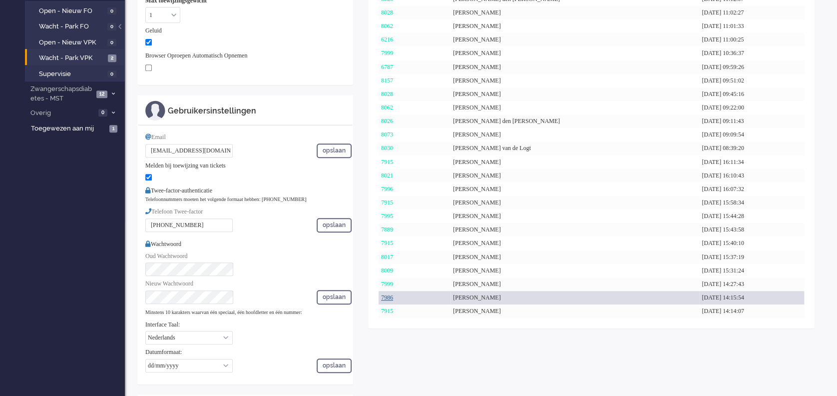
click at [390, 295] on link "7986" at bounding box center [387, 297] width 12 height 7
click at [388, 296] on link "7986" at bounding box center [387, 297] width 12 height 7
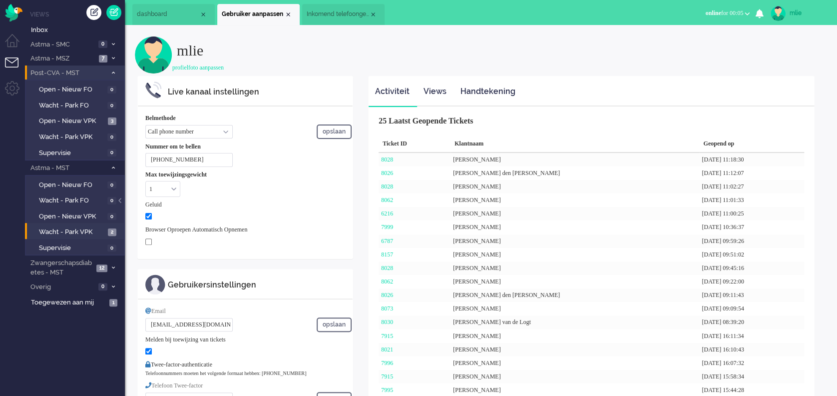
click at [332, 14] on span "Inkomend telefoongesprek" at bounding box center [338, 14] width 62 height 8
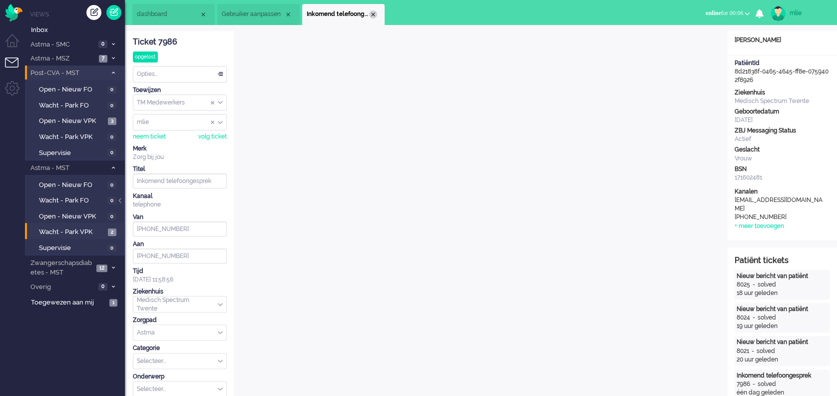
click at [375, 14] on div "Close tab" at bounding box center [373, 14] width 8 height 8
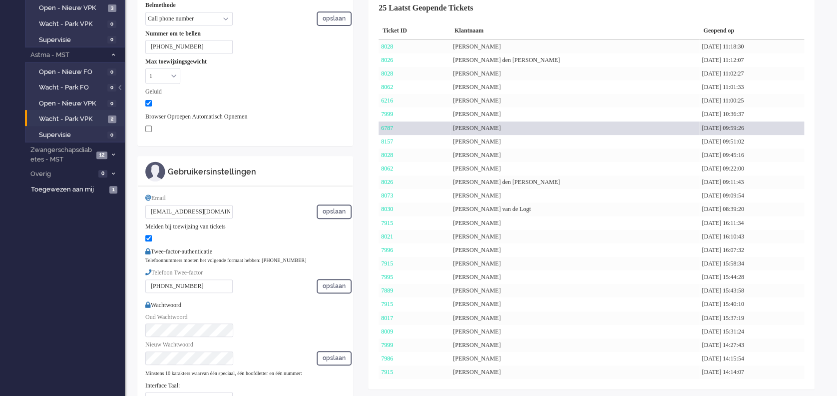
scroll to position [133, 0]
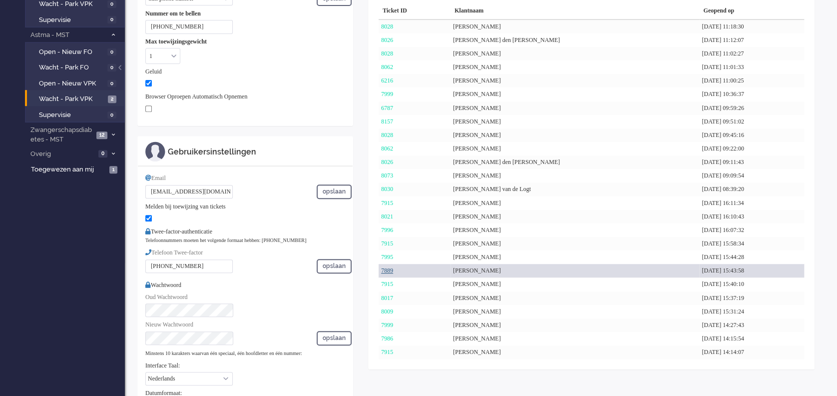
click at [391, 267] on link "7889" at bounding box center [387, 270] width 12 height 7
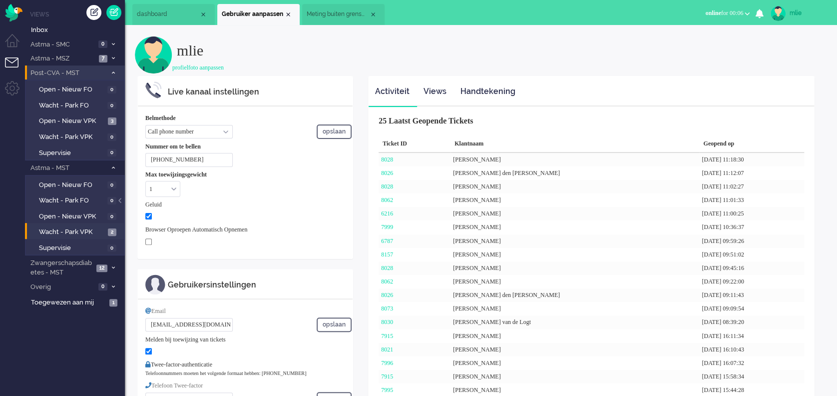
scroll to position [0, 0]
click at [346, 11] on span "Meting buiten grenswaarden" at bounding box center [338, 14] width 62 height 8
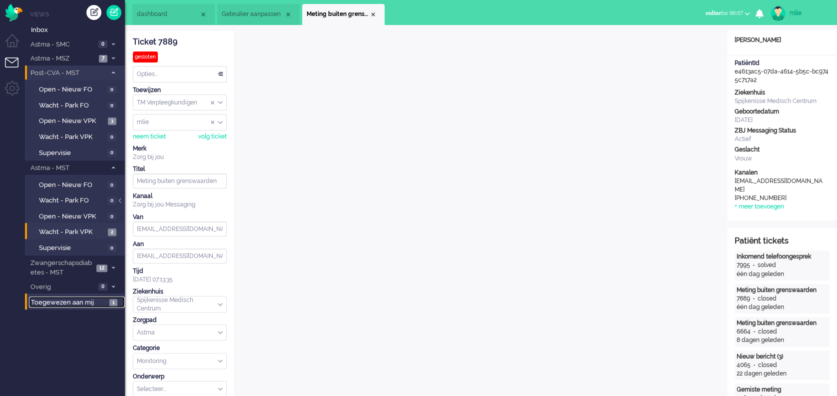
click at [48, 296] on span "Toegewezen aan mij" at bounding box center [68, 302] width 75 height 9
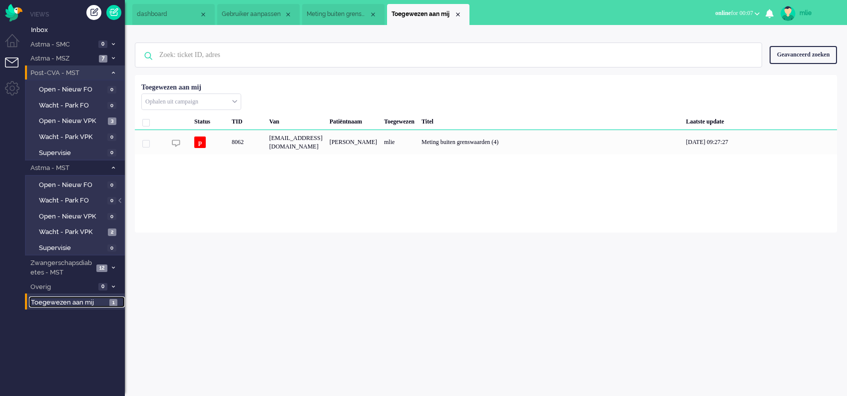
click at [454, 13] on li "Toegewezen aan mij" at bounding box center [428, 14] width 82 height 21
click at [457, 10] on div "Close tab" at bounding box center [459, 14] width 8 height 8
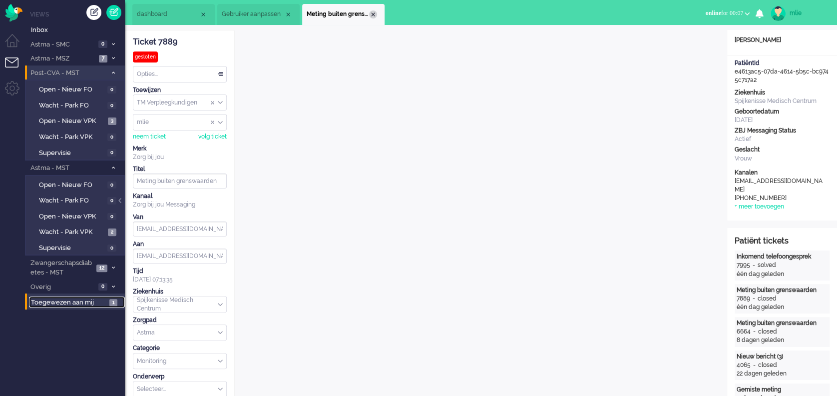
click at [374, 11] on div "Close tab" at bounding box center [373, 14] width 8 height 8
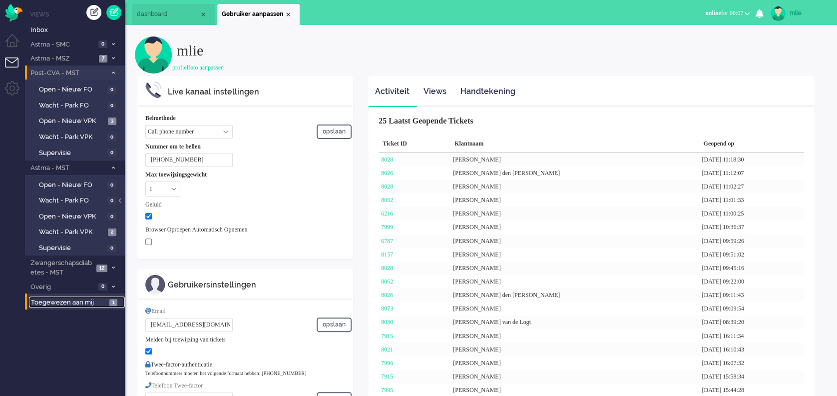
click at [291, 7] on li "Gebruiker aanpassen" at bounding box center [258, 14] width 82 height 21
click at [287, 11] on div "Close tab" at bounding box center [288, 14] width 8 height 8
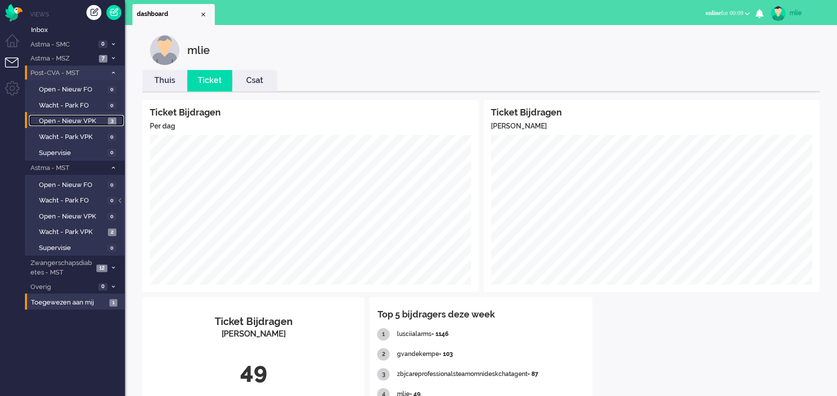
click at [56, 117] on span "Open - Nieuw VPK" at bounding box center [72, 120] width 66 height 9
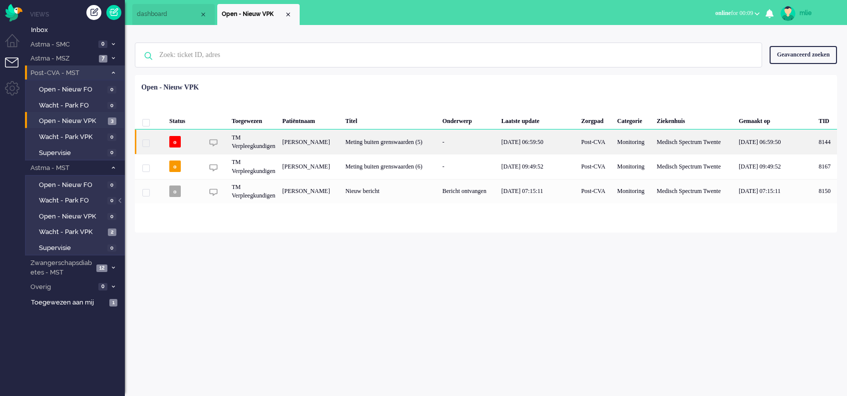
click at [479, 139] on div "-" at bounding box center [468, 141] width 59 height 24
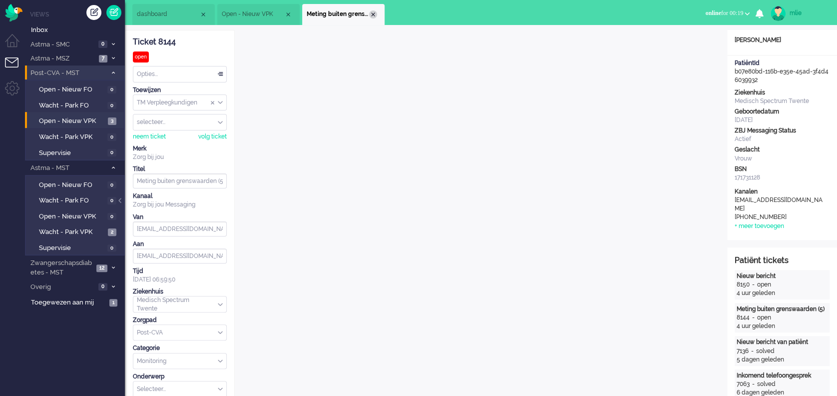
click at [376, 16] on div "Close tab" at bounding box center [373, 14] width 8 height 8
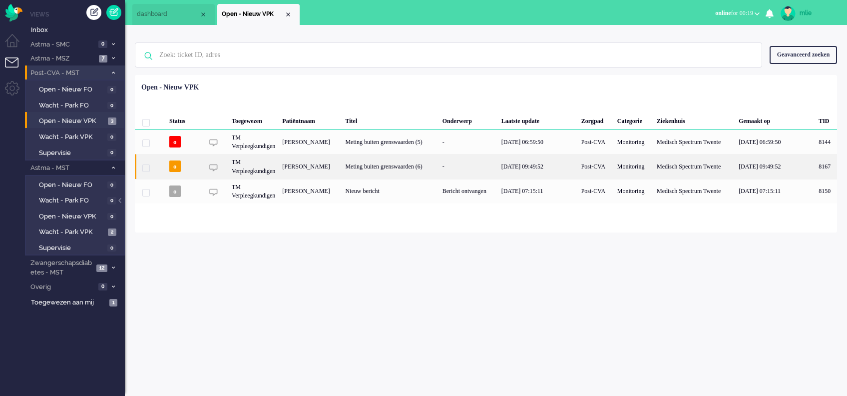
click at [393, 156] on div "Meting buiten grenswaarden (6)" at bounding box center [390, 166] width 97 height 24
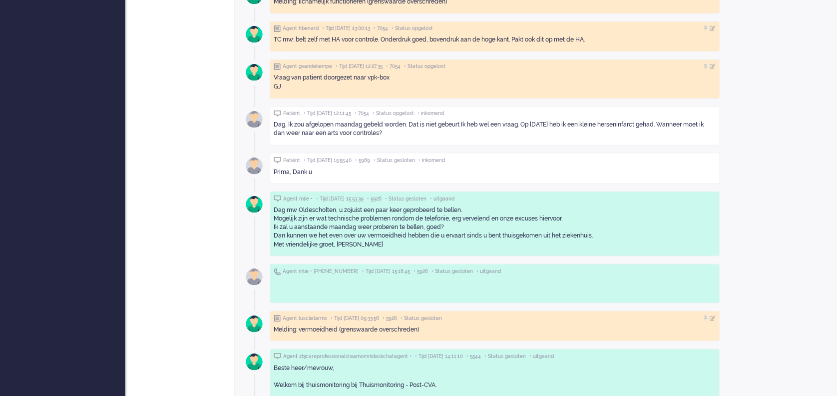
scroll to position [732, 0]
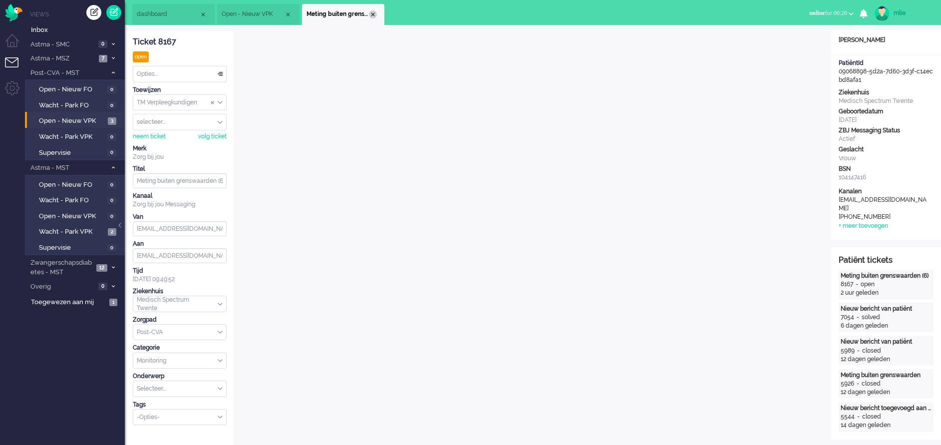
click at [371, 15] on div "Close tab" at bounding box center [373, 14] width 8 height 8
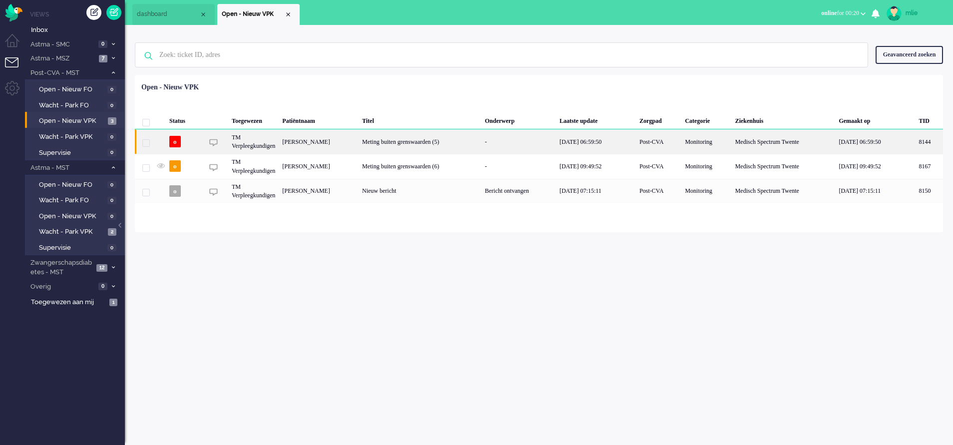
click at [481, 145] on div "Meting buiten grenswaarden (5)" at bounding box center [420, 141] width 123 height 24
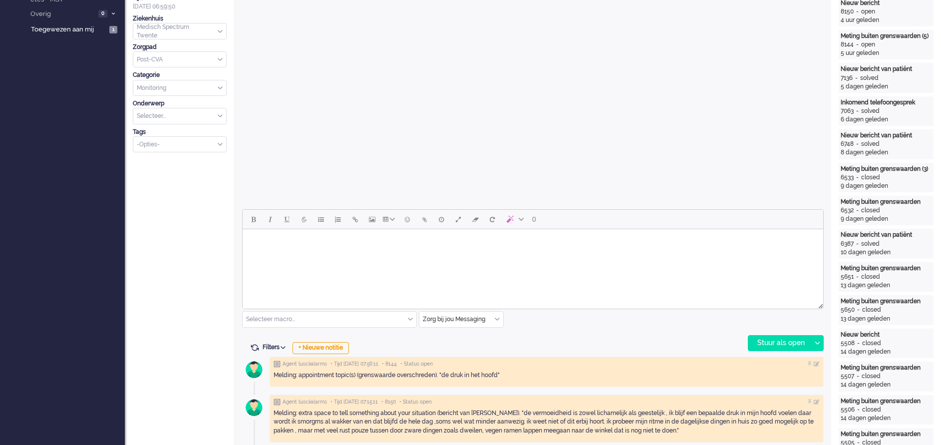
scroll to position [34, 0]
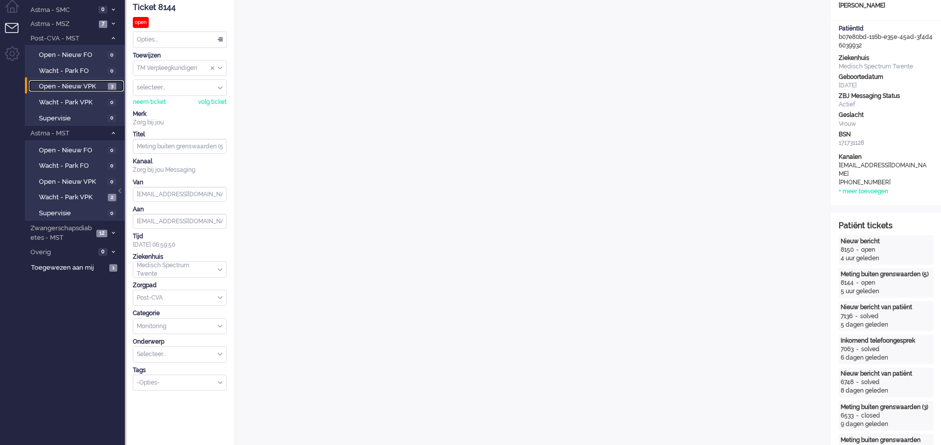
click at [56, 84] on span "Open - Nieuw VPK" at bounding box center [72, 86] width 66 height 9
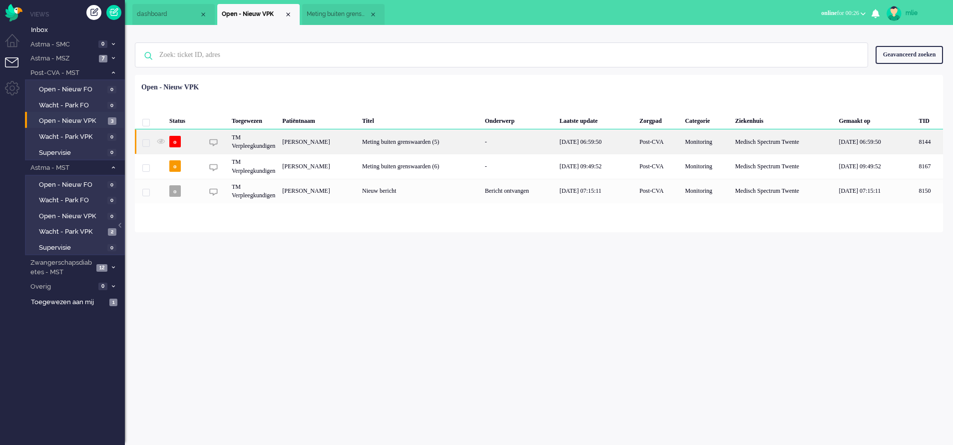
click at [630, 141] on div "[DATE] 06:59:50" at bounding box center [596, 141] width 80 height 24
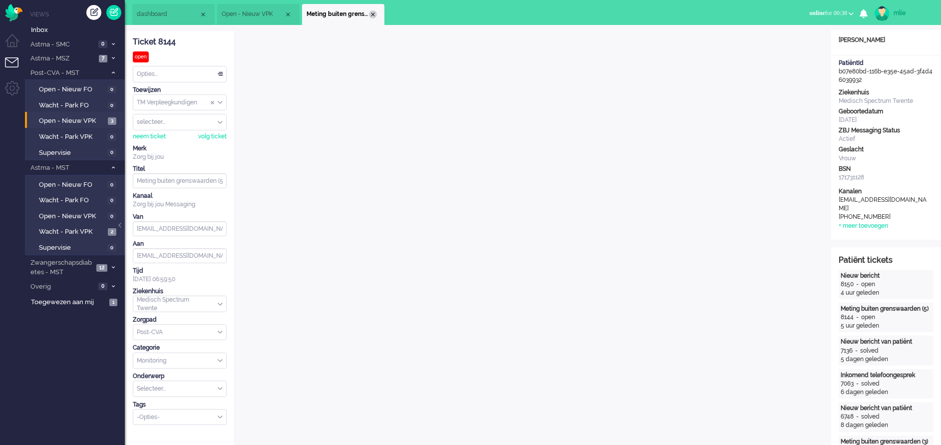
click at [371, 15] on div "Close tab" at bounding box center [373, 14] width 8 height 8
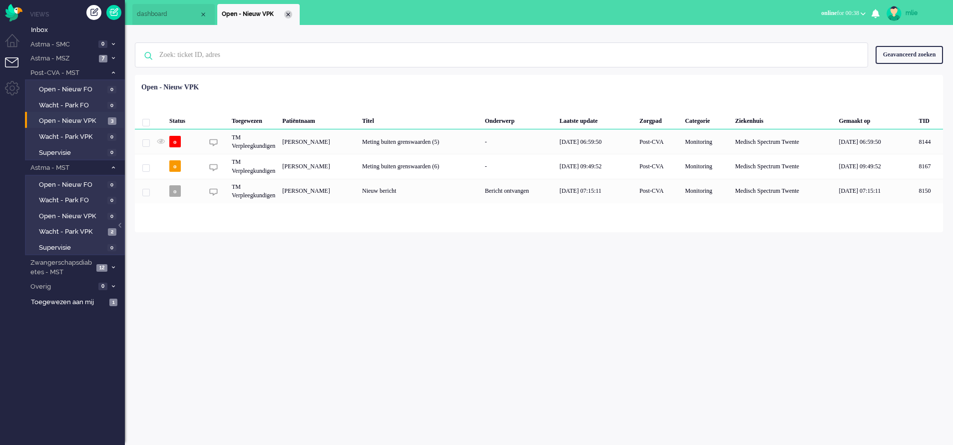
click at [289, 14] on div "Close tab" at bounding box center [288, 14] width 8 height 8
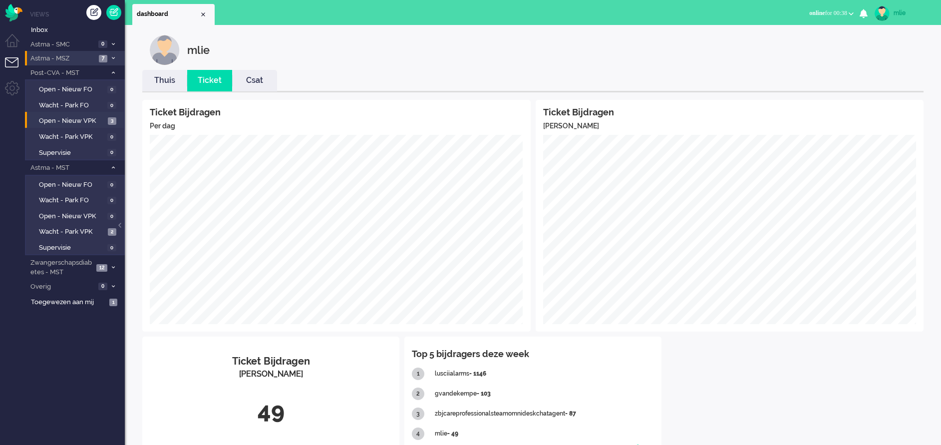
click at [108, 61] on li "Astma - MSZ 7" at bounding box center [75, 58] width 100 height 14
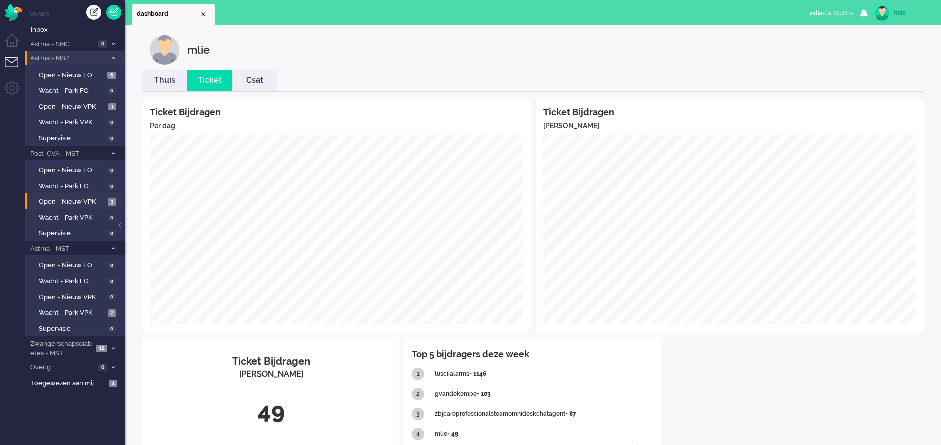
click at [109, 57] on span at bounding box center [112, 58] width 7 height 5
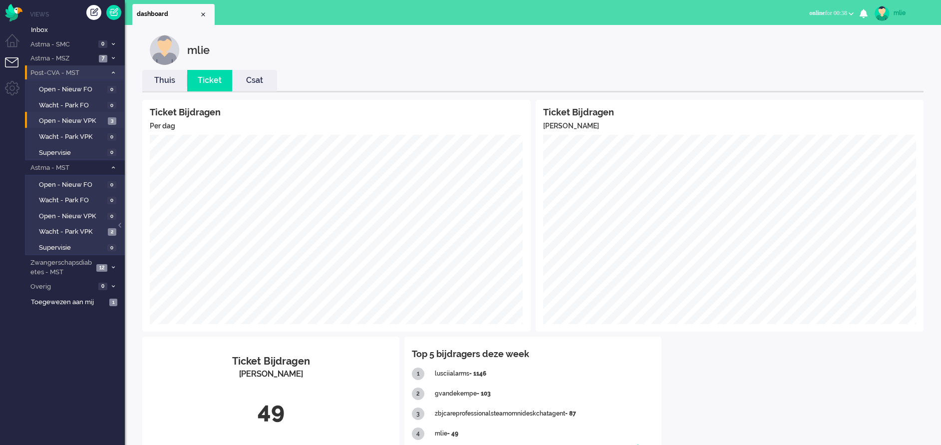
click at [110, 70] on span at bounding box center [112, 72] width 7 height 5
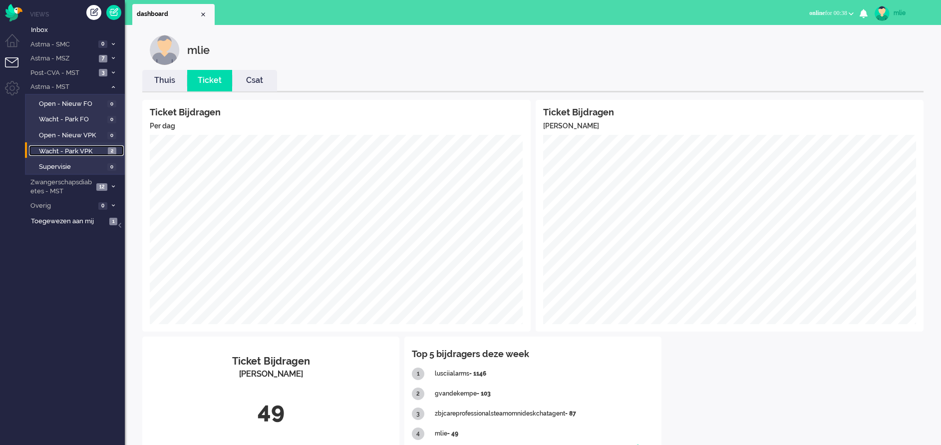
click at [79, 147] on span "Wacht - Park VPK" at bounding box center [72, 151] width 66 height 9
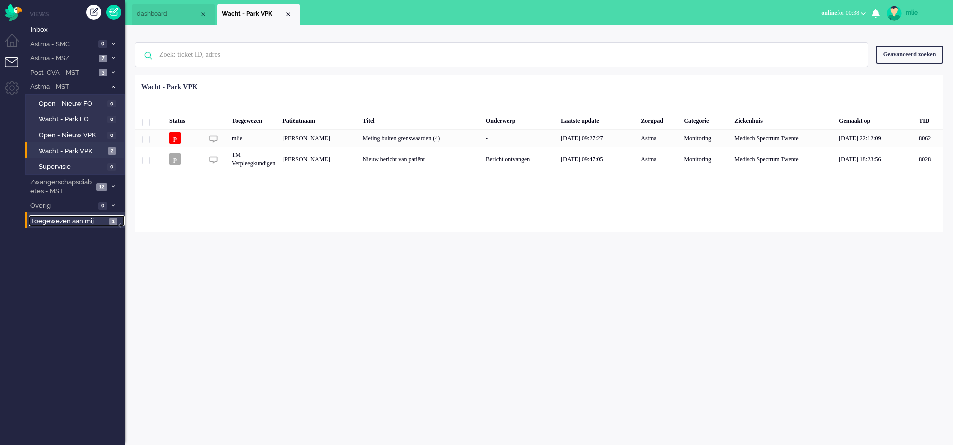
click at [46, 218] on span "Toegewezen aan mij" at bounding box center [68, 221] width 75 height 9
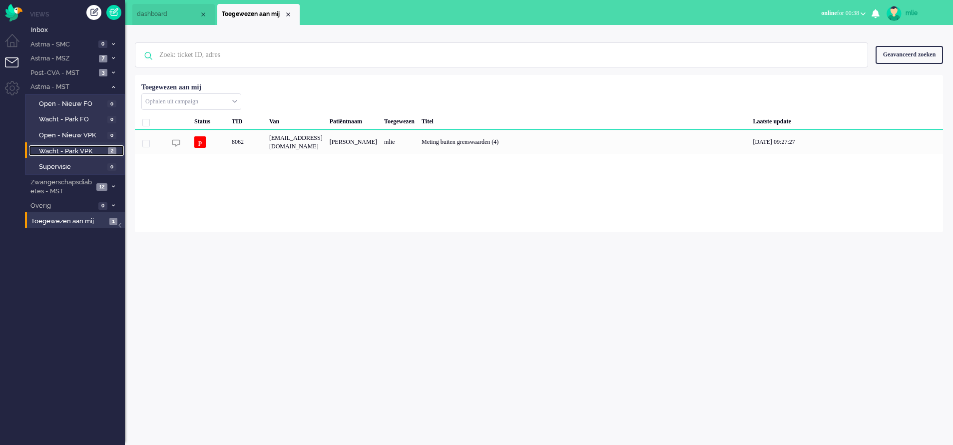
click at [94, 150] on span "Wacht - Park VPK" at bounding box center [72, 151] width 66 height 9
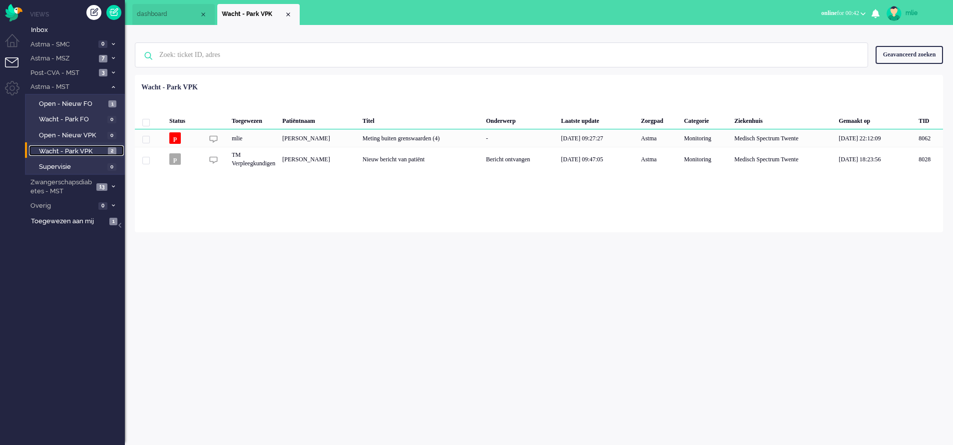
click at [71, 150] on span "Wacht - Park VPK" at bounding box center [72, 151] width 66 height 9
click at [447, 138] on div "Meting buiten grenswaarden (4)" at bounding box center [420, 137] width 123 height 17
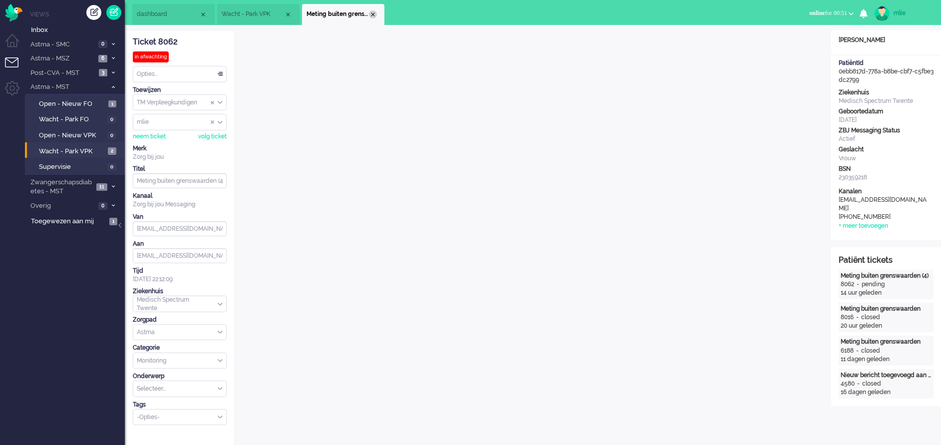
click at [373, 11] on div "Close tab" at bounding box center [373, 14] width 8 height 8
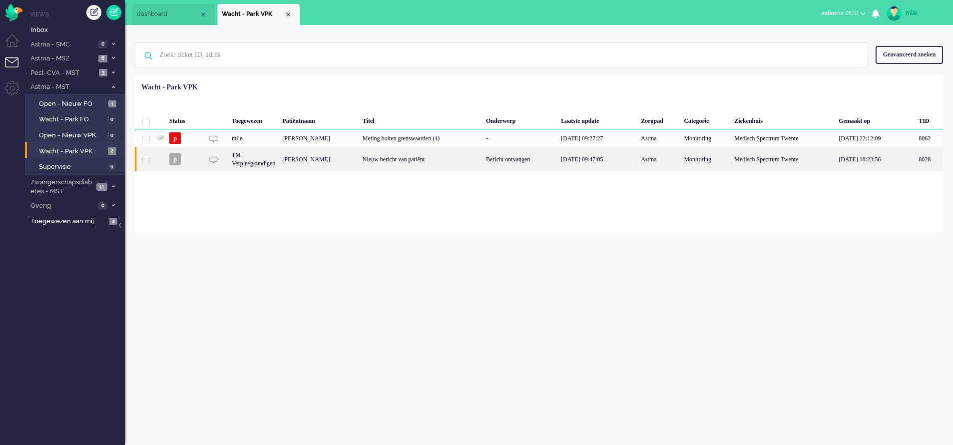
click at [444, 162] on div "Nieuw bericht van patiënt" at bounding box center [420, 159] width 123 height 24
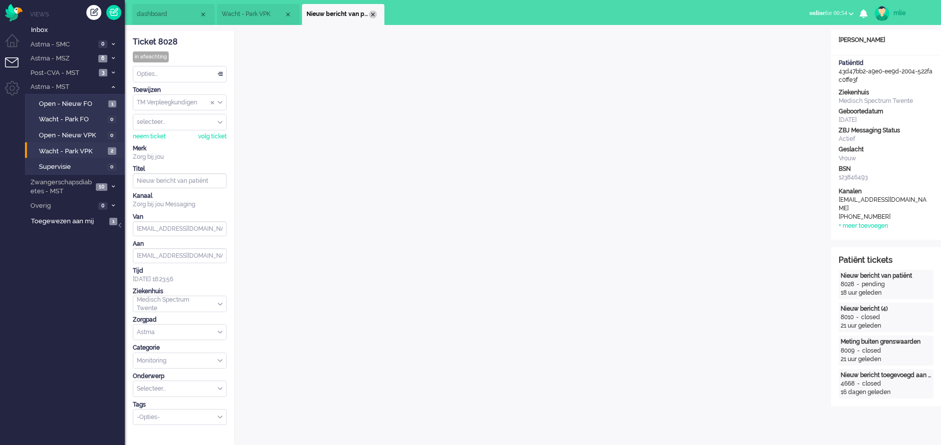
click at [376, 15] on div "Close tab" at bounding box center [373, 14] width 8 height 8
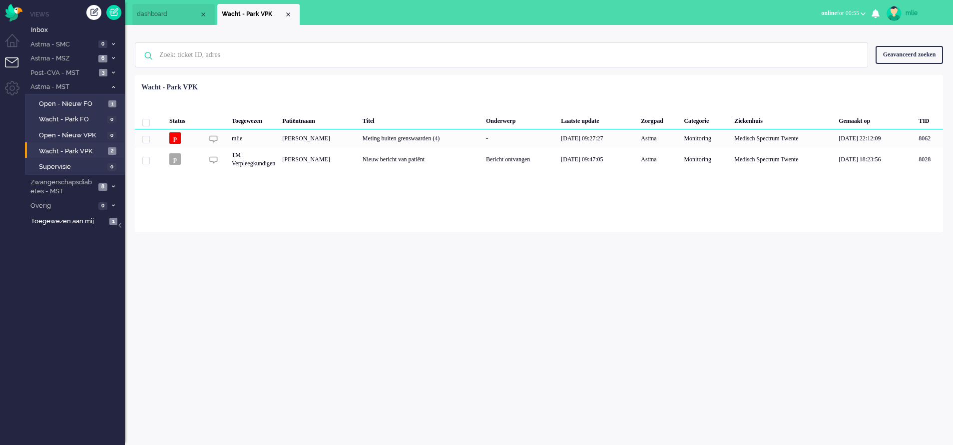
click at [837, 10] on div "mlie" at bounding box center [924, 13] width 37 height 10
click at [837, 64] on link "Instellingen" at bounding box center [913, 67] width 69 height 10
select select "nl"
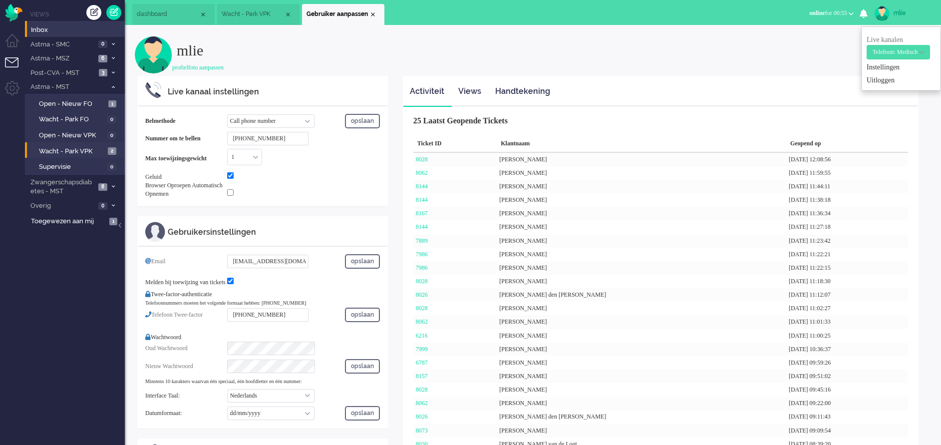
click at [50, 35] on li "Inbox" at bounding box center [75, 29] width 100 height 16
click at [33, 30] on span "Inbox" at bounding box center [78, 29] width 94 height 9
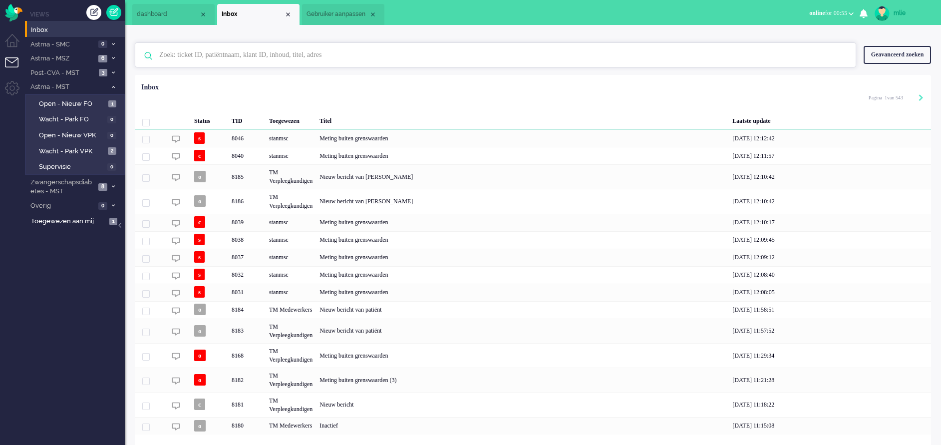
click at [202, 52] on input "text" at bounding box center [497, 55] width 691 height 24
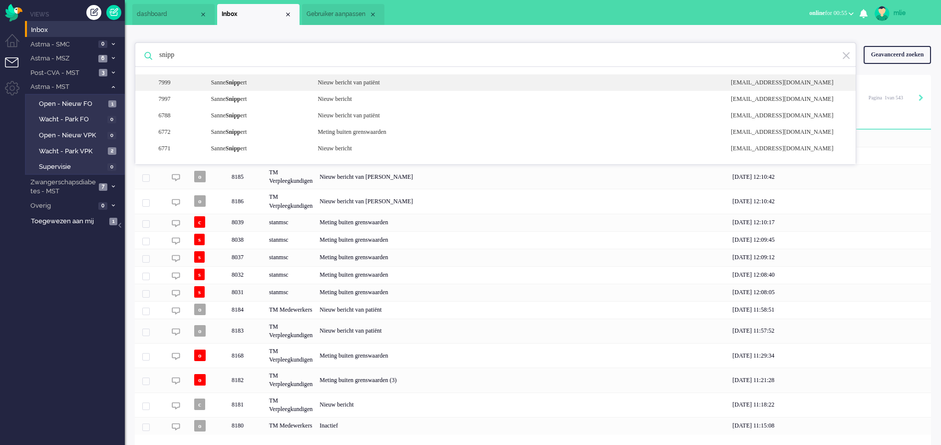
type input "snipp"
click at [377, 80] on div "Nieuw bericht van patiënt" at bounding box center [517, 82] width 414 height 8
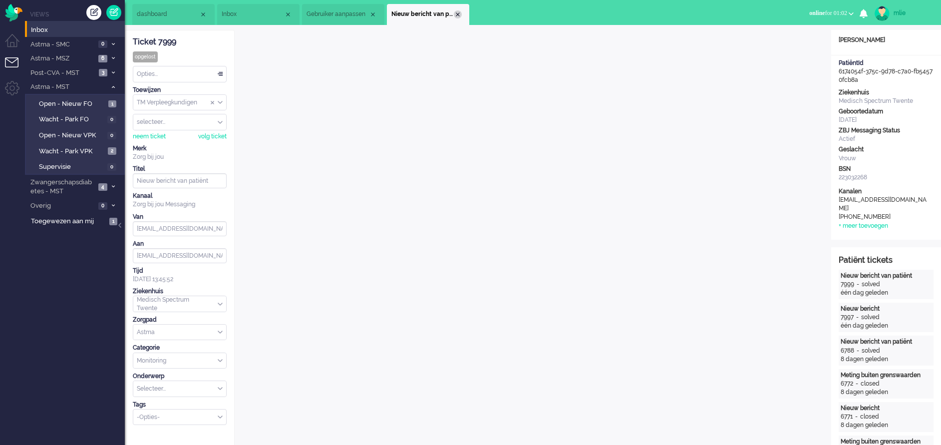
click at [460, 13] on div "Close tab" at bounding box center [458, 14] width 8 height 8
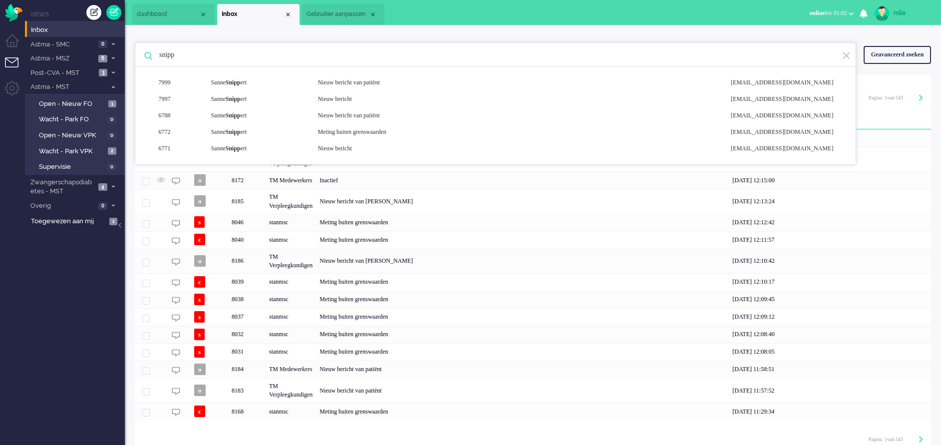
click at [332, 17] on span "Gebruiker aanpassen" at bounding box center [338, 14] width 62 height 8
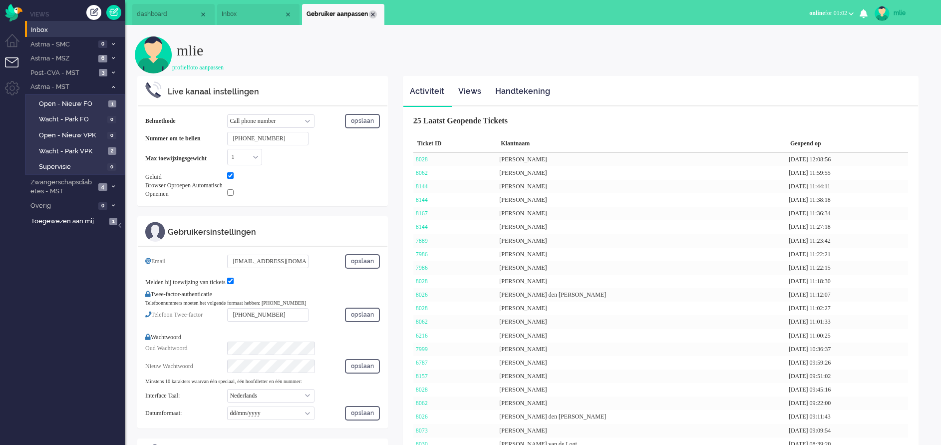
click at [373, 10] on div "Close tab" at bounding box center [373, 14] width 8 height 8
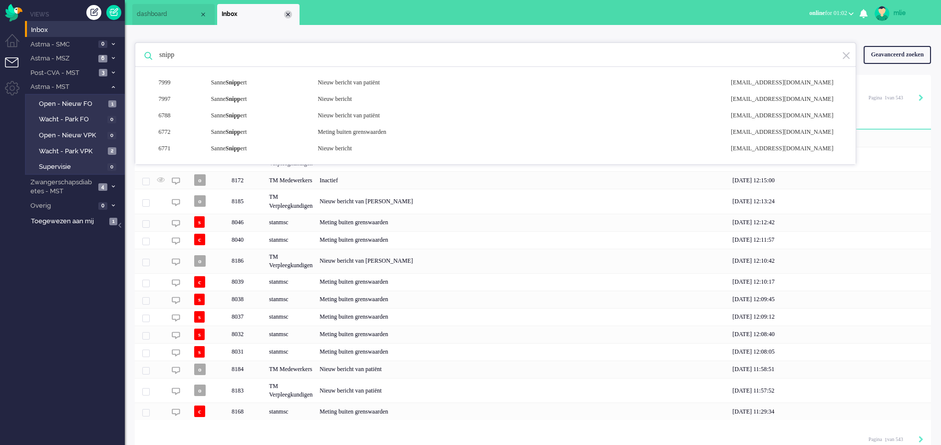
click at [289, 13] on div "Close tab" at bounding box center [288, 14] width 8 height 8
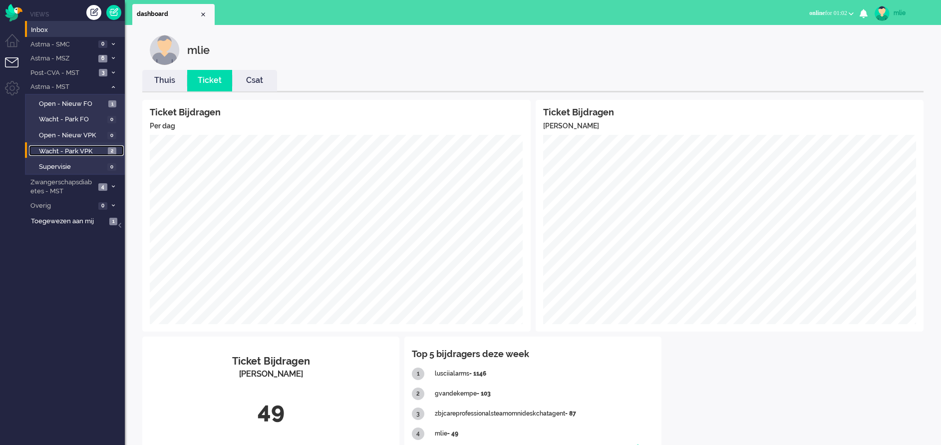
click at [56, 145] on link "Wacht - Park VPK 2" at bounding box center [76, 150] width 95 height 11
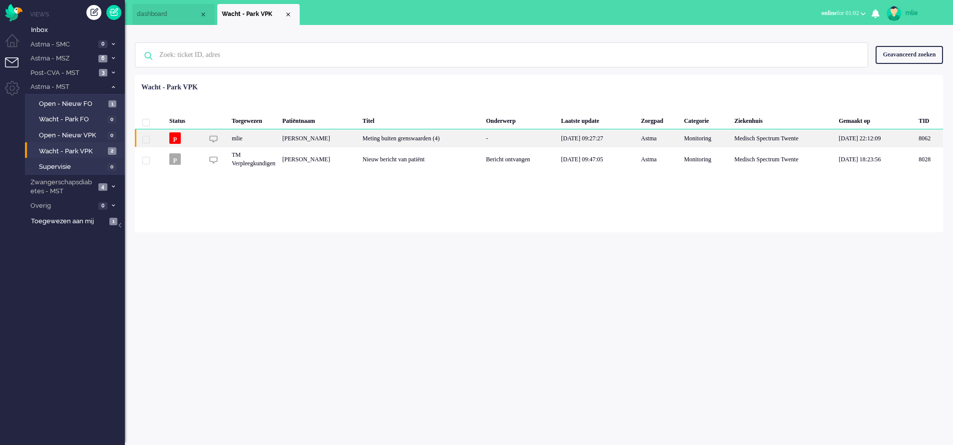
click at [482, 137] on div "Meting buiten grenswaarden (4)" at bounding box center [420, 137] width 123 height 17
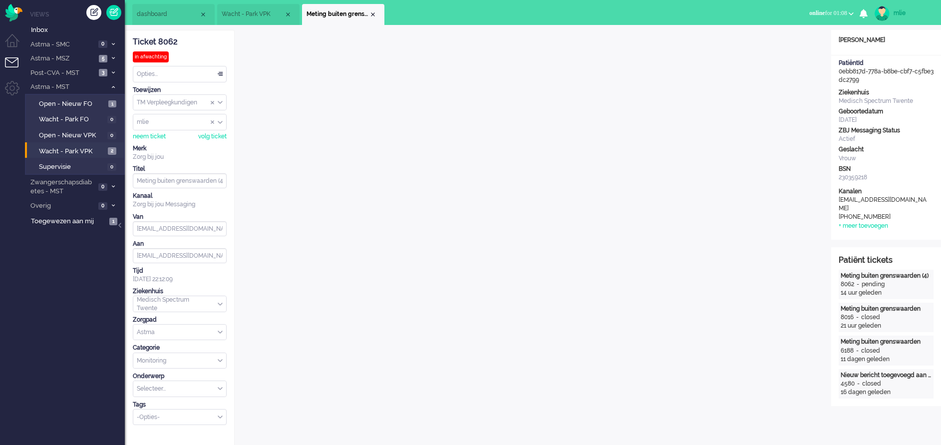
click at [220, 70] on div "Opties..." at bounding box center [179, 73] width 93 height 15
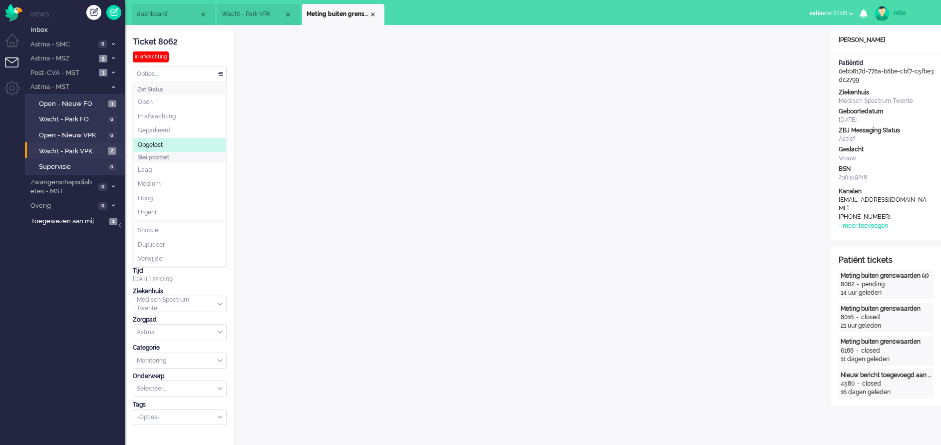
click at [159, 145] on span "Opgelost" at bounding box center [150, 145] width 25 height 8
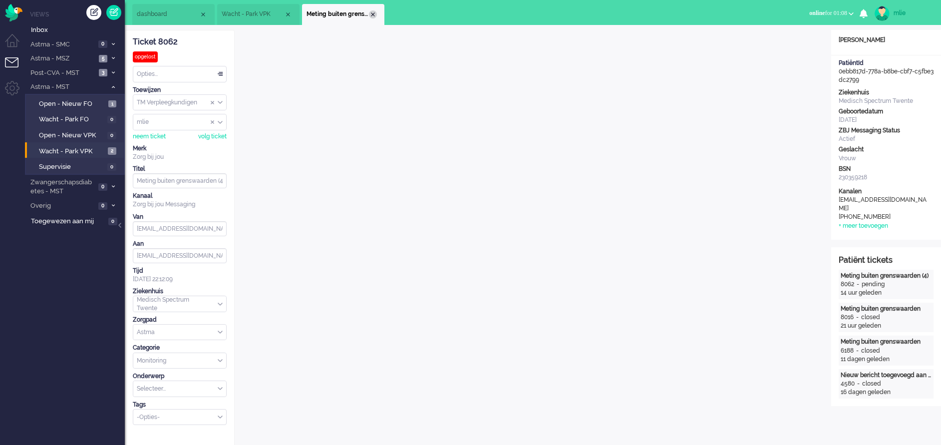
click at [375, 13] on div "Close tab" at bounding box center [373, 14] width 8 height 8
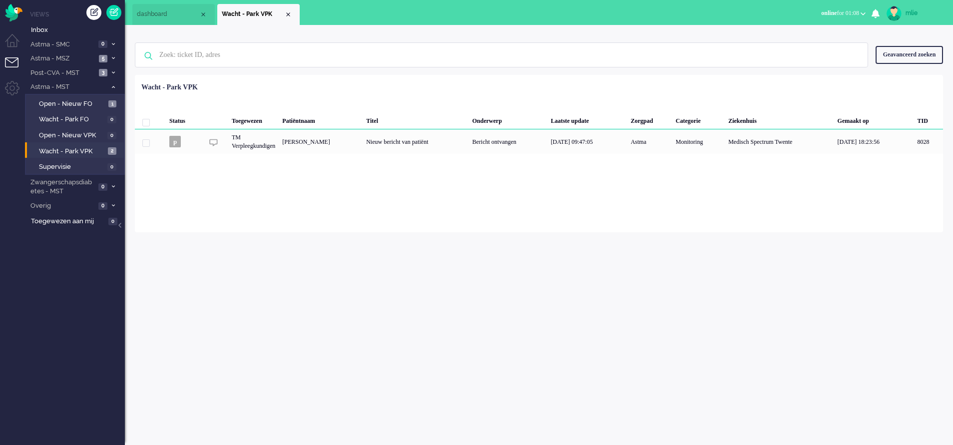
click at [287, 10] on li "Wacht - Park VPK" at bounding box center [258, 14] width 82 height 21
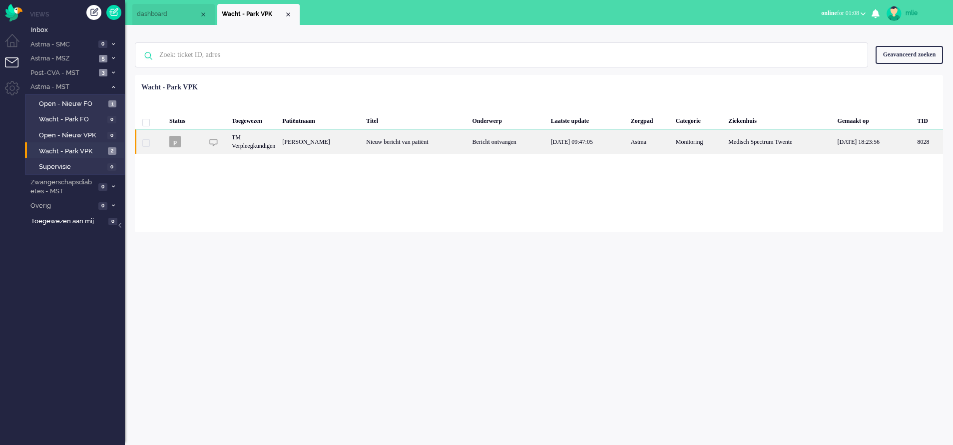
click at [389, 139] on div "Nieuw bericht van patiënt" at bounding box center [416, 141] width 106 height 24
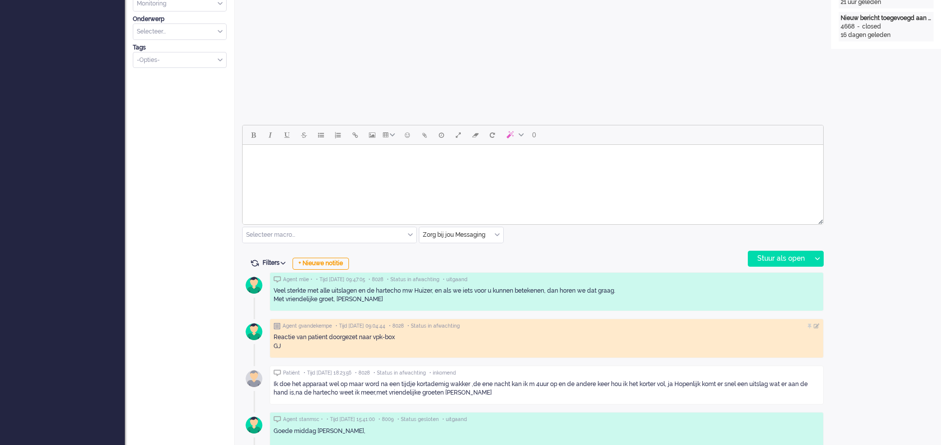
scroll to position [334, 0]
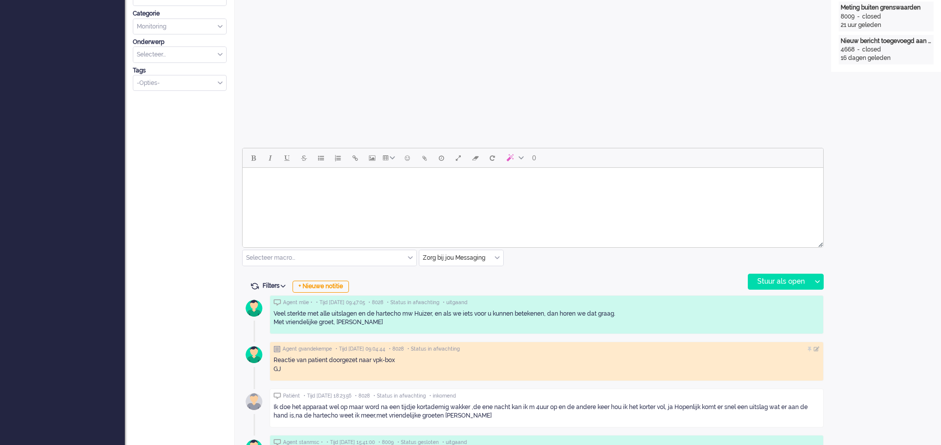
click at [270, 184] on body "Rich Text Area. Press ALT-0 for help." at bounding box center [533, 180] width 573 height 17
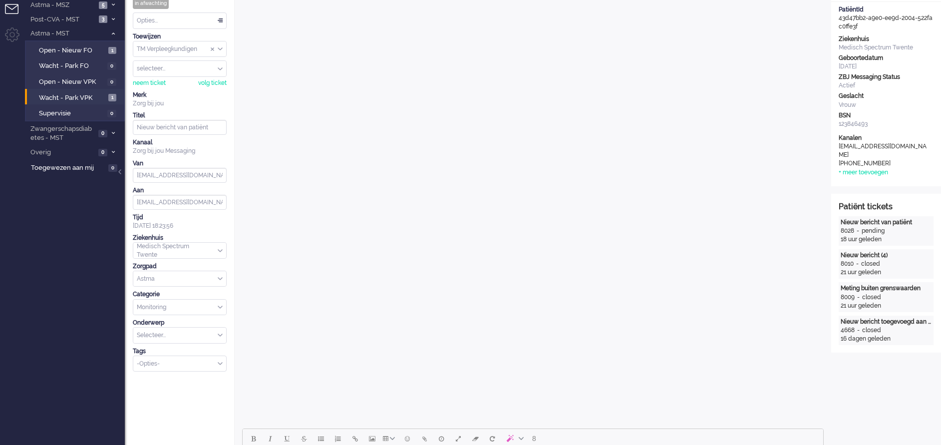
scroll to position [225, 0]
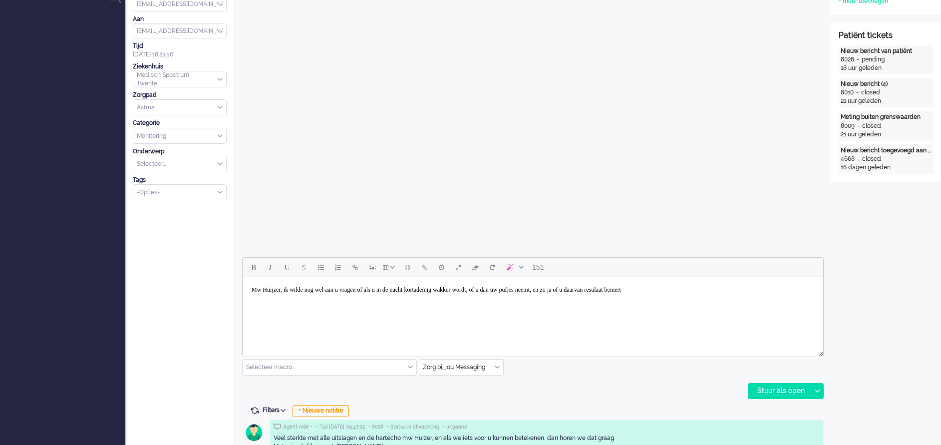
click at [685, 290] on body "Mw Huijzer, ik wilde nog wel aan u vragen of als u in de nacht kortademig wakke…" at bounding box center [533, 289] width 573 height 17
click at [726, 289] on body "Mw Huijzer, ik wilde nog wel aan u vragen of als u in de nacht kortademig wakke…" at bounding box center [533, 289] width 573 height 17
click at [769, 393] on div "Stuur als open" at bounding box center [780, 391] width 62 height 15
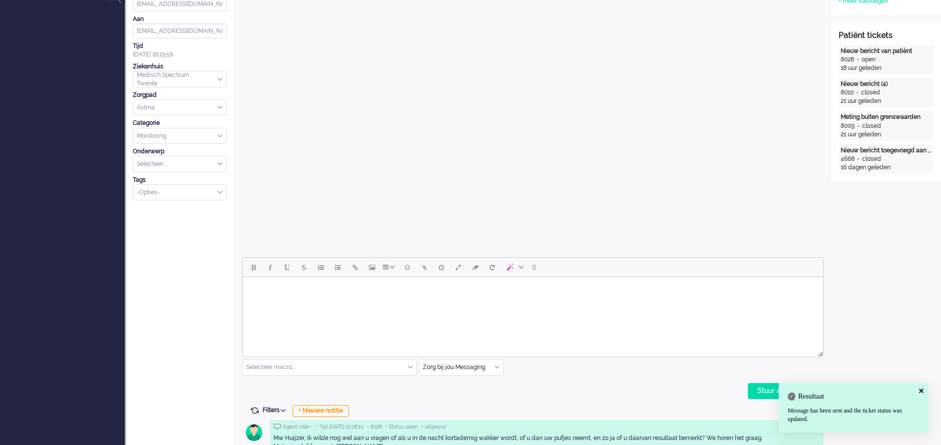
scroll to position [0, 0]
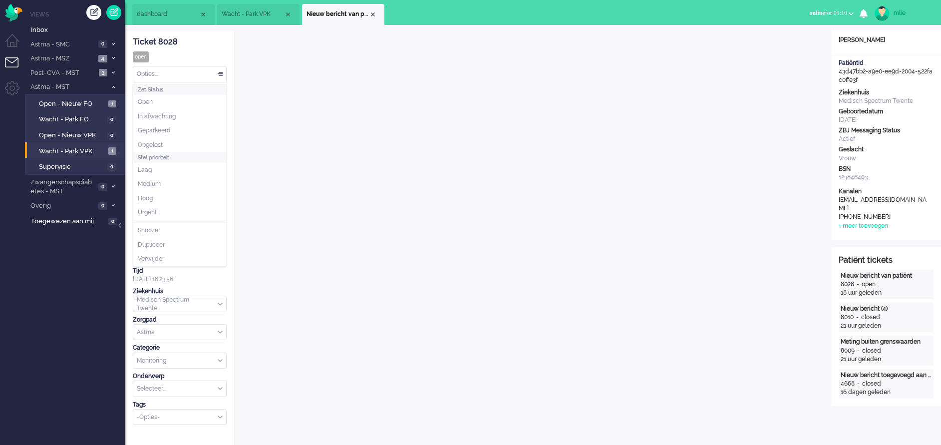
click at [221, 71] on div "Opties..." at bounding box center [179, 73] width 93 height 15
click at [158, 144] on span "Opgelost" at bounding box center [150, 145] width 25 height 8
click at [837, 154] on div "Vrouw" at bounding box center [886, 158] width 95 height 8
click at [376, 11] on div "Close tab" at bounding box center [373, 14] width 8 height 8
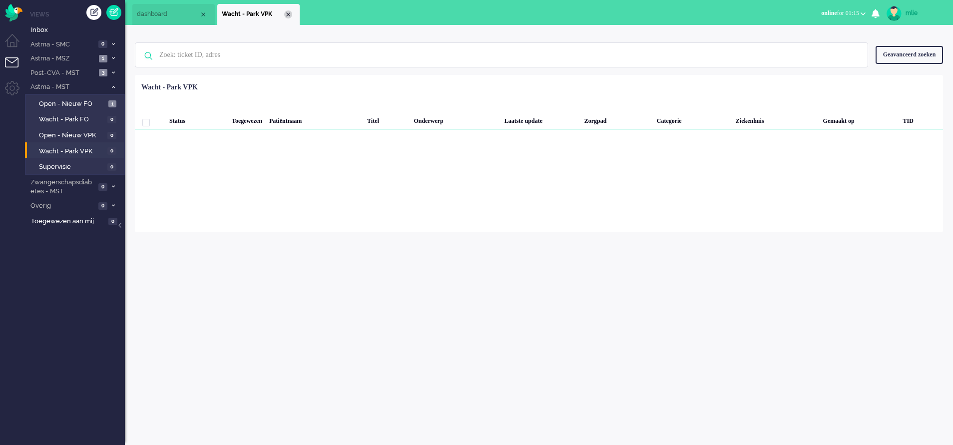
click at [287, 14] on div "Close tab" at bounding box center [288, 14] width 8 height 8
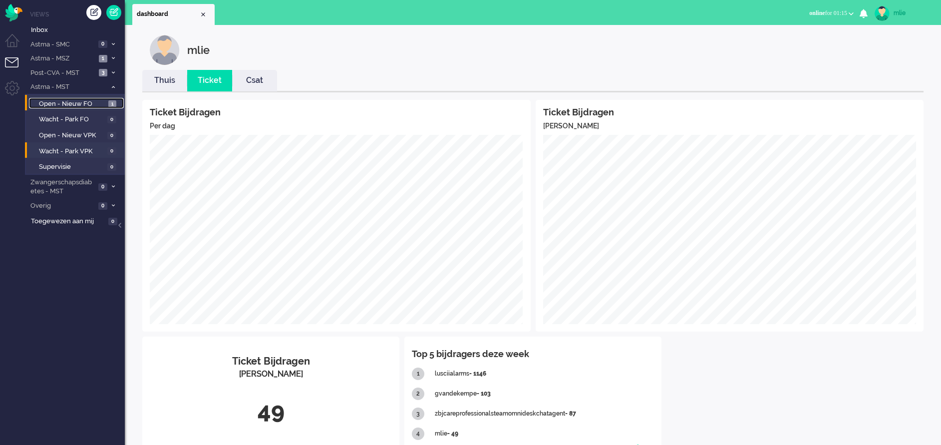
click at [50, 102] on span "Open - Nieuw FO" at bounding box center [72, 103] width 67 height 9
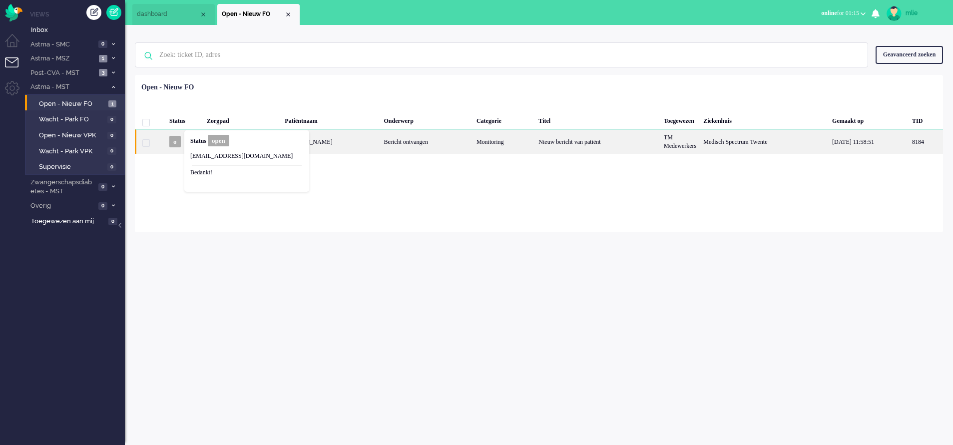
click at [393, 138] on div "Bericht ontvangen" at bounding box center [427, 141] width 92 height 24
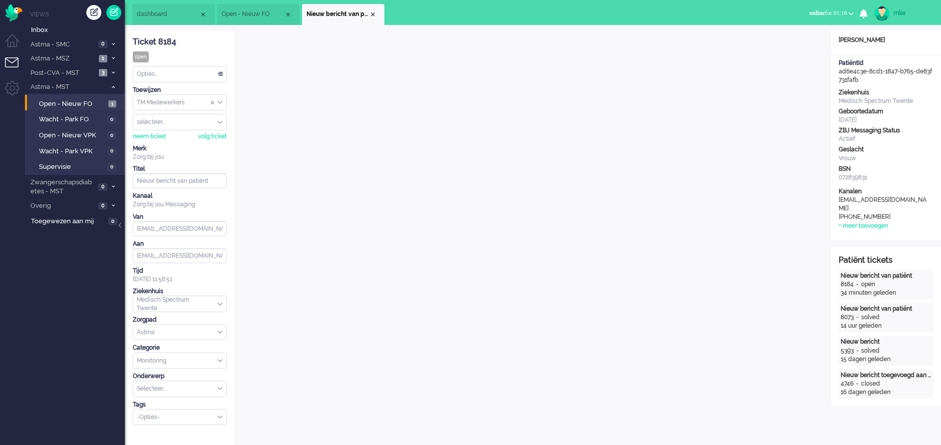
click at [220, 70] on div "Opties..." at bounding box center [179, 73] width 93 height 15
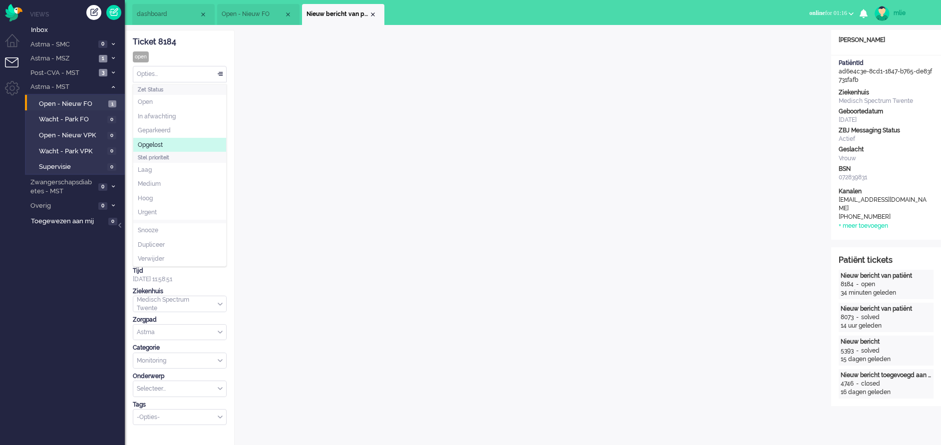
click at [163, 140] on li "Opgelost" at bounding box center [179, 145] width 93 height 14
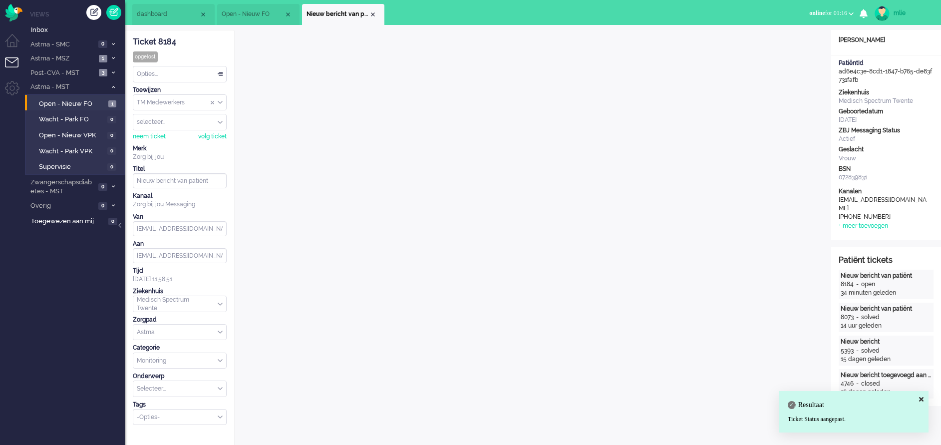
click at [377, 10] on li "Nieuw bericht van patiënt" at bounding box center [343, 14] width 82 height 21
click at [373, 9] on li "Nieuw bericht van patiënt" at bounding box center [343, 14] width 82 height 21
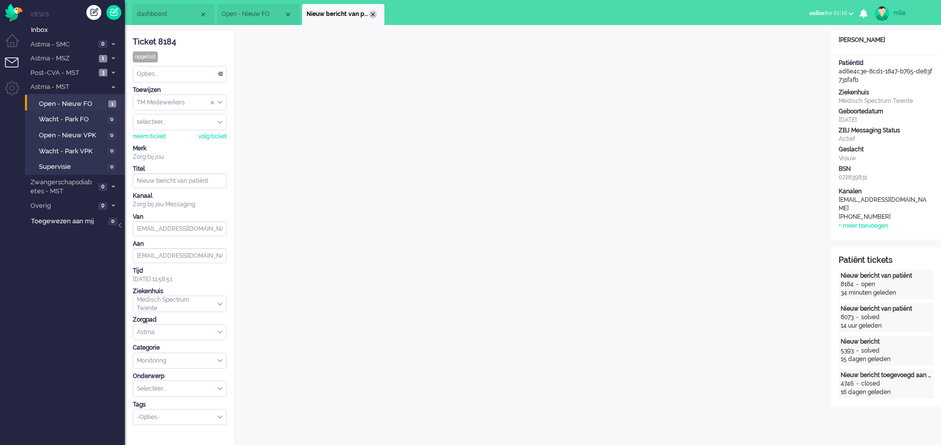
click at [374, 16] on div "Close tab" at bounding box center [373, 14] width 8 height 8
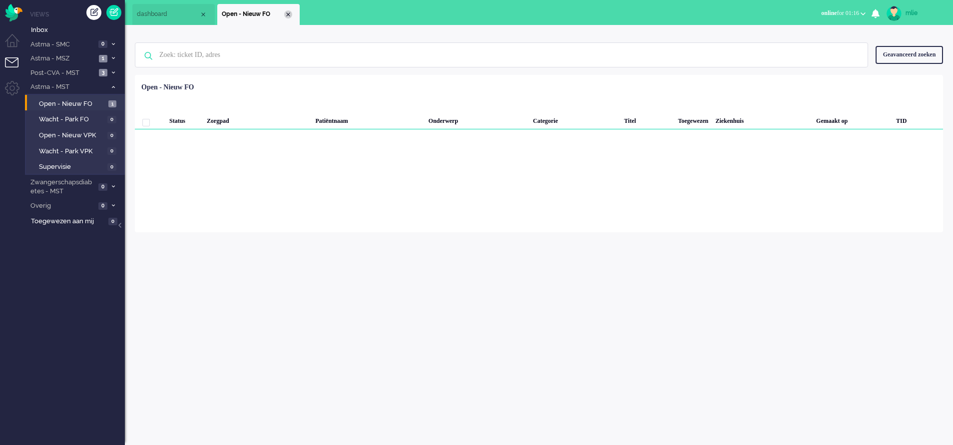
click at [290, 10] on div "Close tab" at bounding box center [288, 14] width 8 height 8
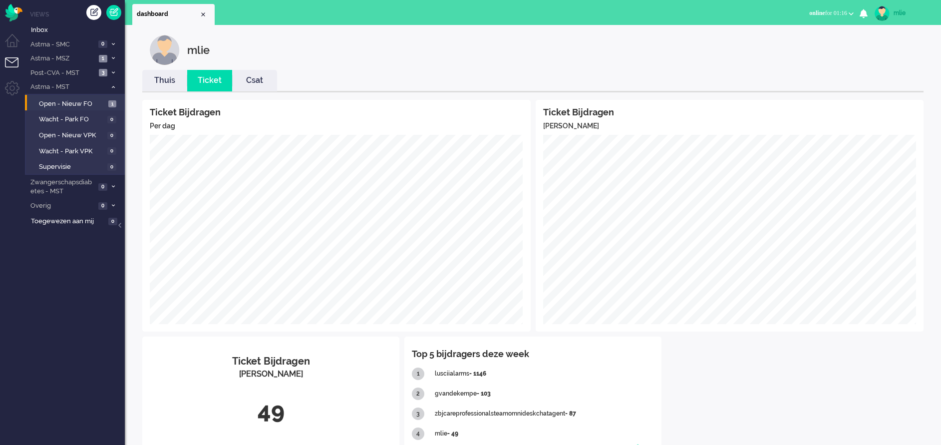
click at [170, 83] on link "Thuis" at bounding box center [164, 80] width 45 height 11
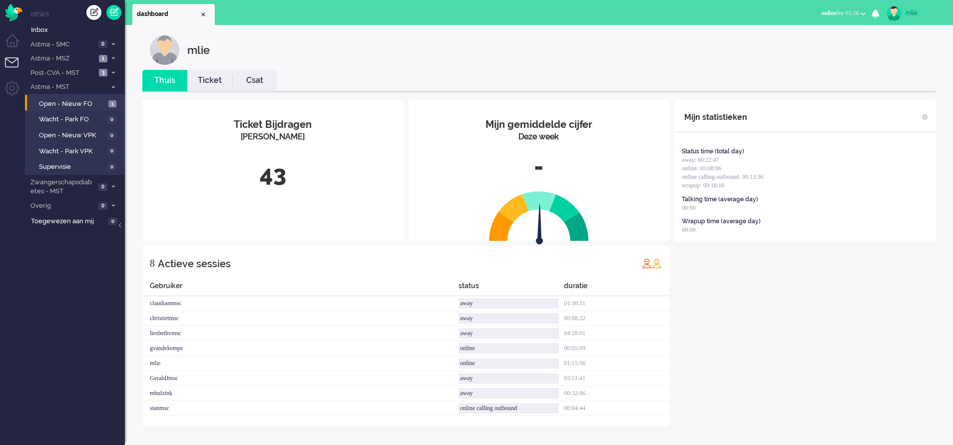
click at [214, 80] on link "Ticket" at bounding box center [209, 80] width 45 height 11
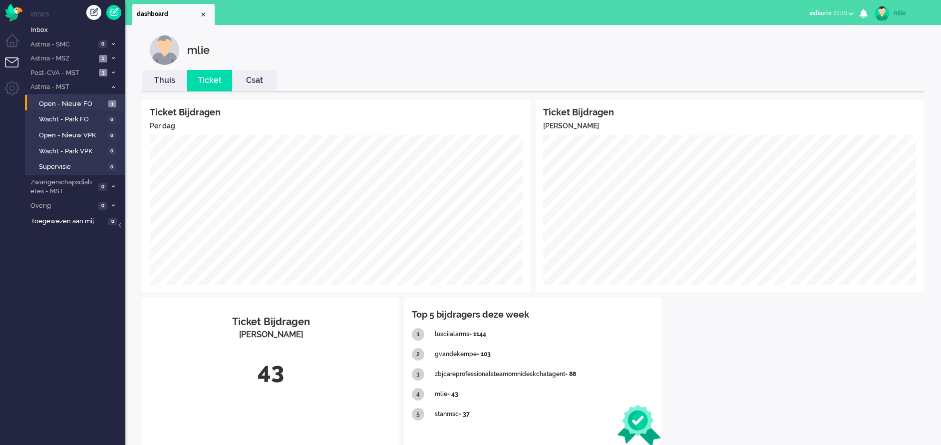
click at [837, 10] on div "mlie" at bounding box center [912, 13] width 37 height 10
click at [837, 77] on link "Uitloggen" at bounding box center [901, 80] width 69 height 10
